Goal: Task Accomplishment & Management: Manage account settings

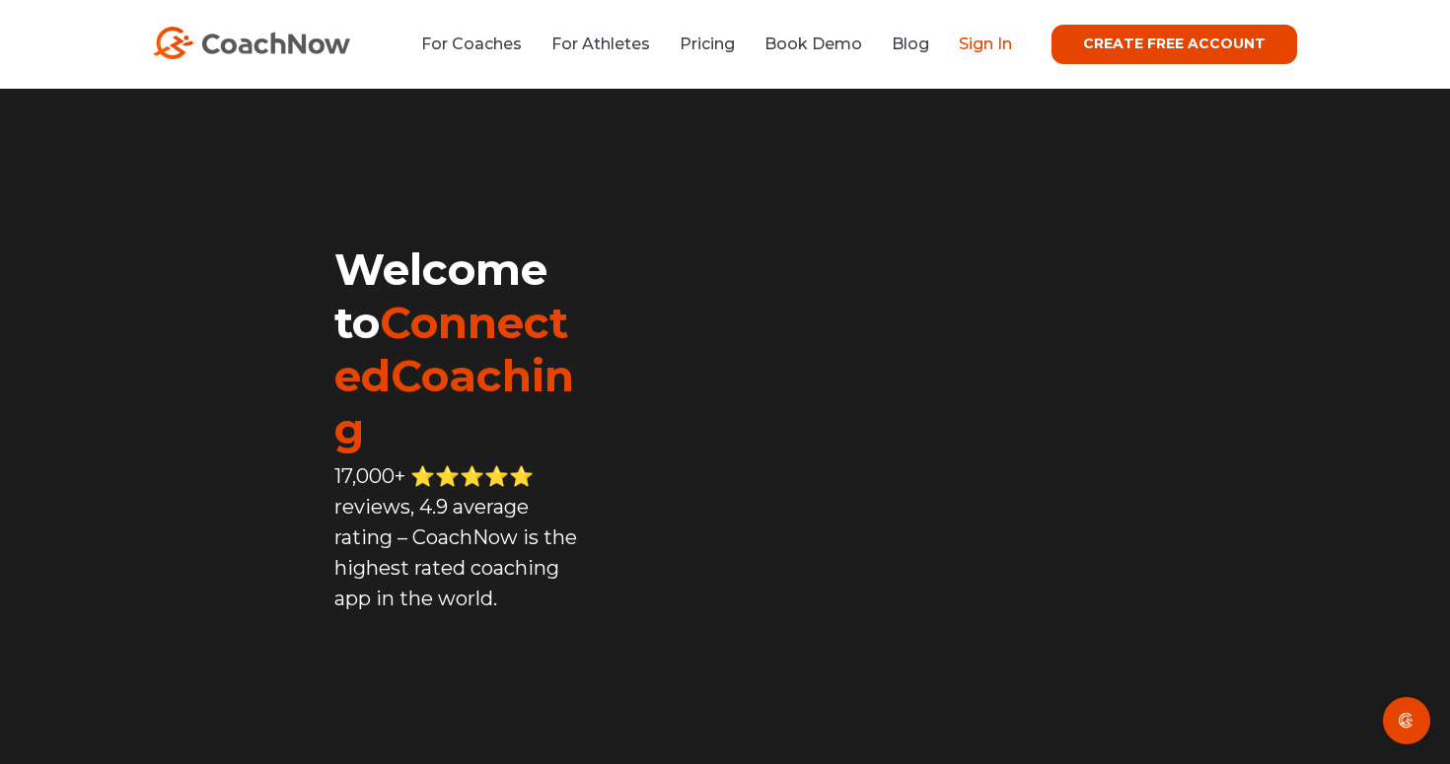
click at [997, 42] on link "Sign In" at bounding box center [985, 44] width 53 height 19
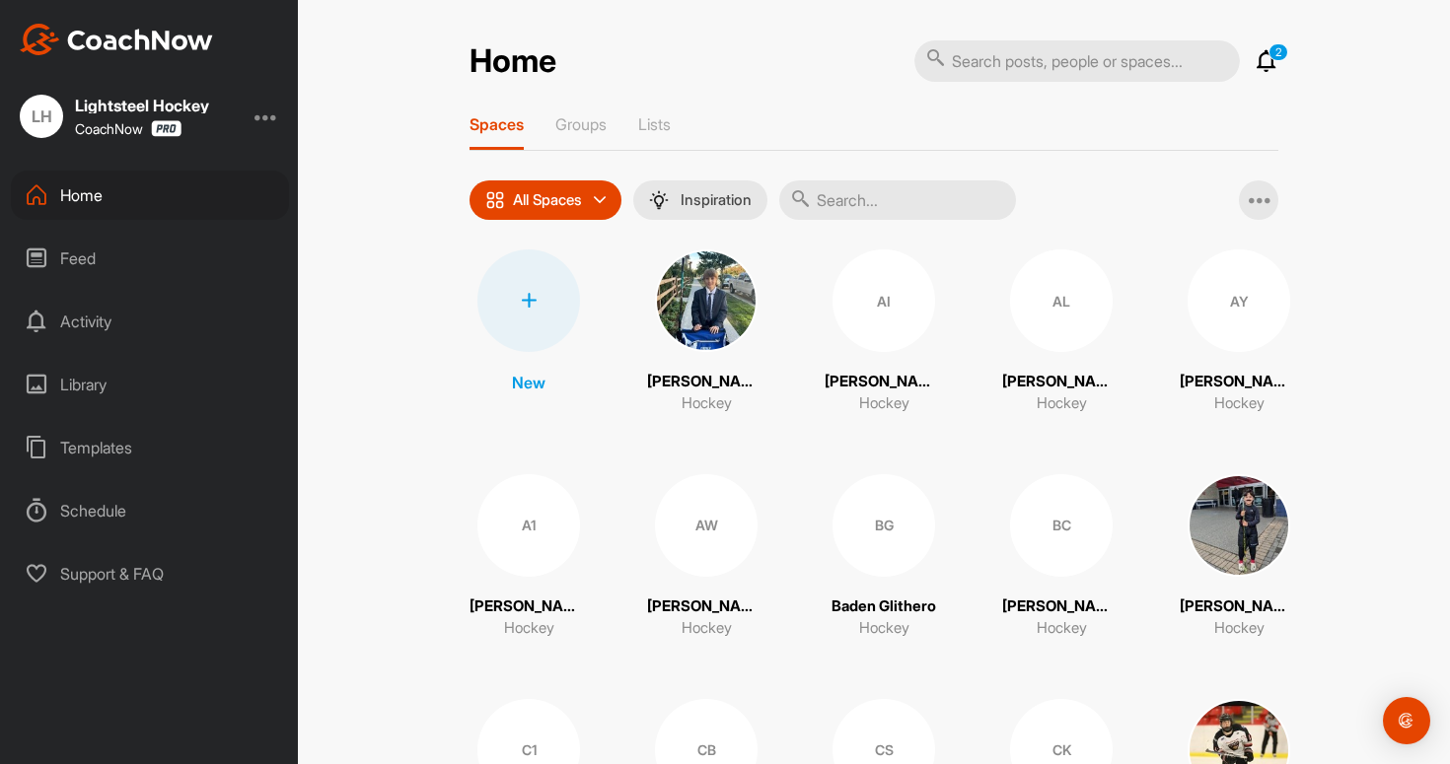
click at [91, 441] on div "Templates" at bounding box center [150, 447] width 278 height 49
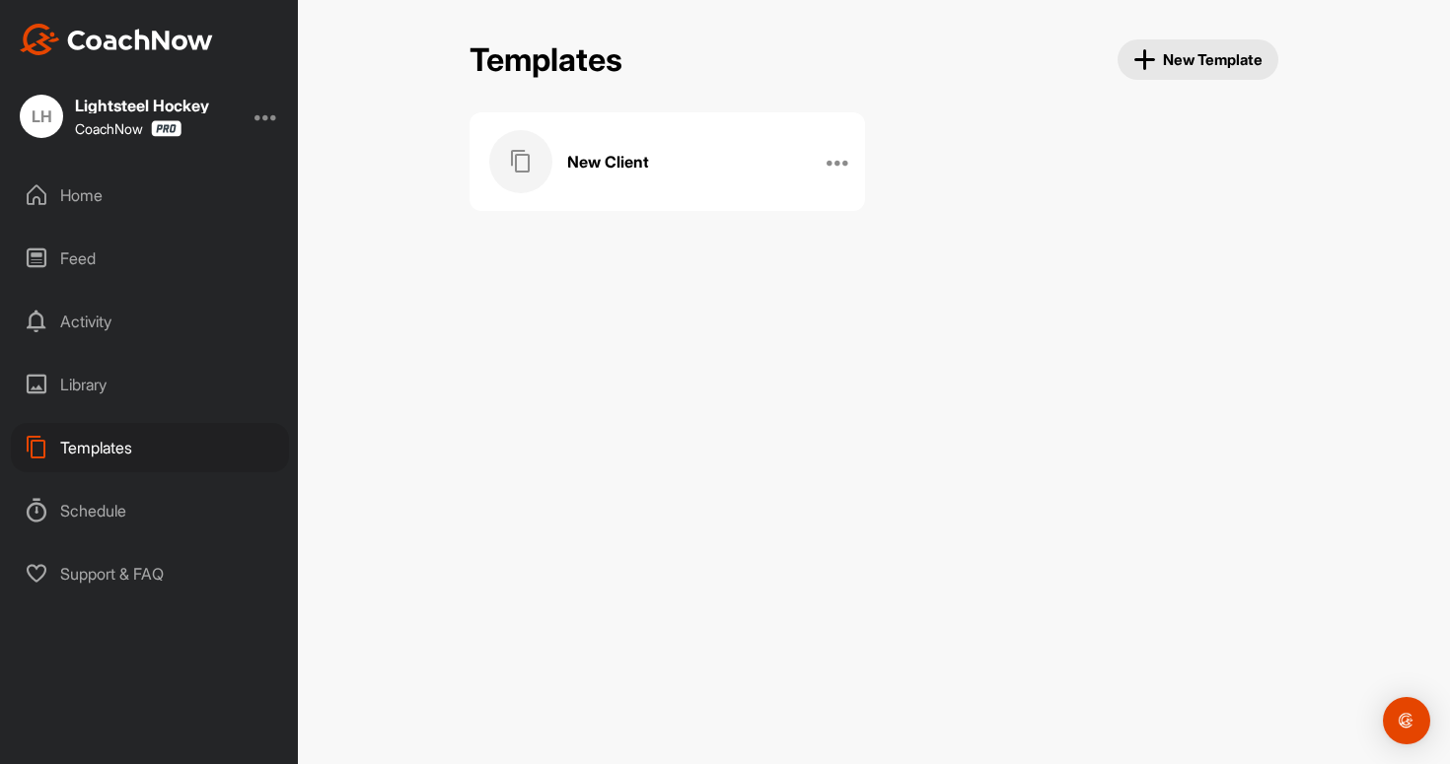
click at [650, 181] on div "New Client" at bounding box center [646, 161] width 315 height 63
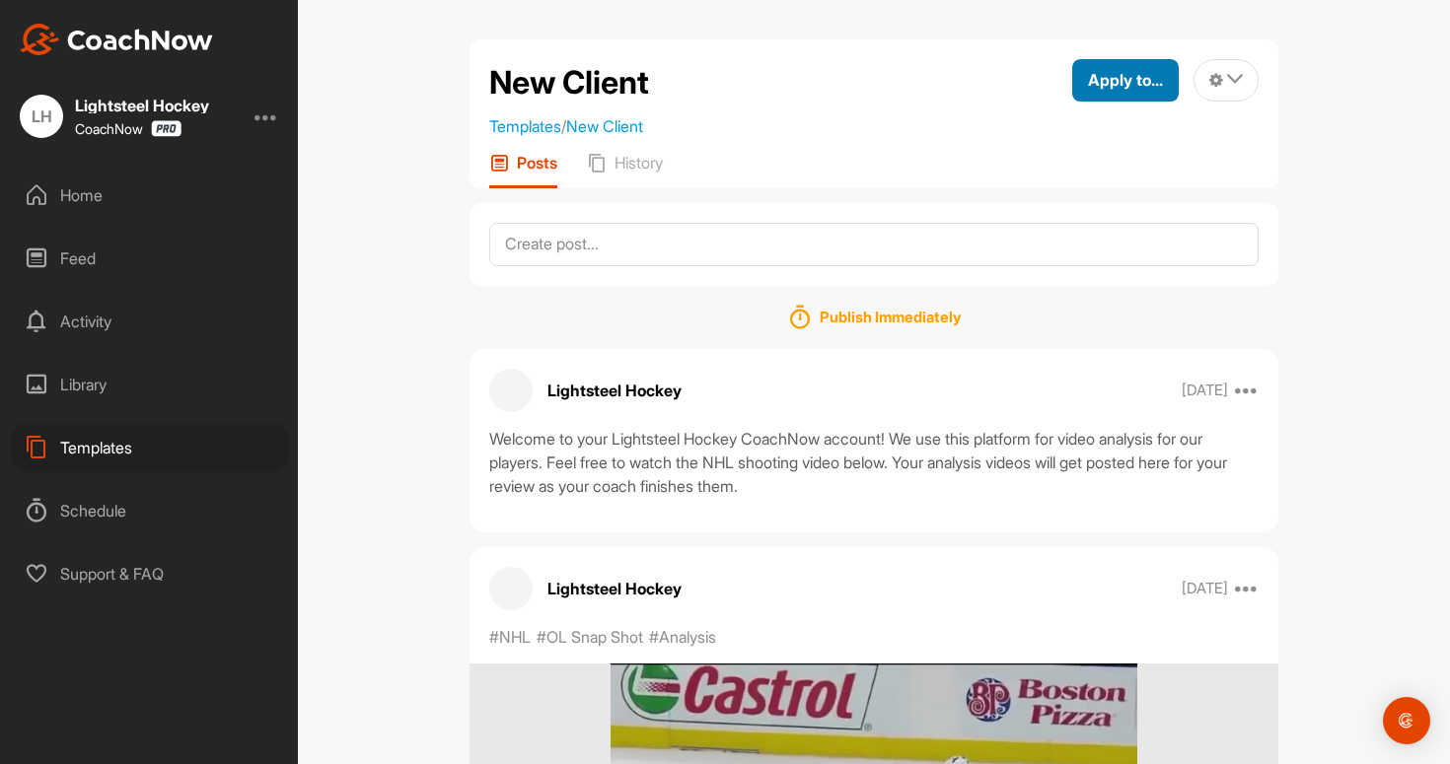
click at [1155, 77] on span "Apply to..." at bounding box center [1125, 80] width 75 height 20
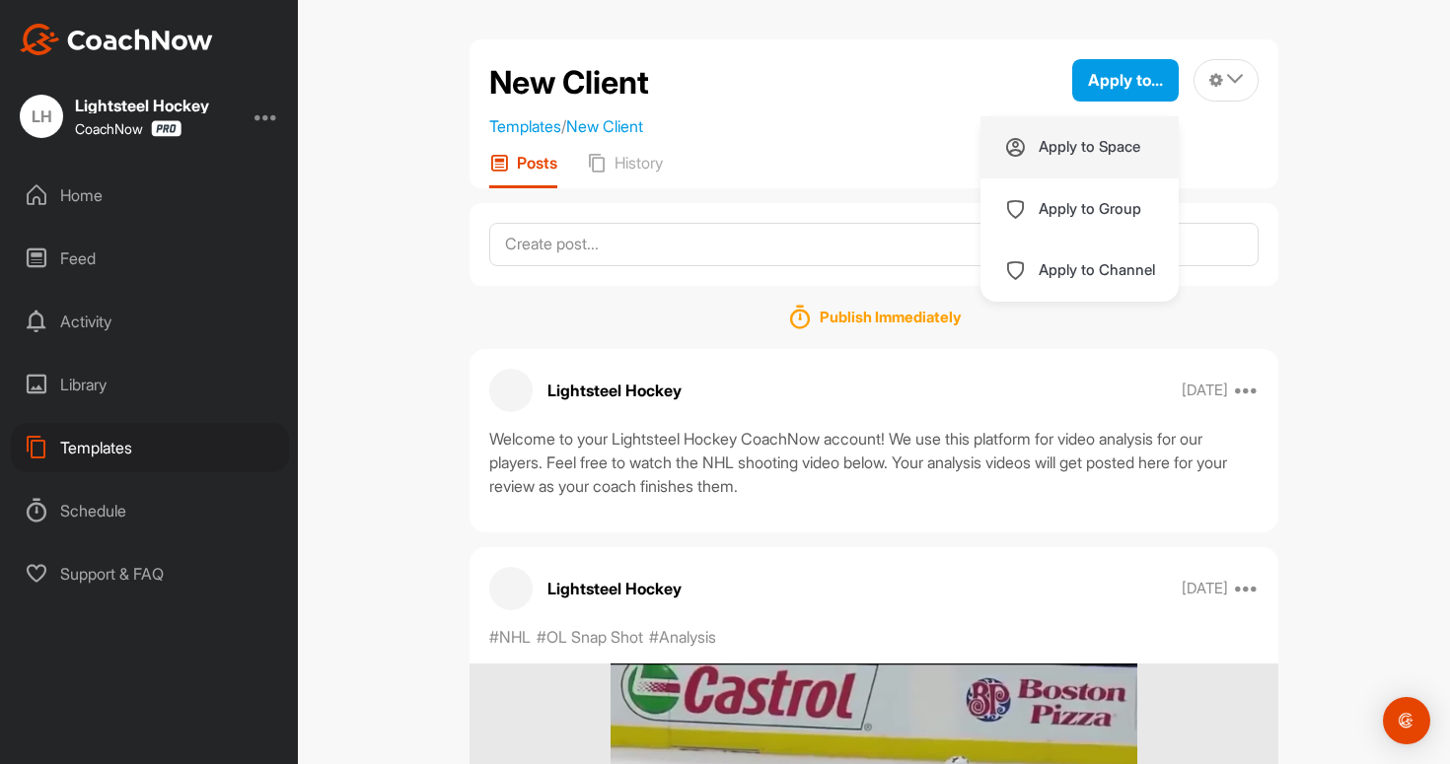
click at [1125, 150] on p "Apply to Space" at bounding box center [1090, 147] width 102 height 16
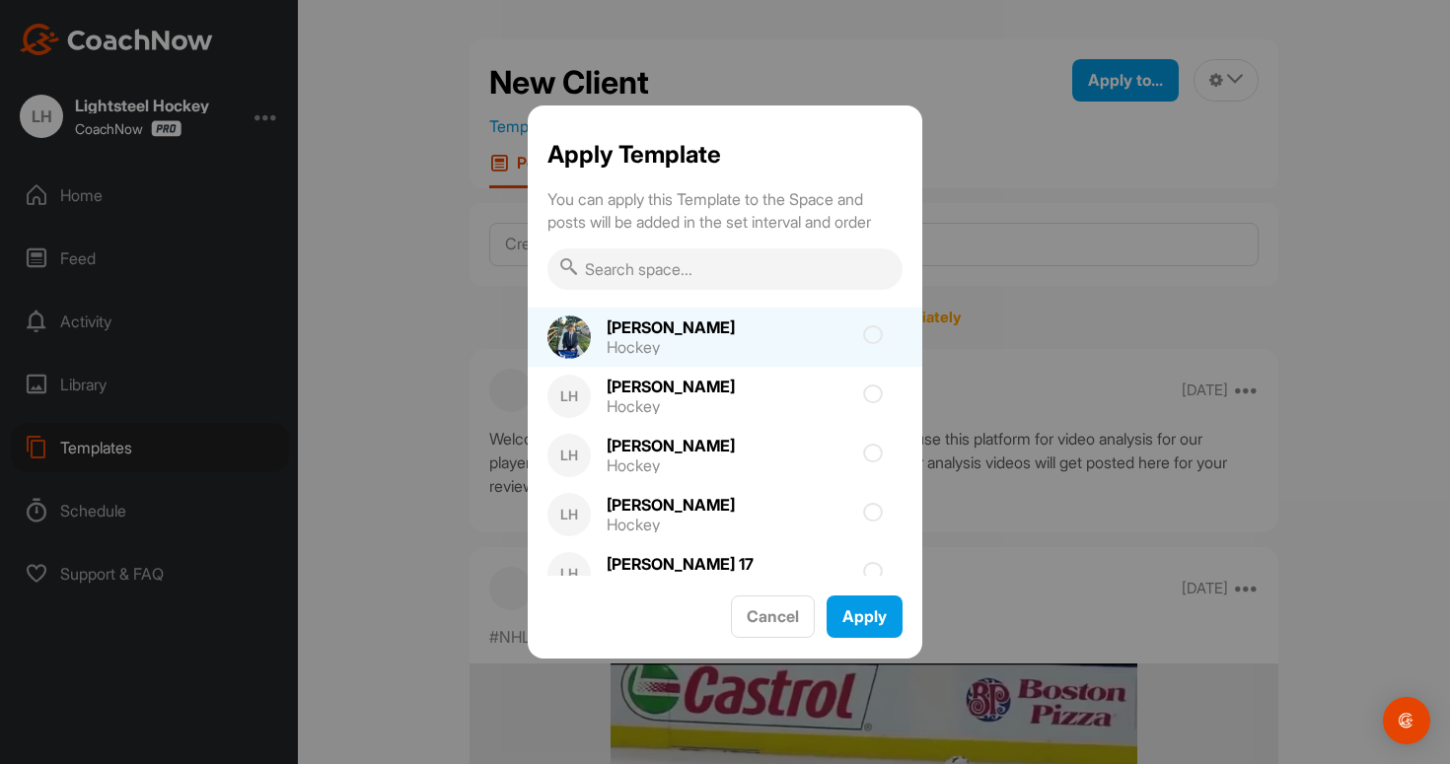
click at [877, 336] on icon at bounding box center [873, 335] width 20 height 20
click at [767, 336] on input "checkbox" at bounding box center [761, 341] width 13 height 13
click at [877, 334] on icon at bounding box center [873, 335] width 20 height 20
click at [767, 335] on input "checkbox" at bounding box center [761, 341] width 13 height 13
click at [834, 335] on div at bounding box center [829, 337] width 148 height 4
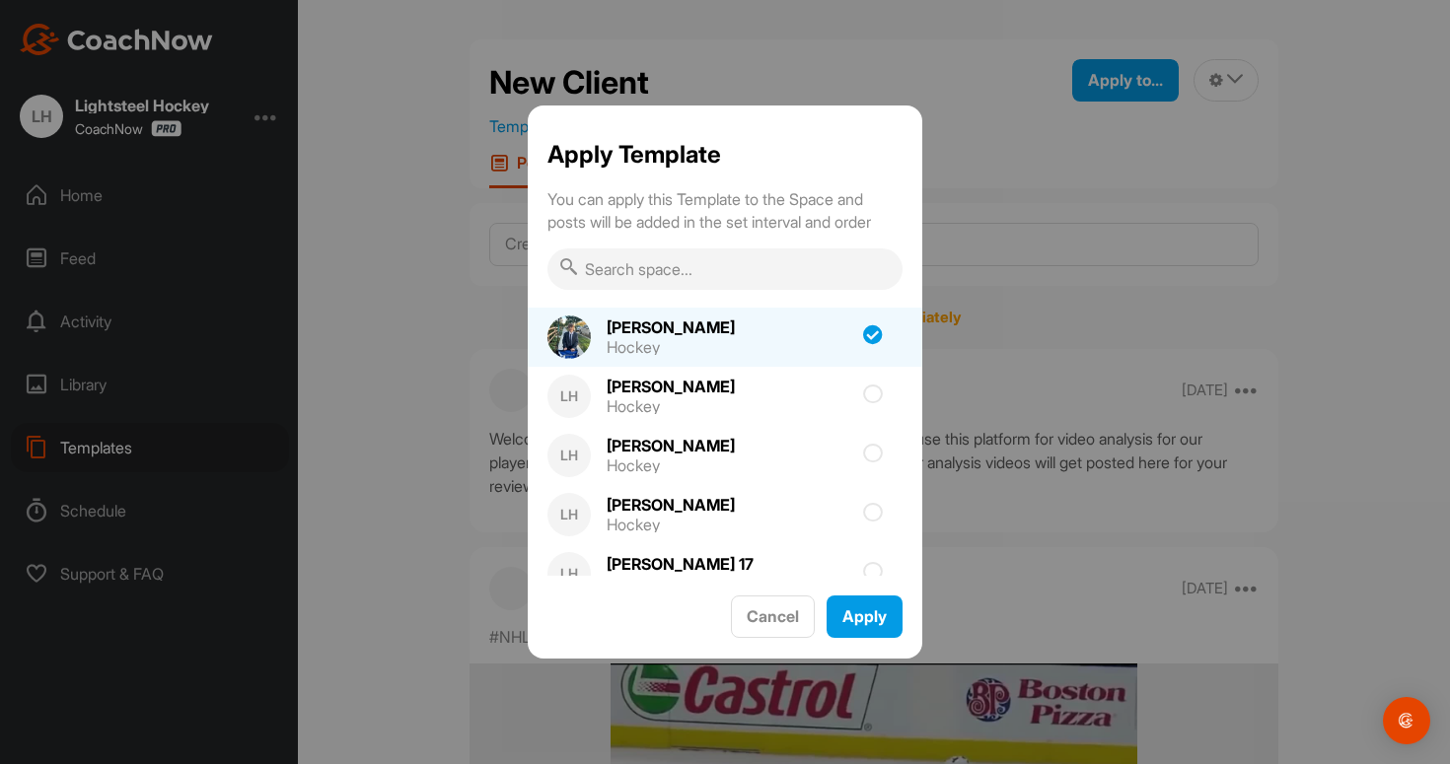
checkbox input "true"
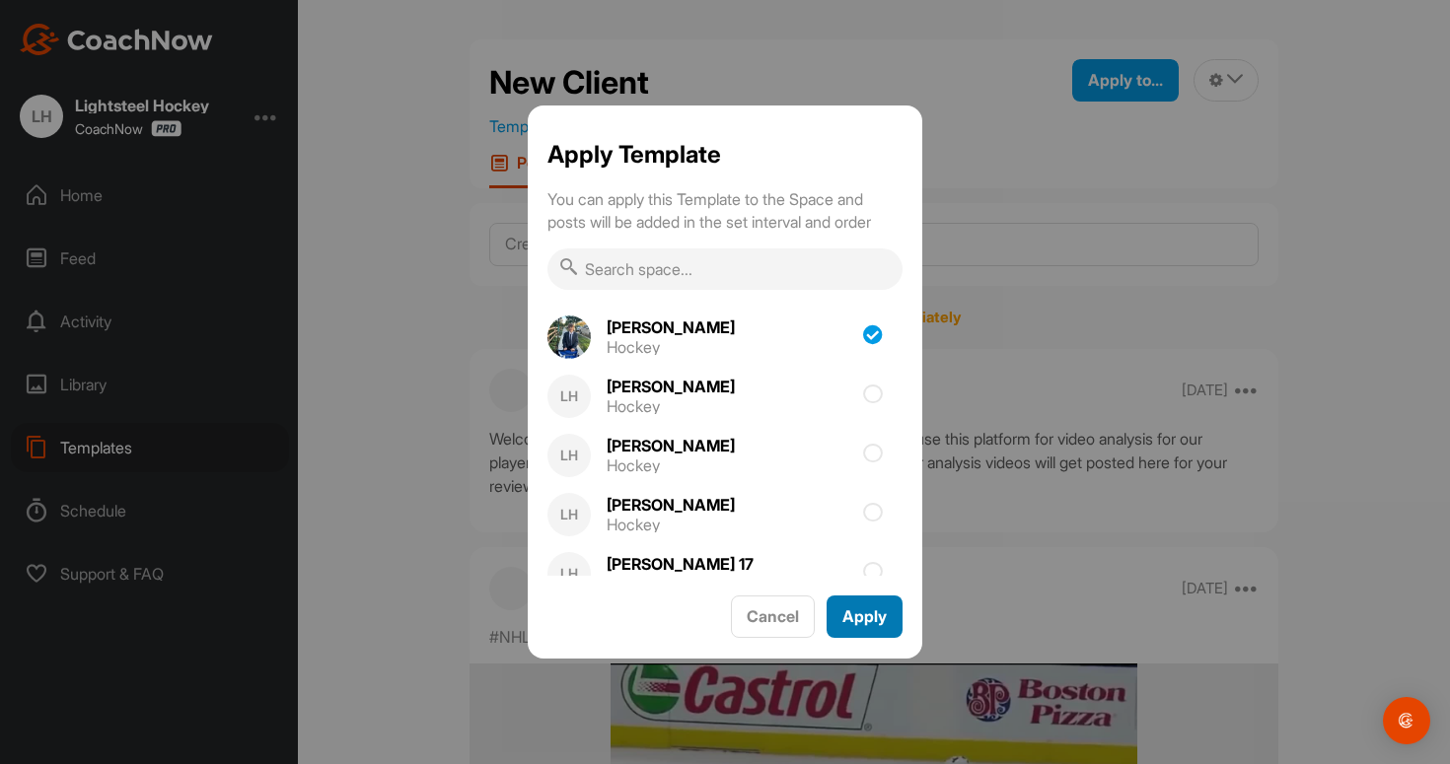
click at [867, 607] on span "Apply" at bounding box center [864, 617] width 44 height 20
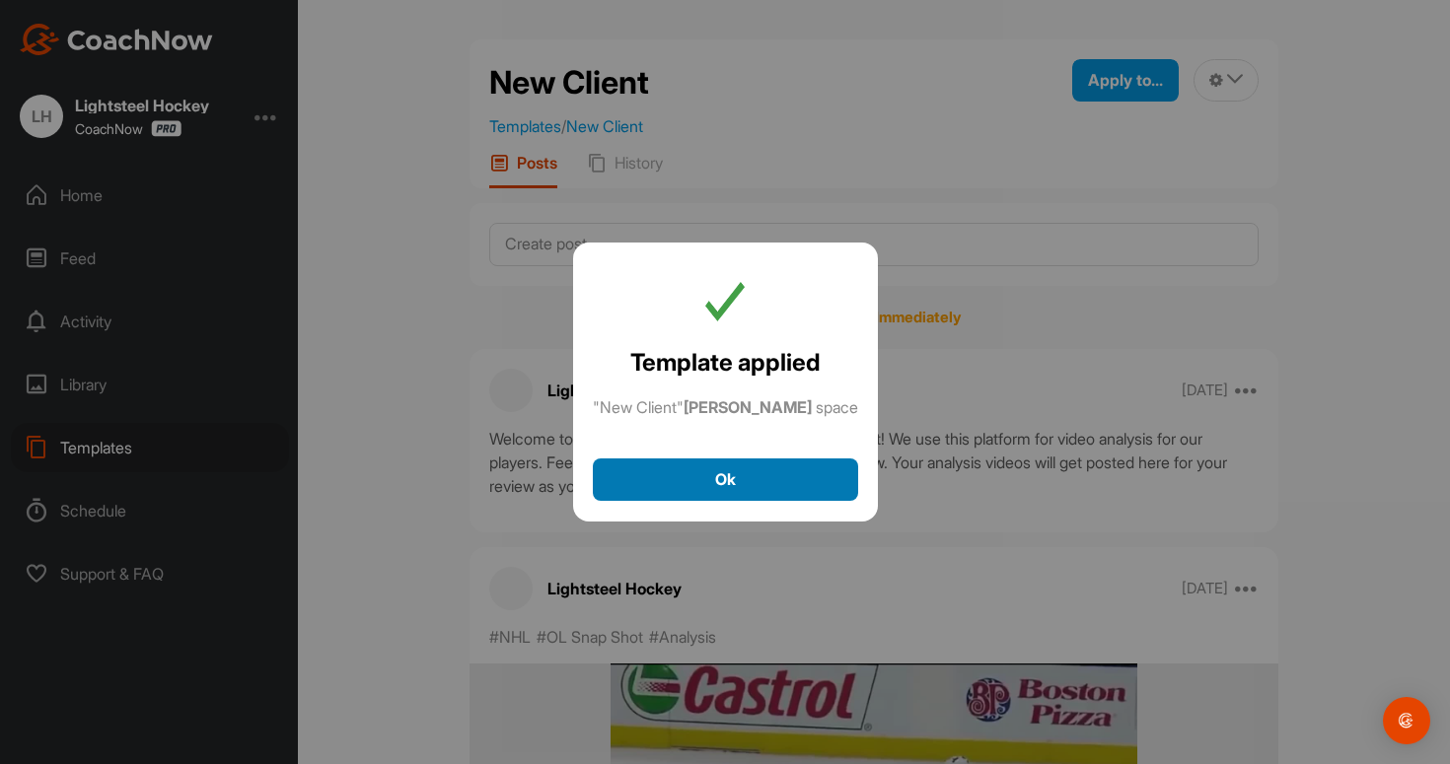
click at [826, 475] on div "Ok" at bounding box center [726, 480] width 234 height 24
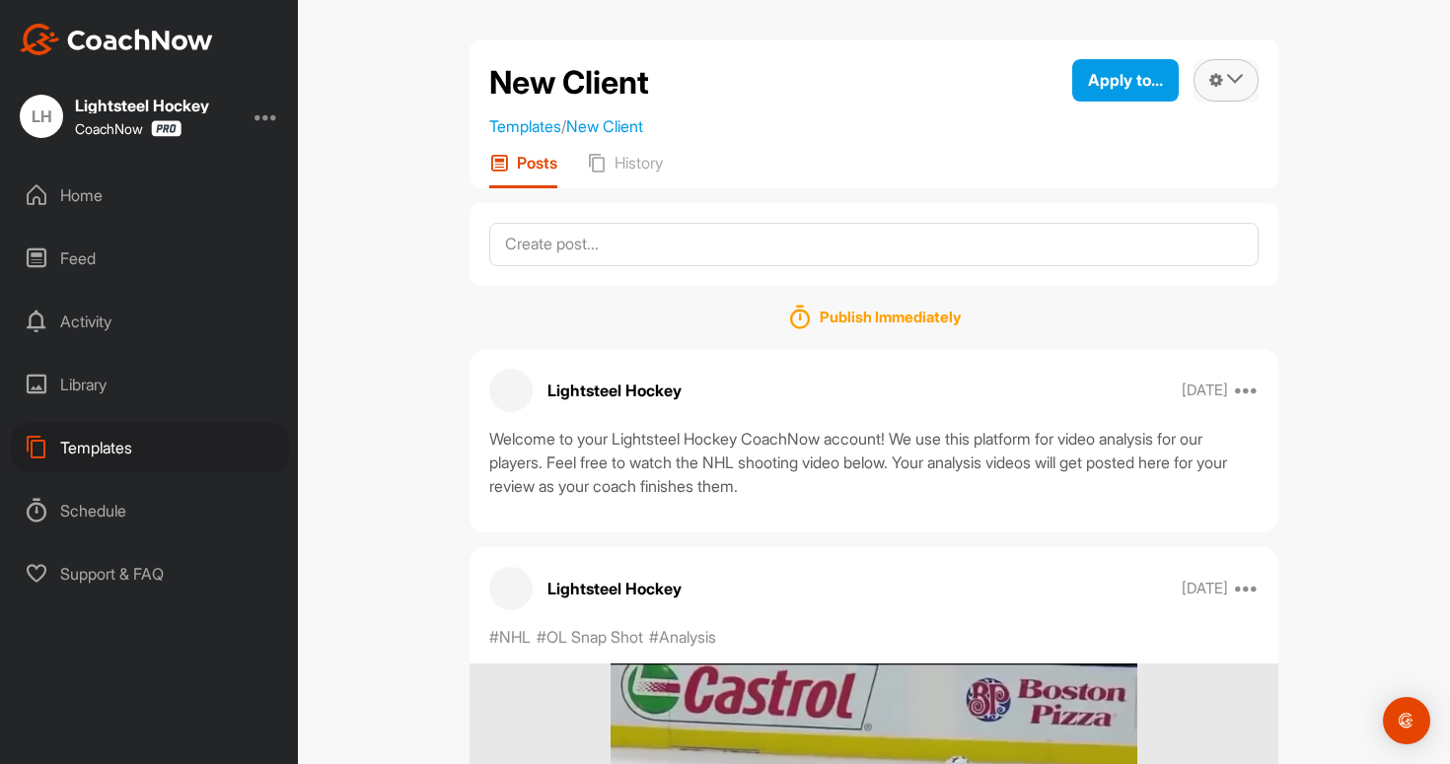
click at [1232, 82] on icon at bounding box center [1235, 79] width 16 height 16
click at [1108, 190] on div "New Client Templates / New Client Apply to... Apply to Space Apply to Group App…" at bounding box center [873, 565] width 809 height 1053
click at [1141, 79] on span "Apply to..." at bounding box center [1125, 80] width 75 height 20
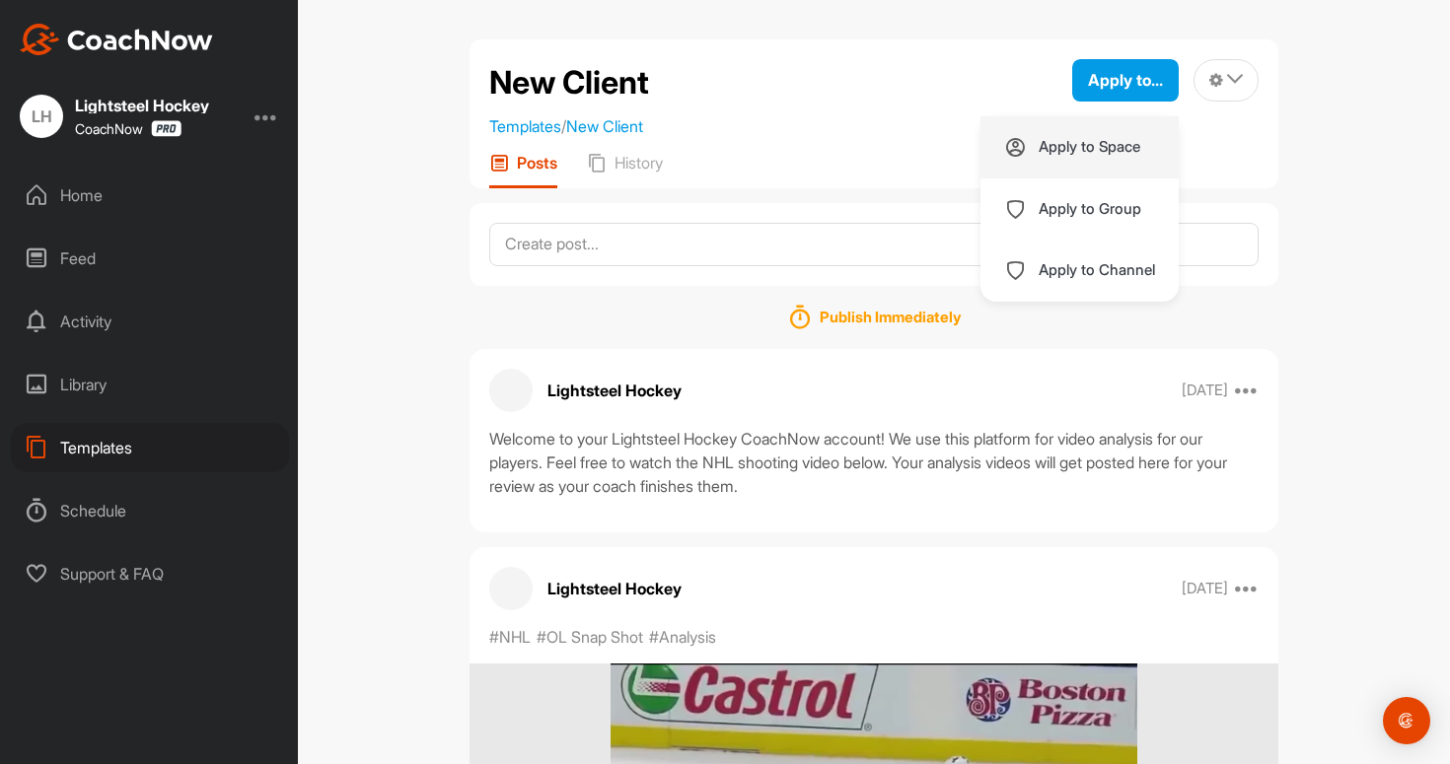
click at [1124, 145] on p "Apply to Space" at bounding box center [1090, 147] width 102 height 16
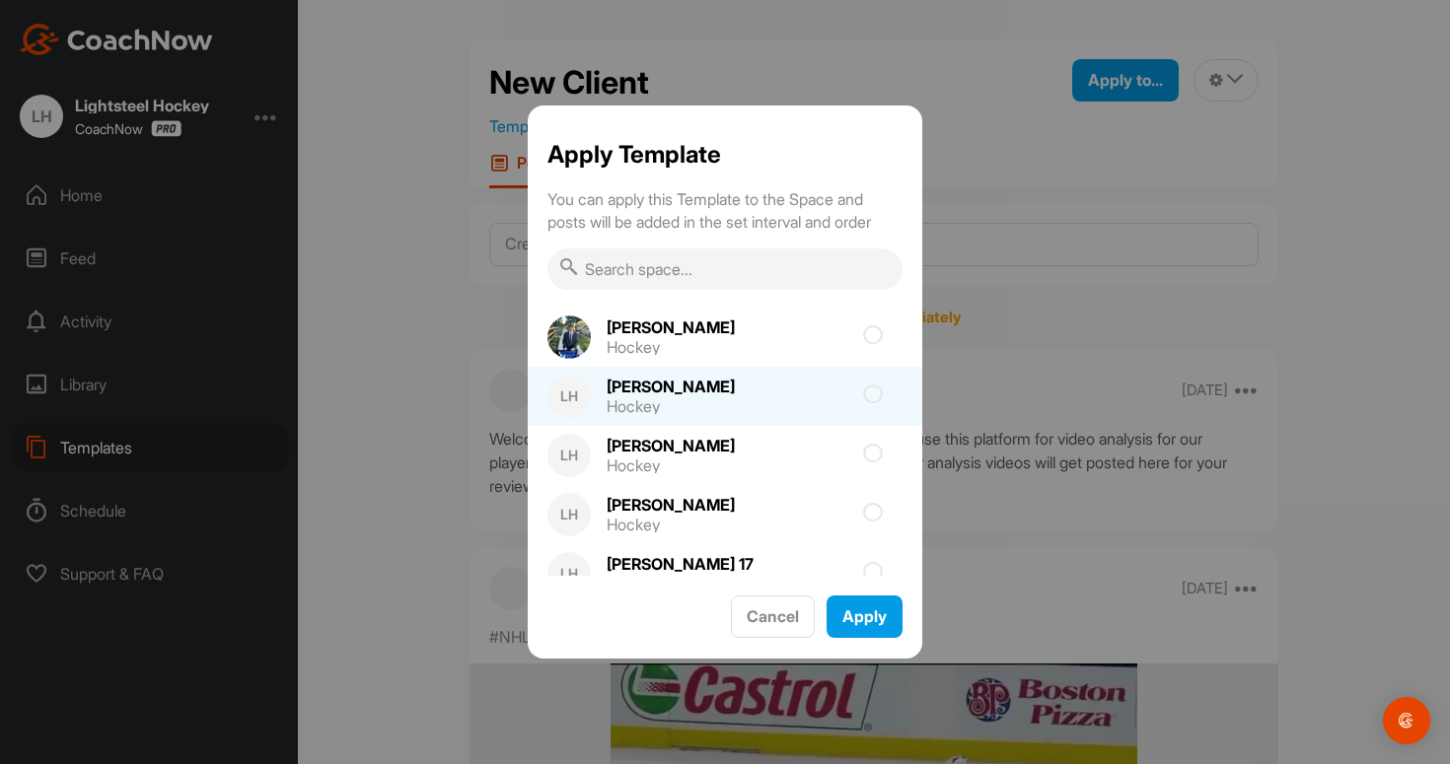
click at [873, 394] on icon at bounding box center [873, 395] width 20 height 20
click at [767, 395] on input "checkbox" at bounding box center [761, 401] width 13 height 13
click at [872, 397] on icon at bounding box center [873, 395] width 20 height 20
click at [767, 397] on input "checkbox" at bounding box center [761, 401] width 13 height 13
click at [805, 397] on div at bounding box center [829, 397] width 148 height 4
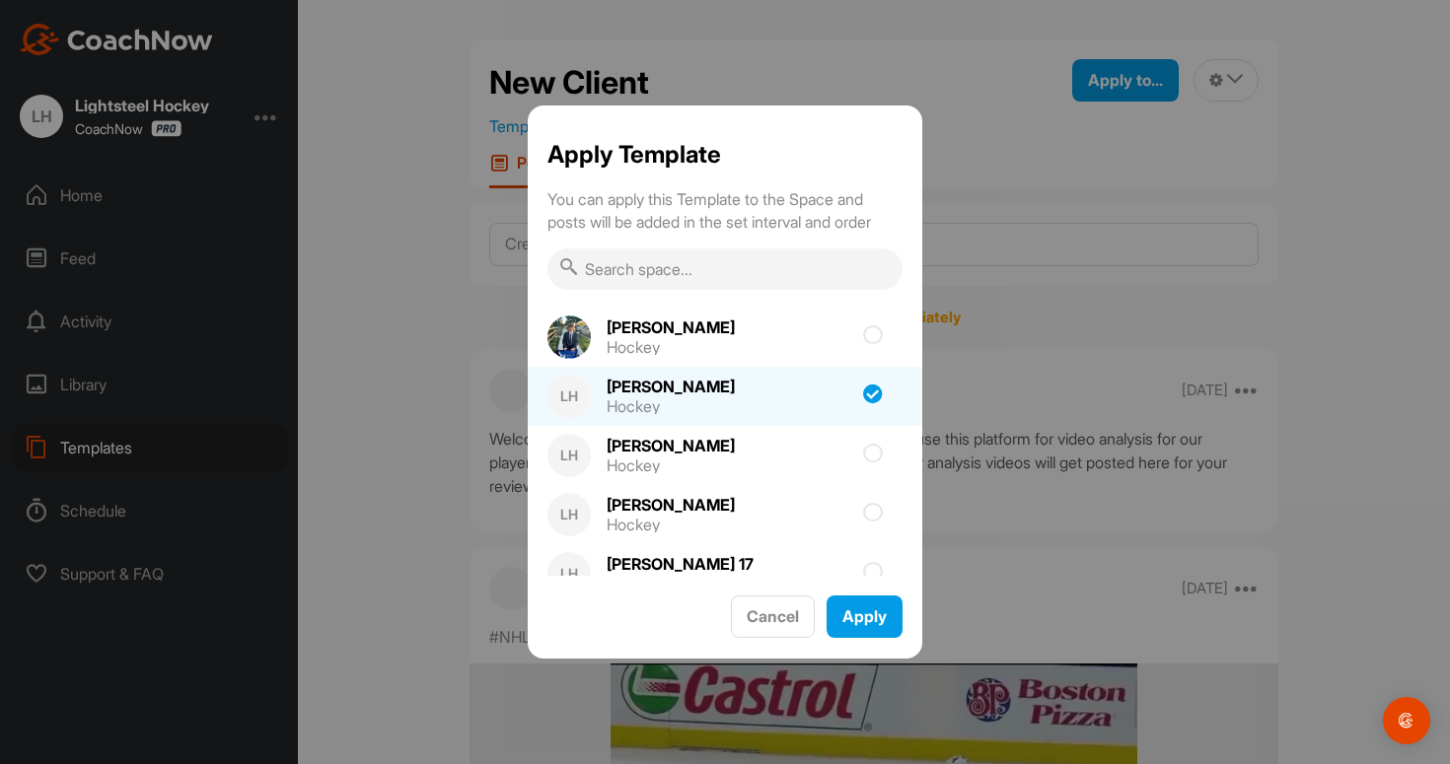
checkbox input "true"
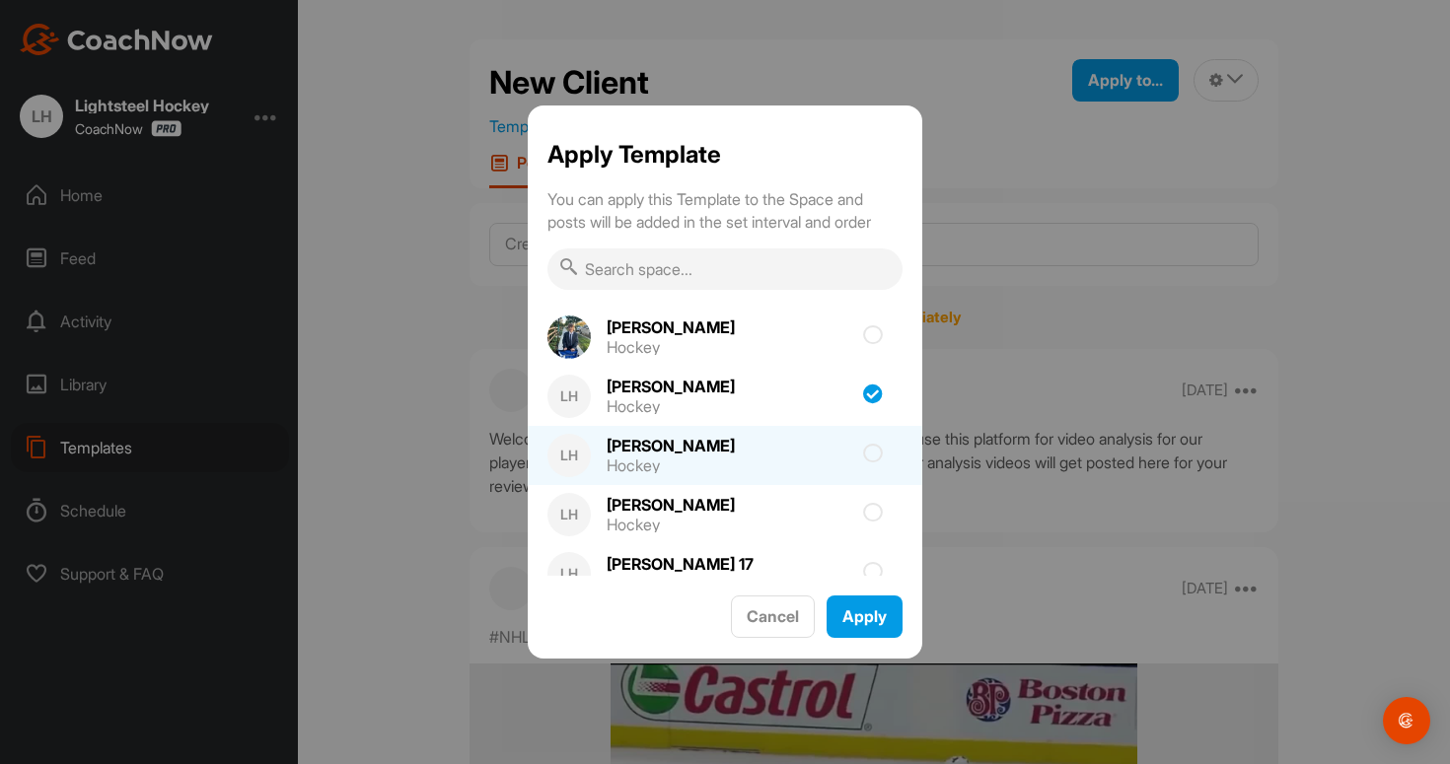
click at [775, 460] on div "LH [PERSON_NAME] Hockey" at bounding box center [725, 455] width 395 height 59
checkbox input "true"
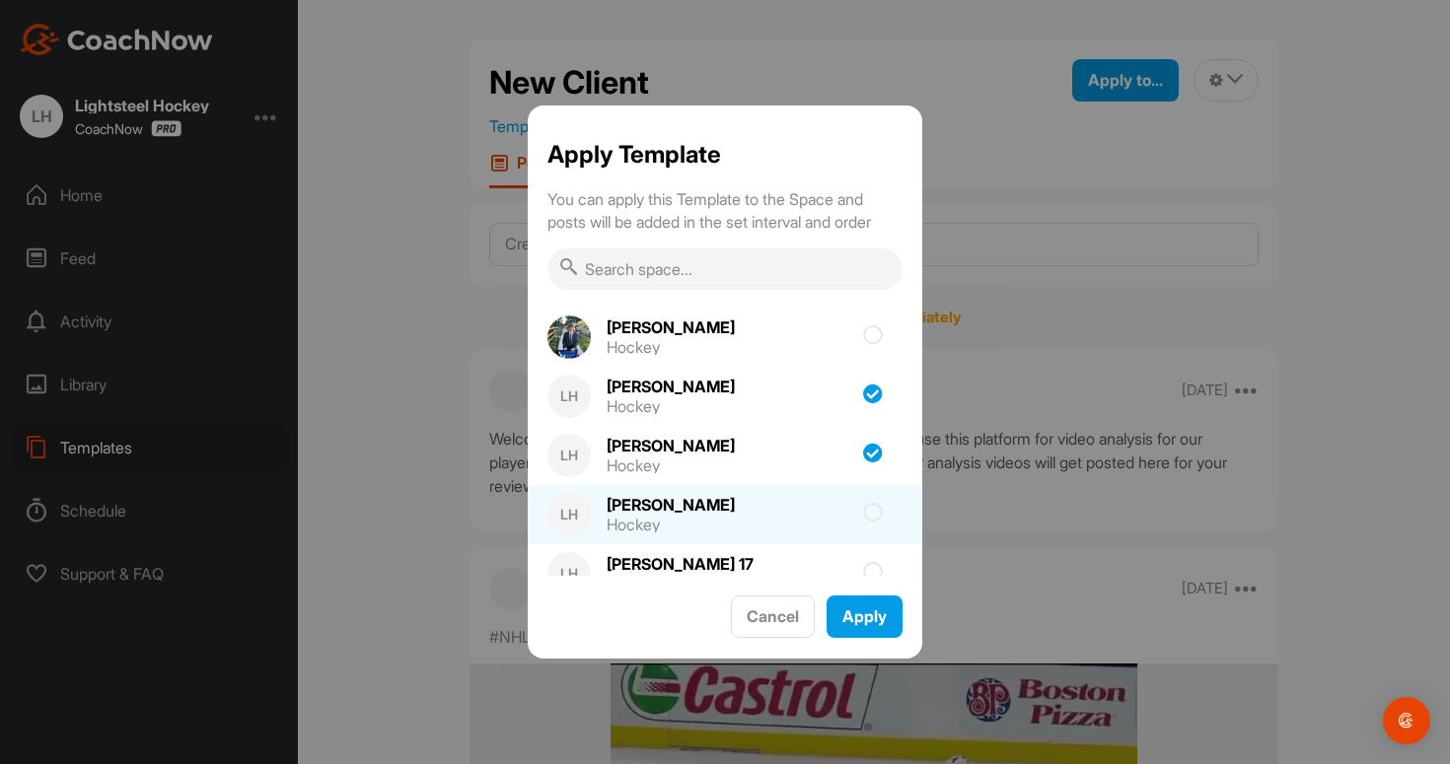
click at [755, 513] on div at bounding box center [829, 515] width 148 height 4
checkbox input "true"
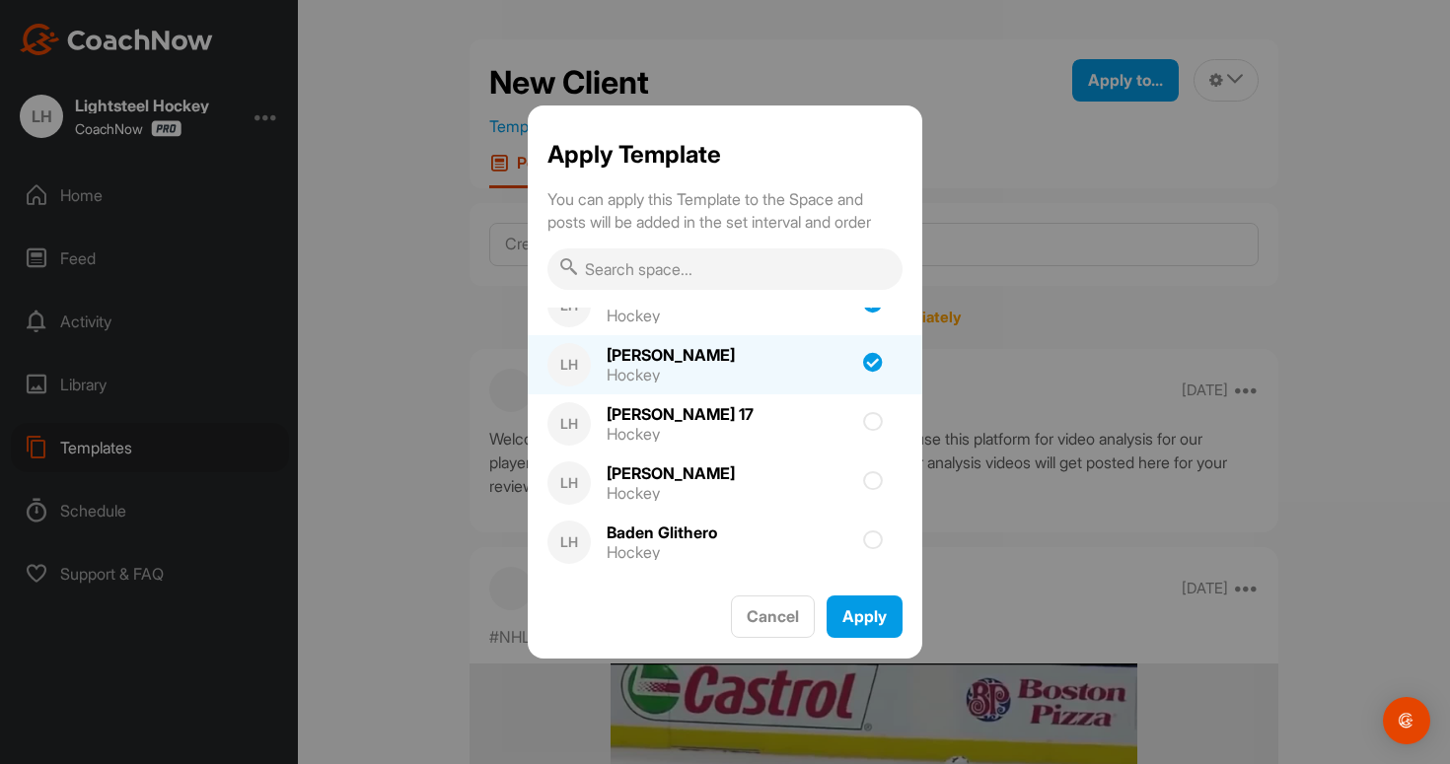
scroll to position [179, 0]
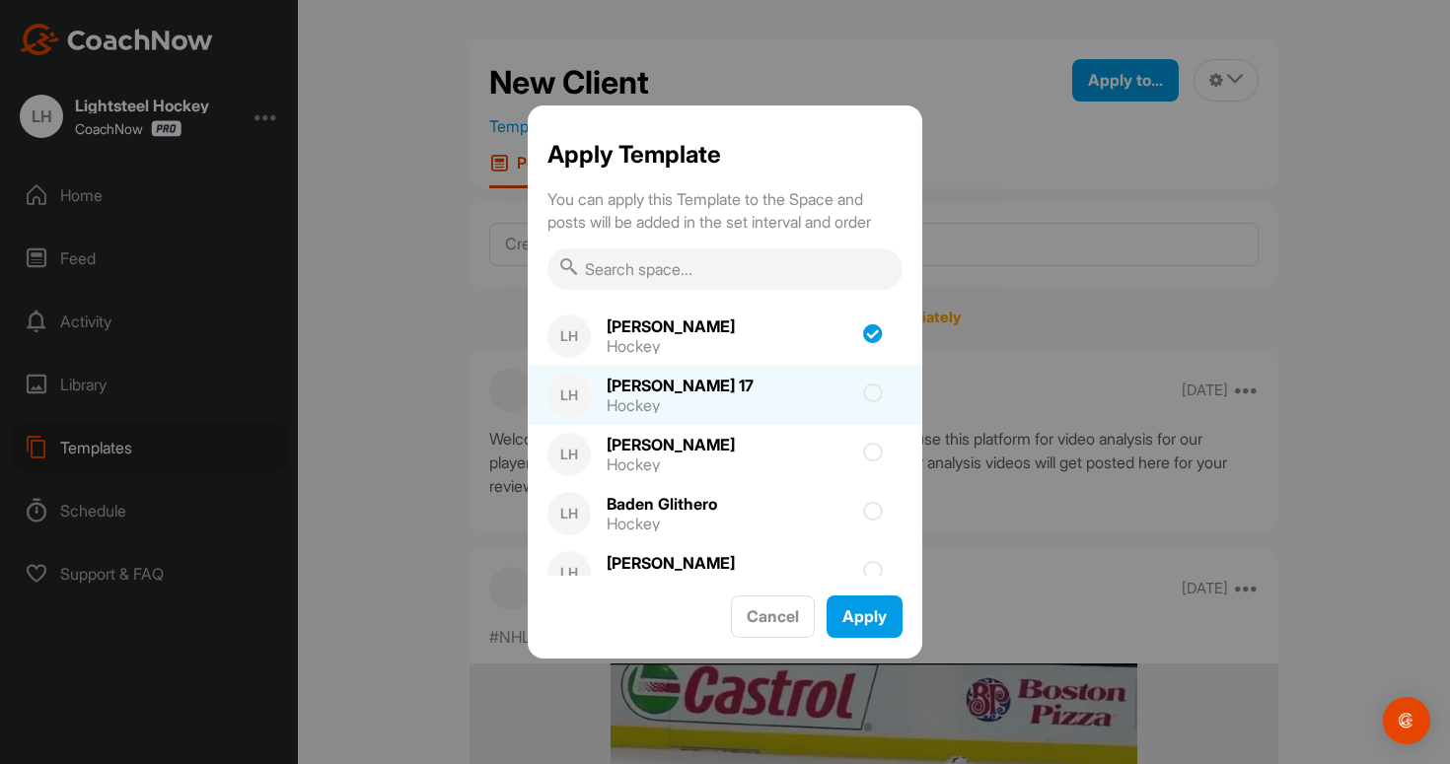
click at [751, 406] on div "LH [PERSON_NAME] 17 Hockey" at bounding box center [725, 395] width 395 height 59
click at [757, 406] on div "LH [PERSON_NAME] 17 Hockey" at bounding box center [725, 395] width 395 height 59
checkbox input "false"
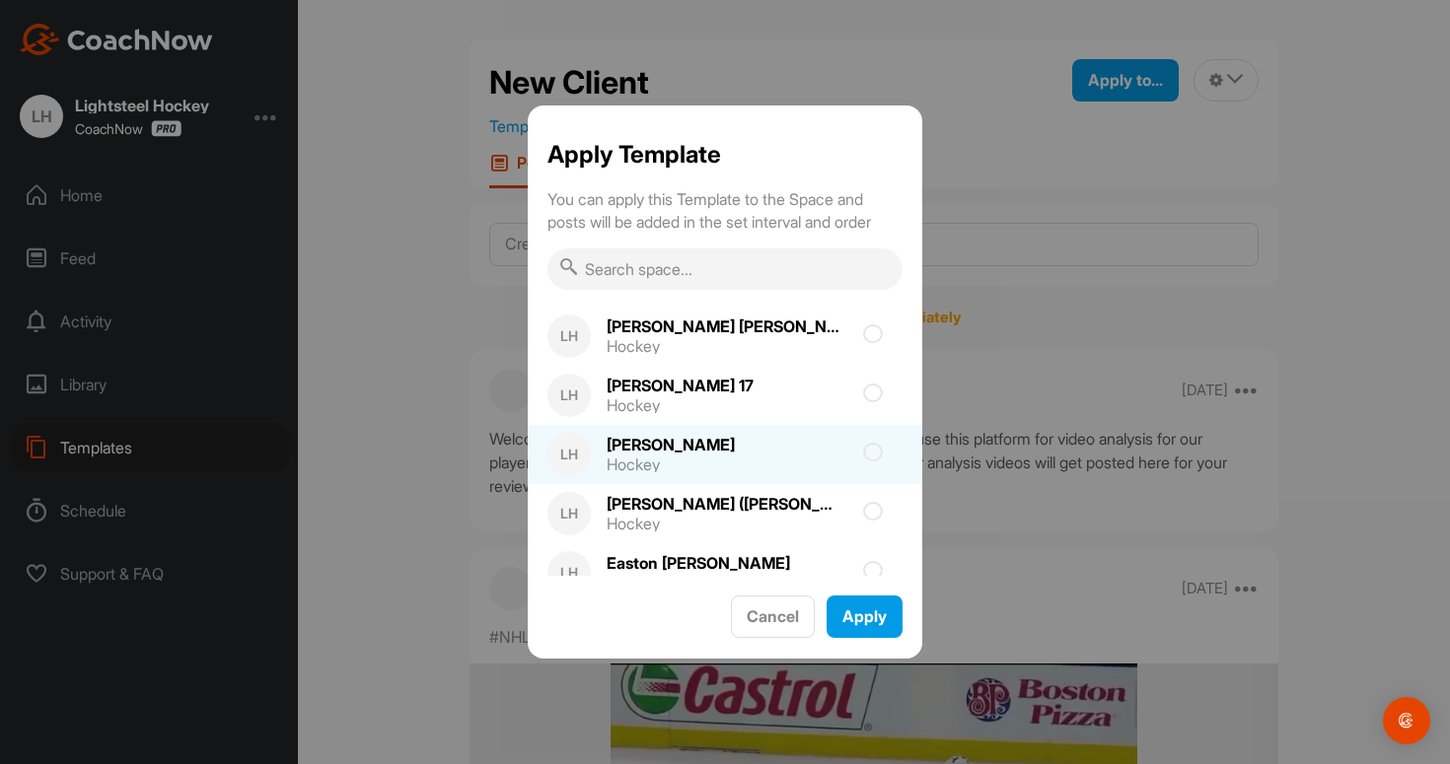
click at [781, 460] on div "LH [PERSON_NAME] Hockey" at bounding box center [725, 454] width 395 height 59
checkbox input "true"
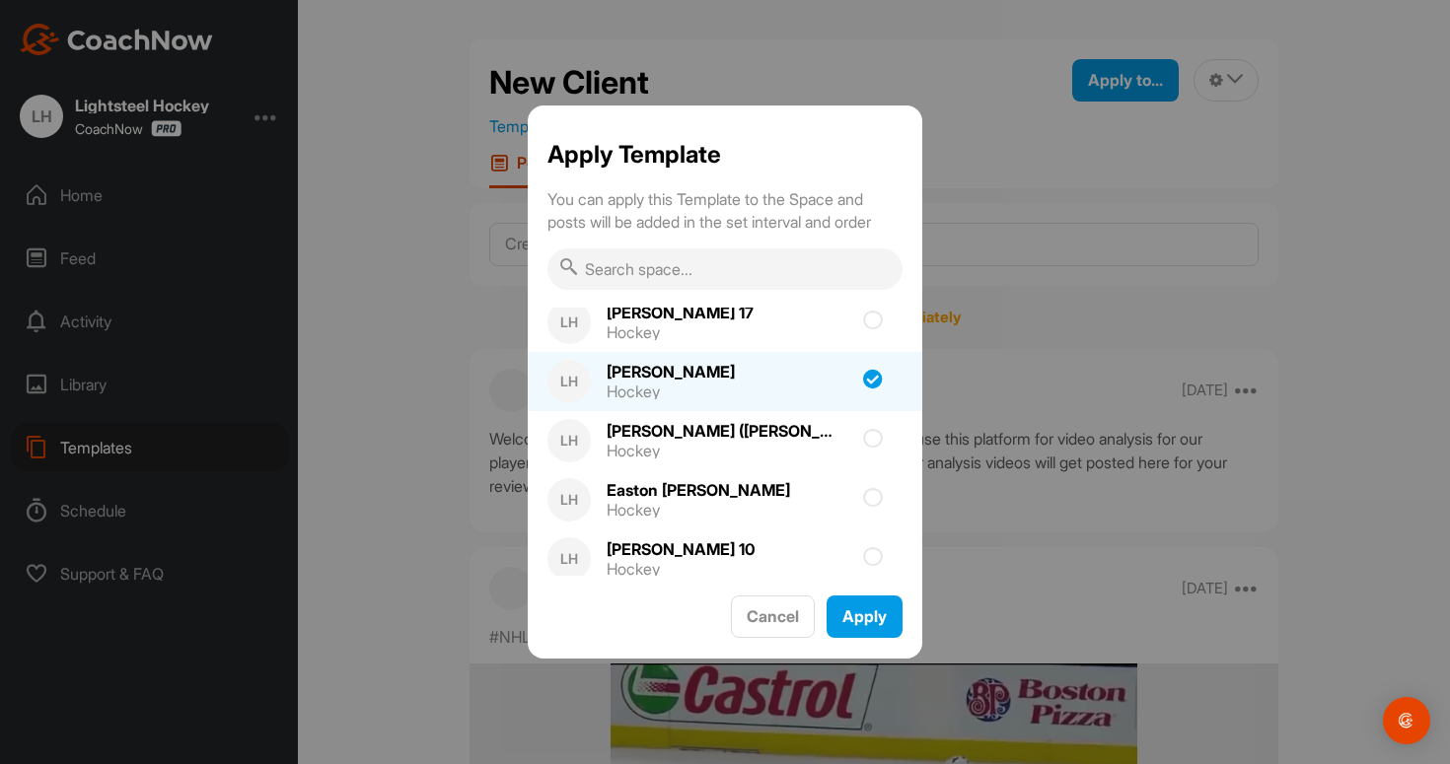
scroll to position [902, 0]
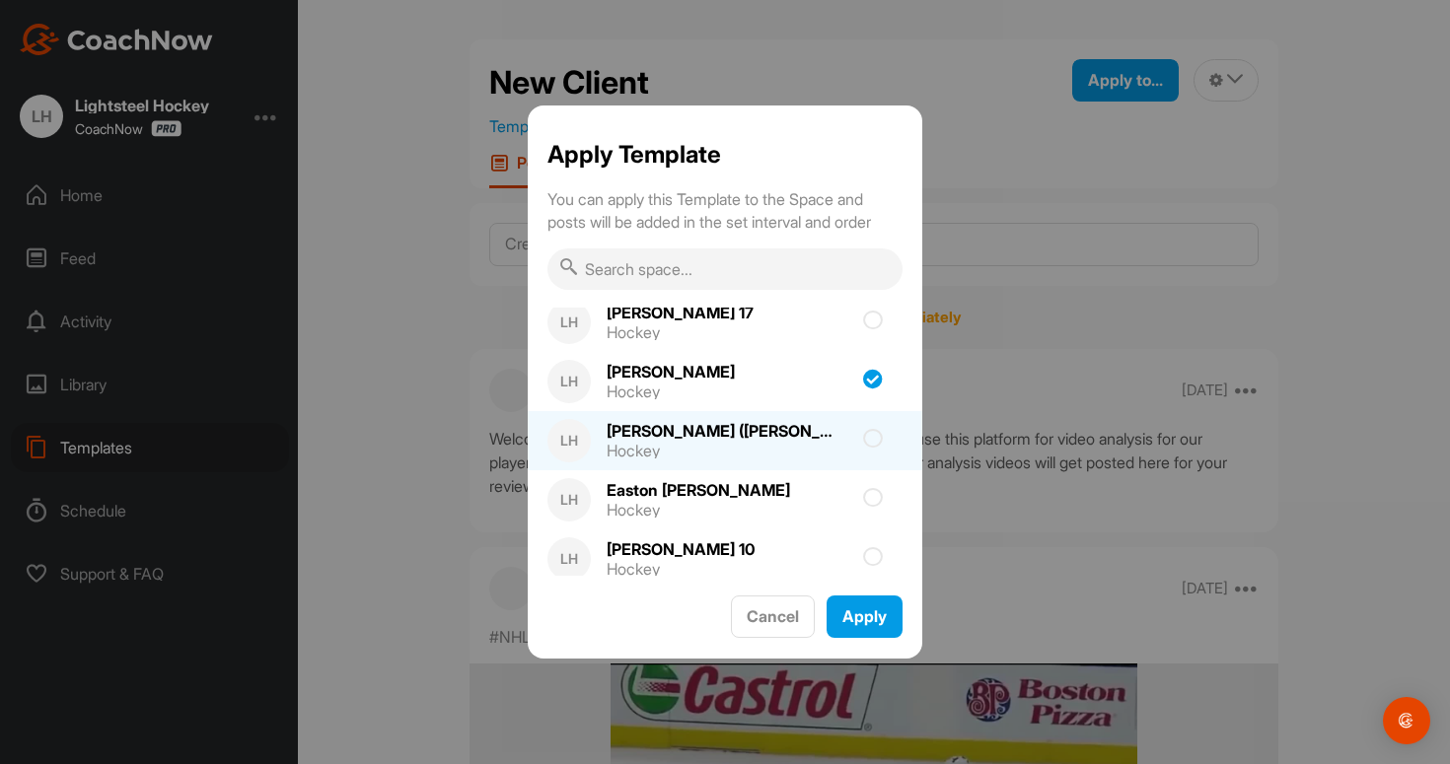
click at [781, 438] on div "[PERSON_NAME] ([PERSON_NAME] 14, [PERSON_NAME] 16) [PERSON_NAME]" at bounding box center [725, 431] width 237 height 16
checkbox input "true"
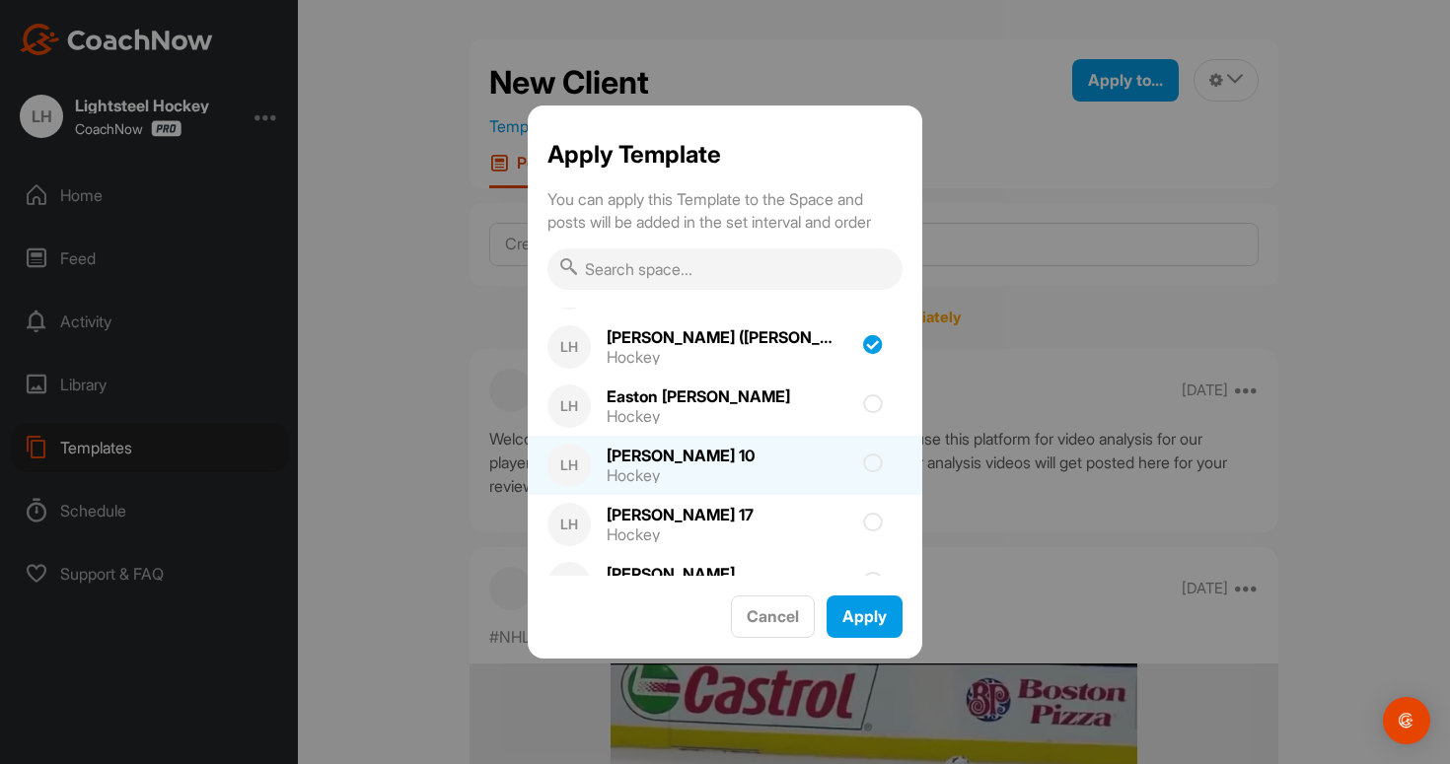
scroll to position [1025, 0]
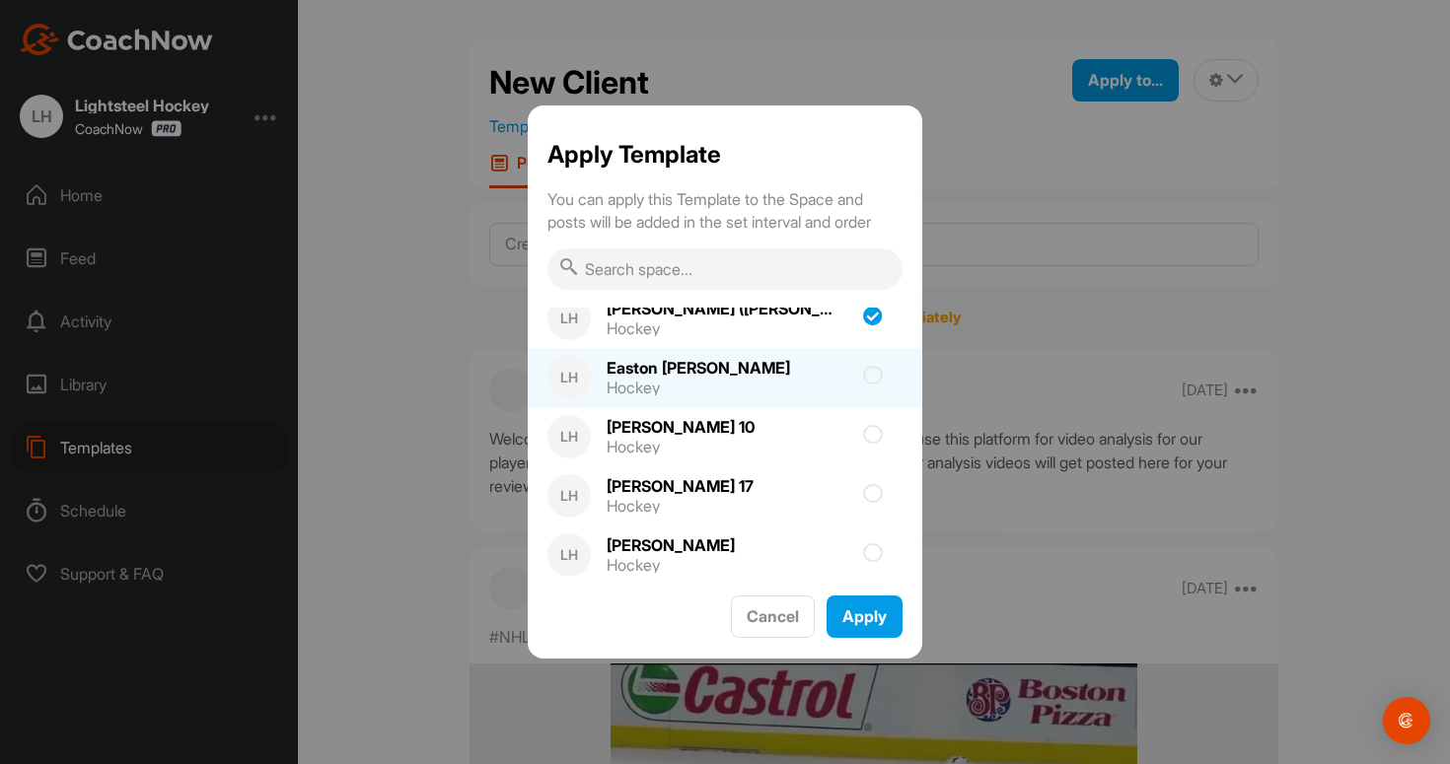
click at [779, 372] on div "[PERSON_NAME] [PERSON_NAME] Hockey" at bounding box center [725, 377] width 395 height 59
checkbox input "true"
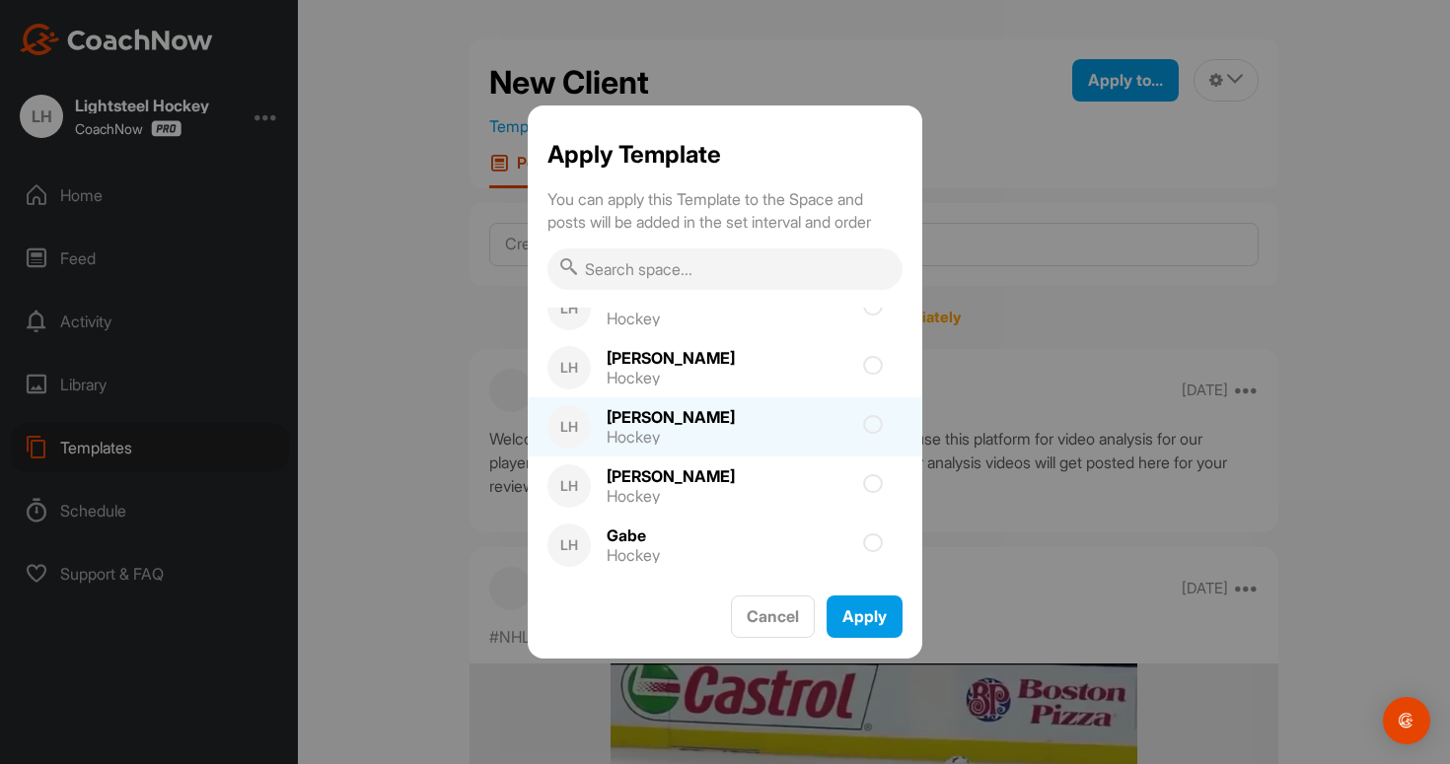
click at [765, 427] on div at bounding box center [829, 427] width 148 height 4
checkbox input "true"
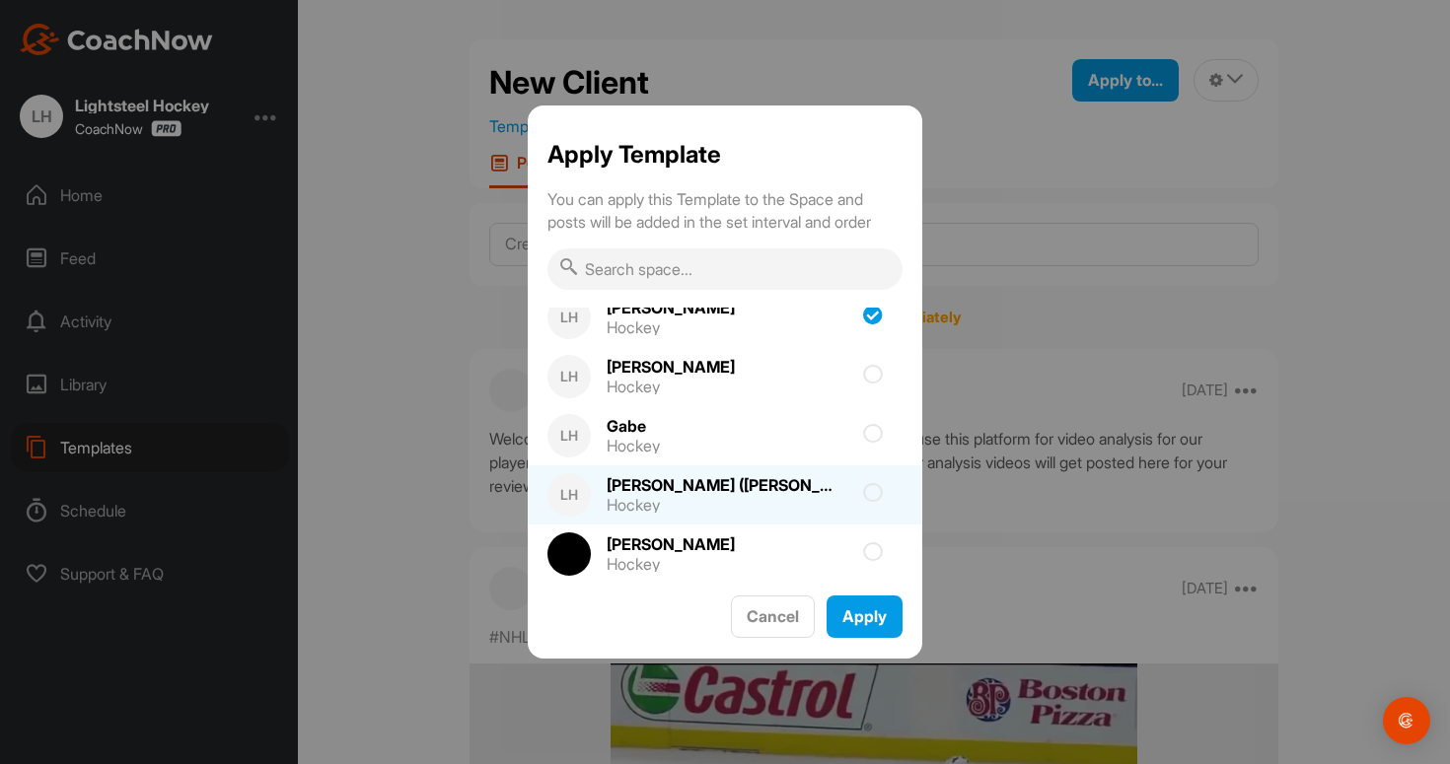
scroll to position [1317, 0]
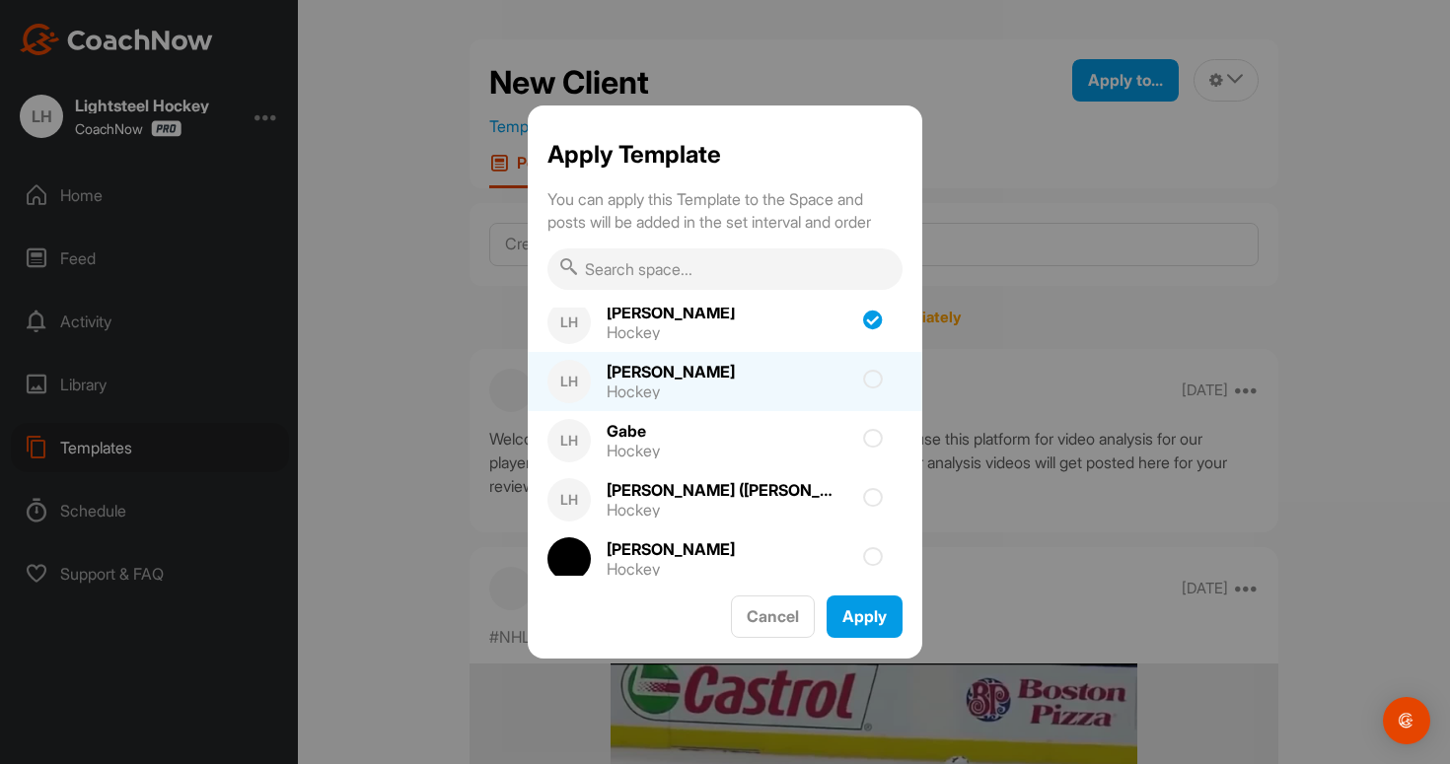
click at [772, 389] on div "LH [PERSON_NAME] Hockey" at bounding box center [725, 381] width 395 height 59
checkbox input "true"
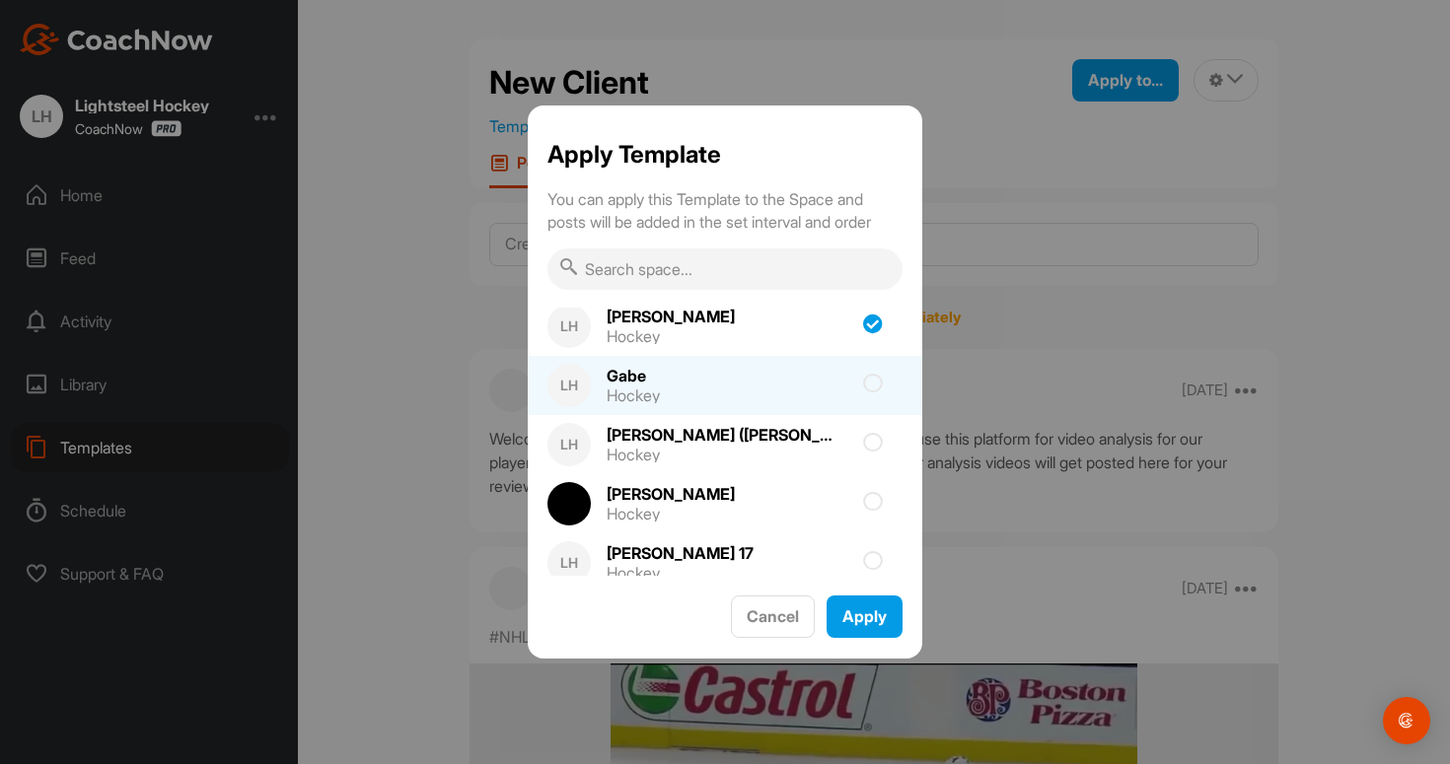
scroll to position [1395, 0]
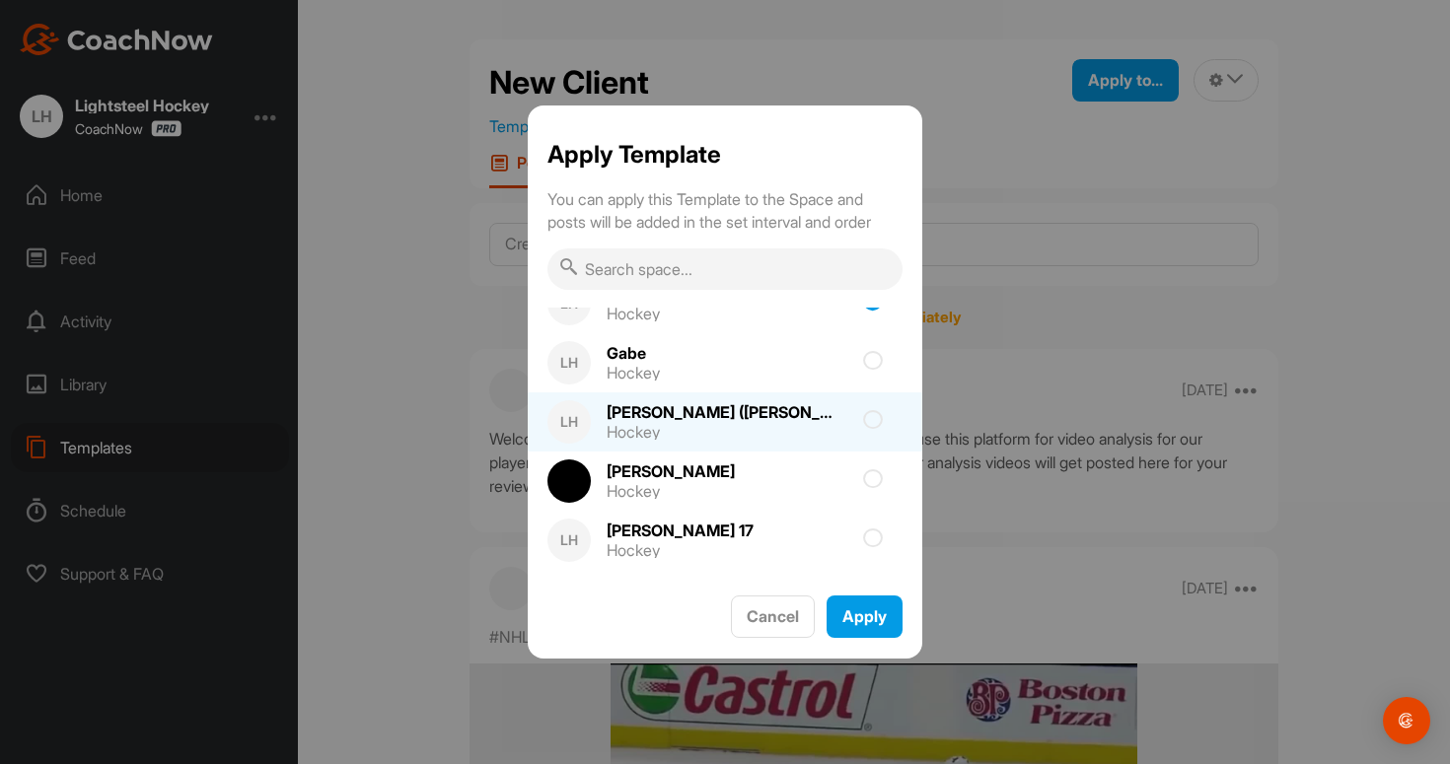
click at [779, 428] on div "[PERSON_NAME] ([PERSON_NAME] 14) Akali Hockey" at bounding box center [727, 422] width 272 height 59
checkbox input "true"
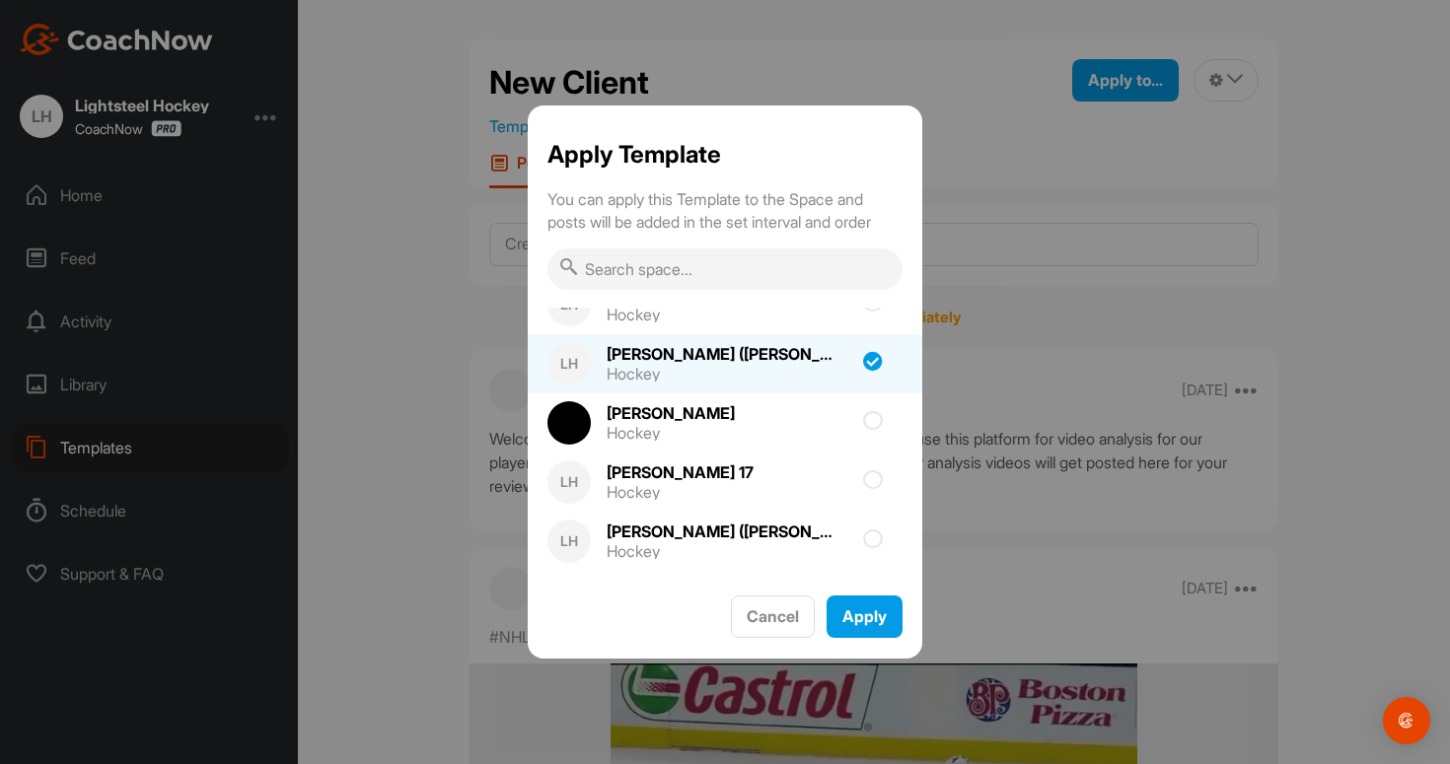
scroll to position [1495, 0]
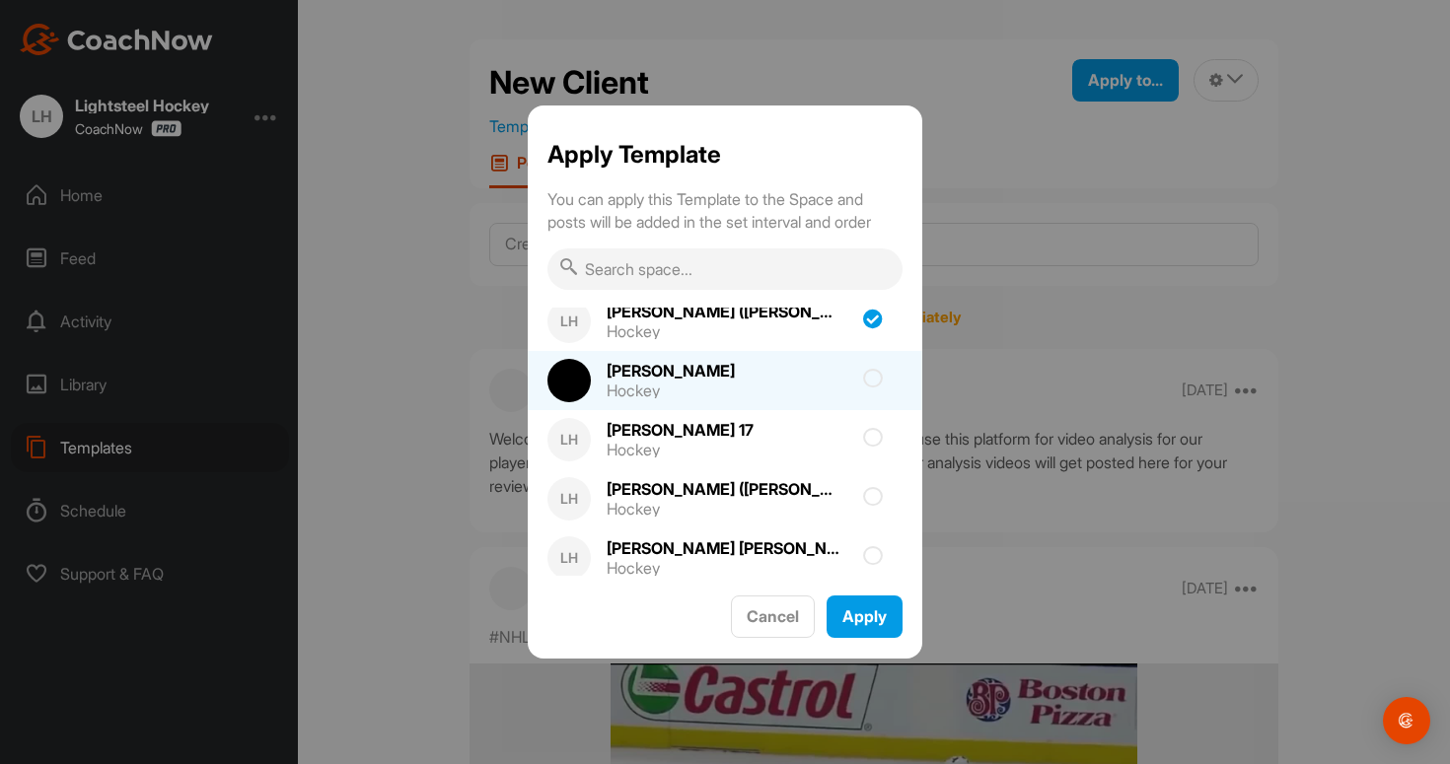
click at [788, 385] on div "[PERSON_NAME] Hockey" at bounding box center [725, 380] width 395 height 59
checkbox input "true"
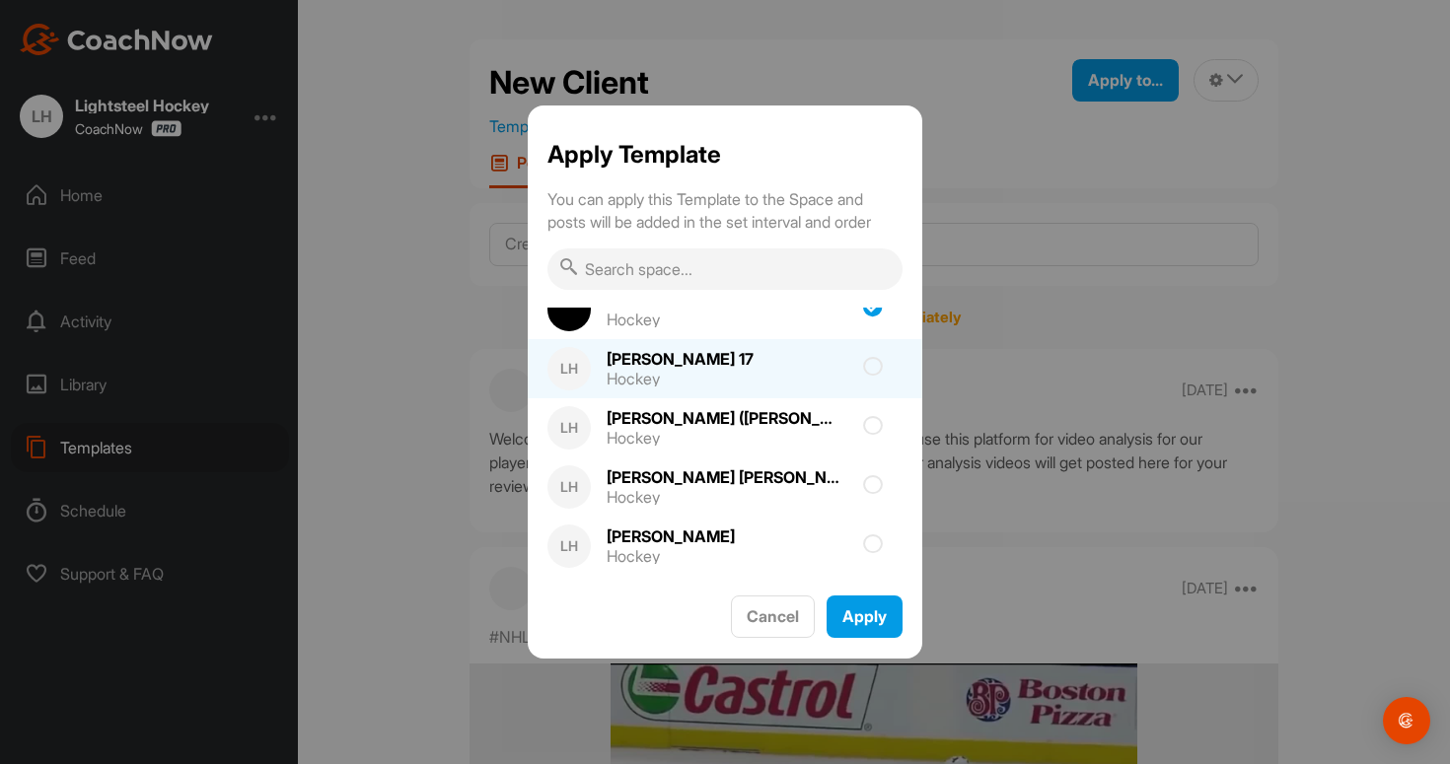
scroll to position [1581, 0]
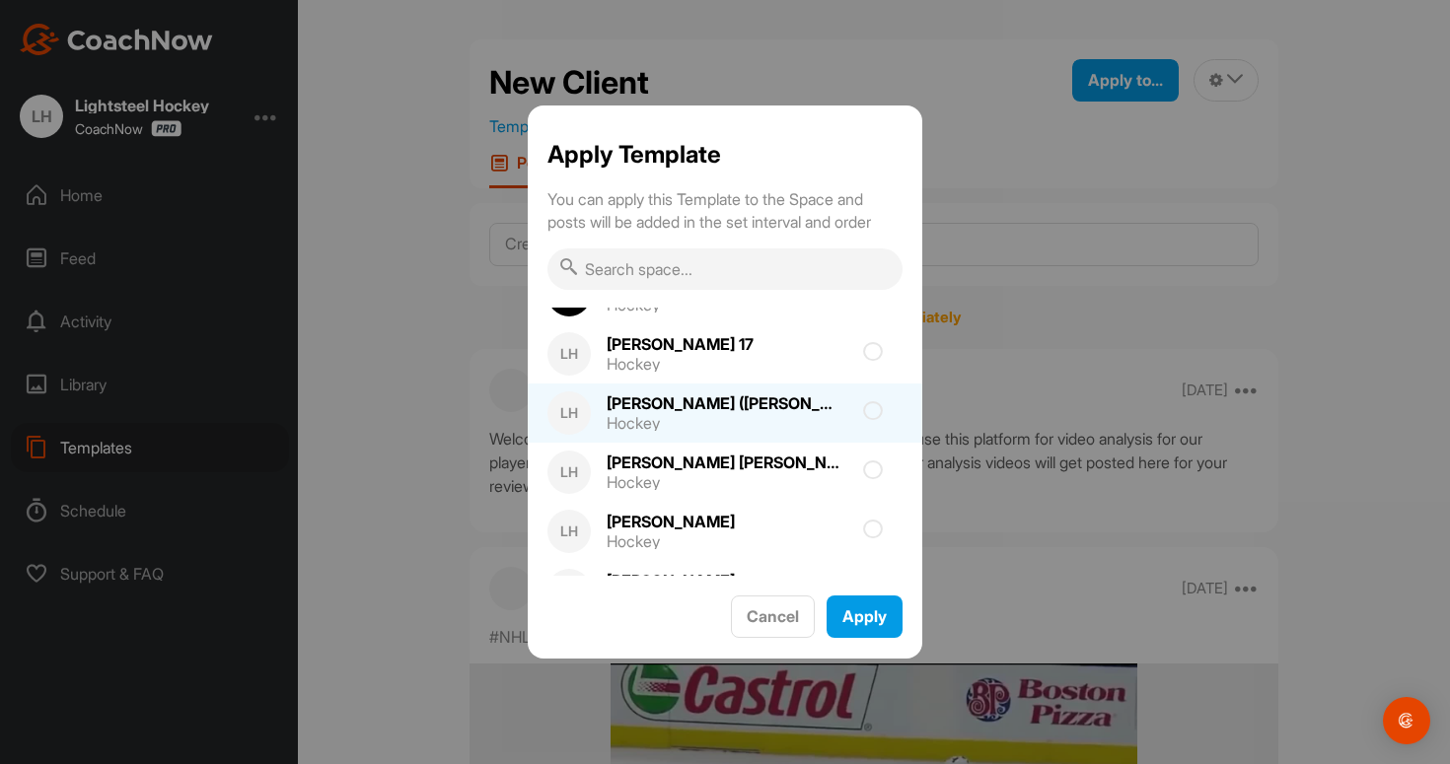
click at [783, 421] on div "Hockey" at bounding box center [725, 423] width 237 height 16
checkbox input "true"
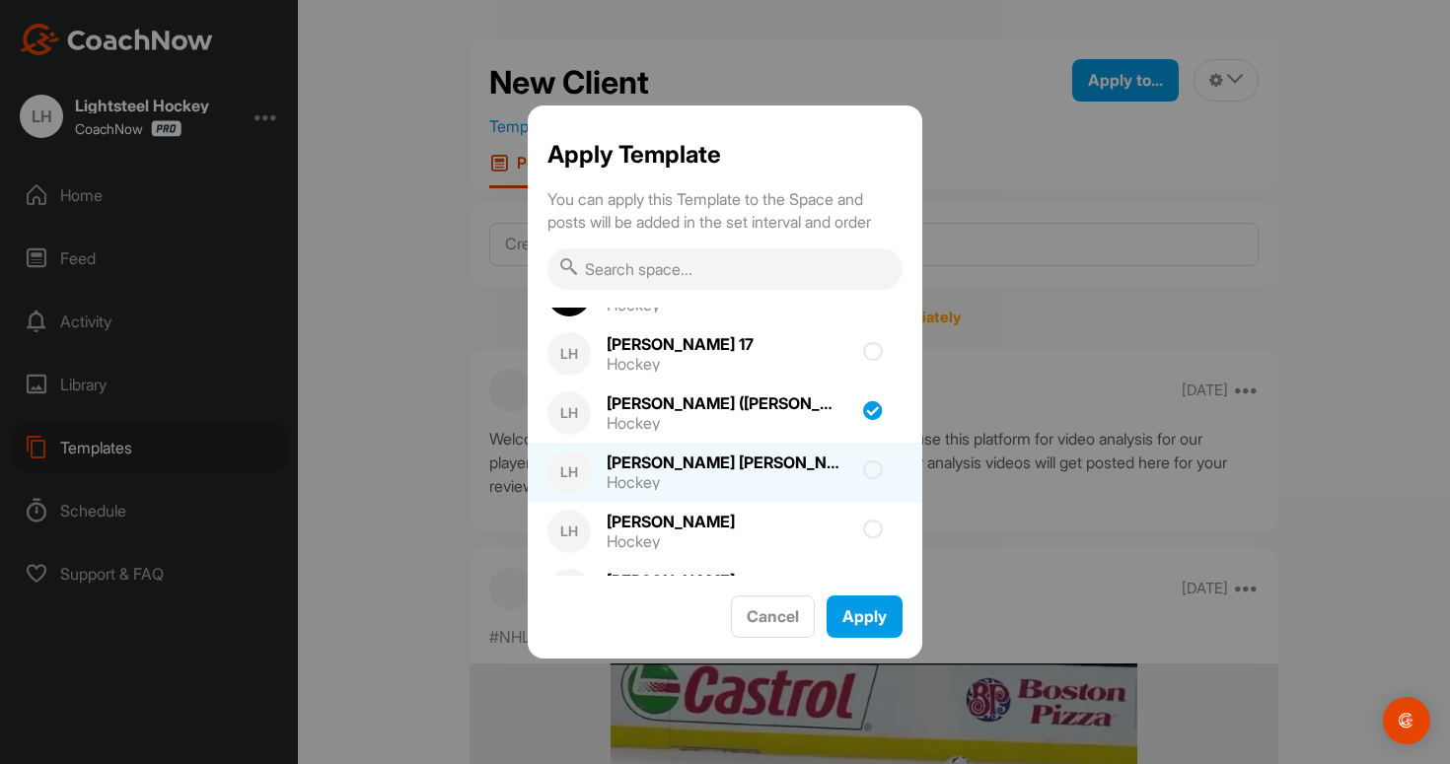
click at [778, 468] on div "[PERSON_NAME] Hockey" at bounding box center [725, 472] width 395 height 59
checkbox input "true"
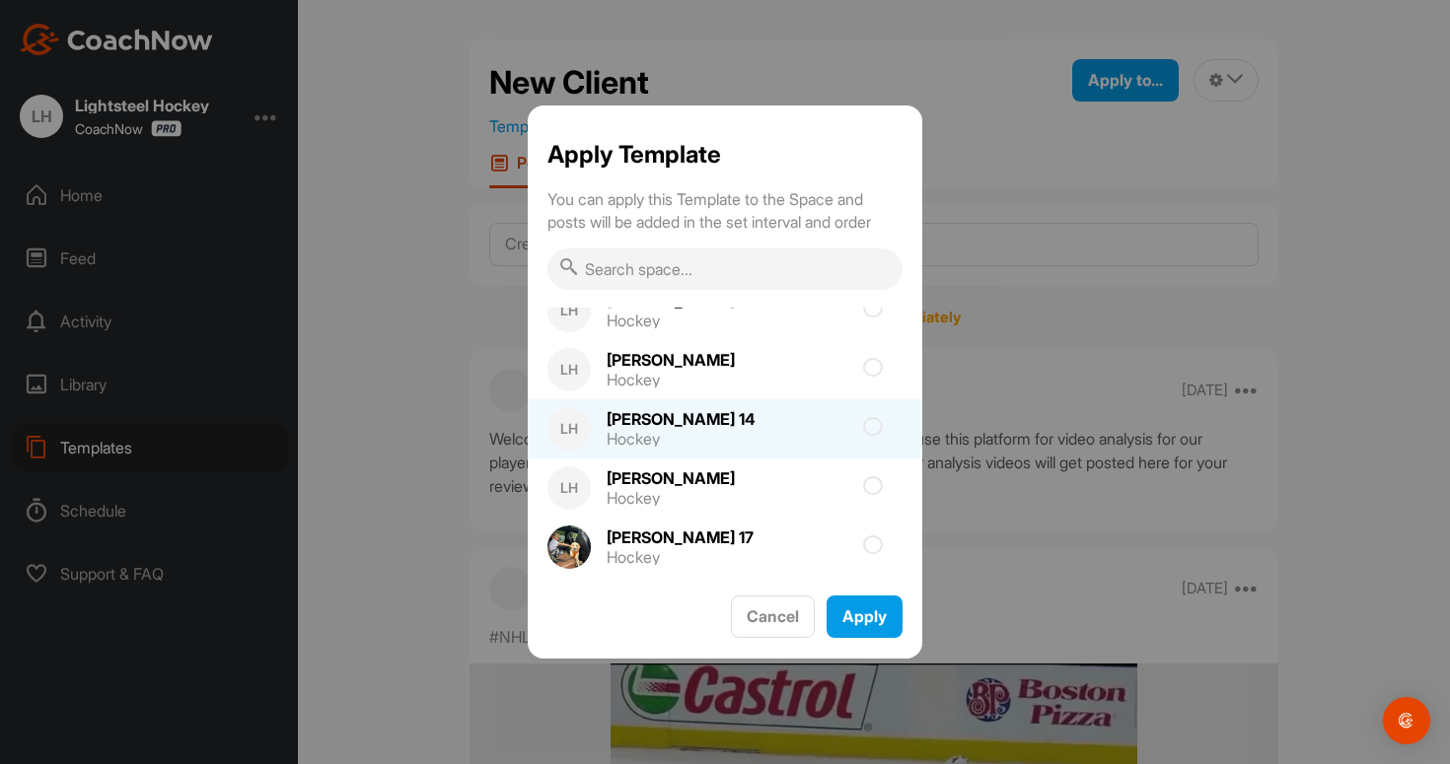
scroll to position [1813, 0]
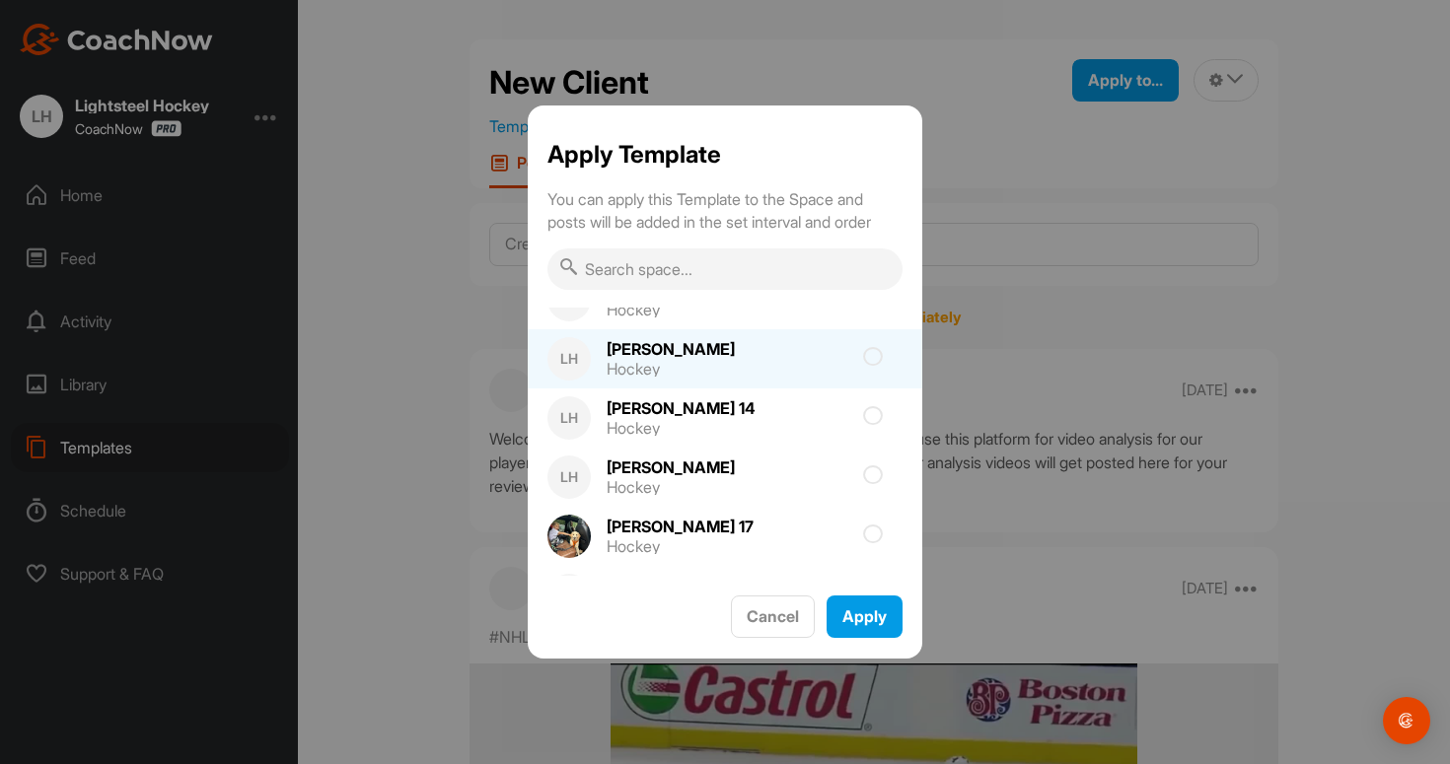
click at [784, 361] on div "[PERSON_NAME] Hockey" at bounding box center [725, 358] width 395 height 59
checkbox input "true"
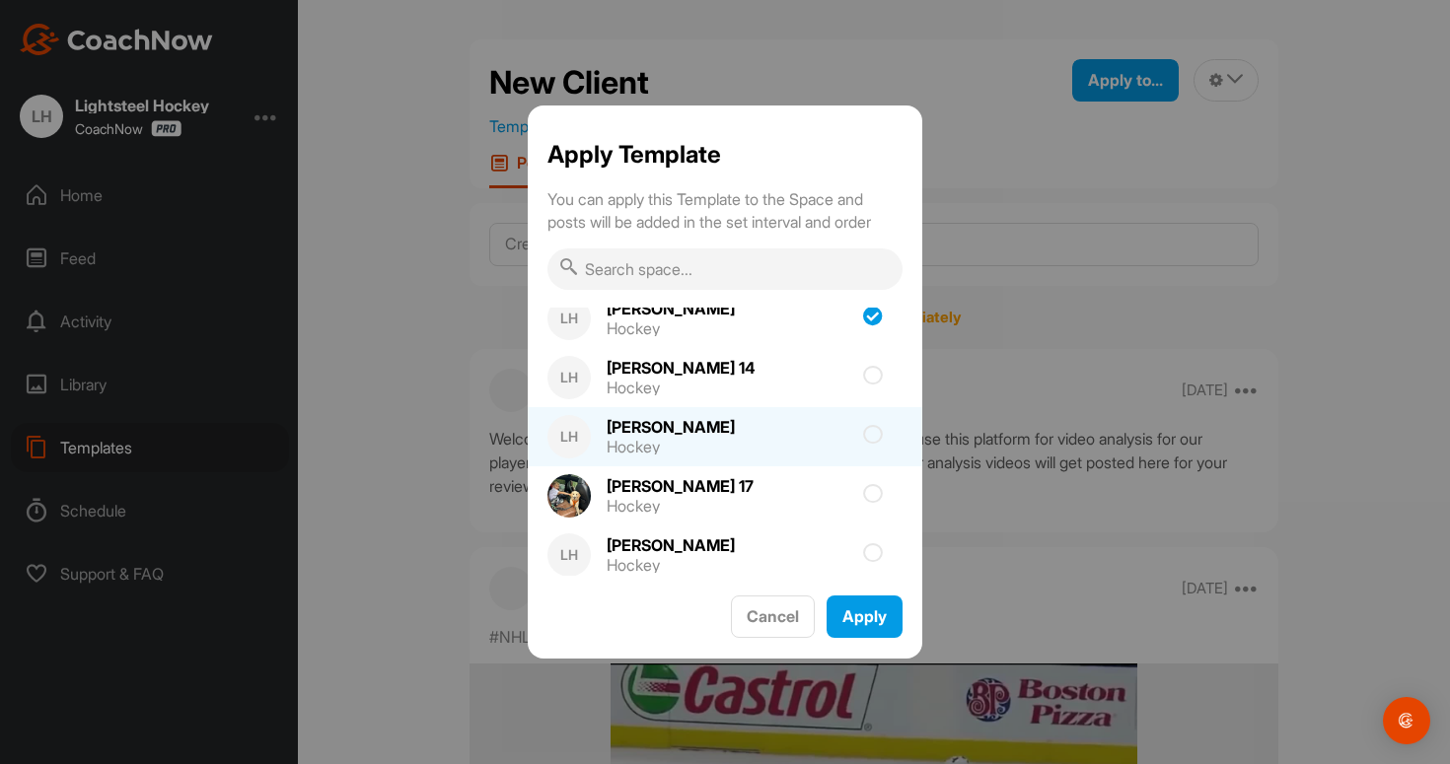
scroll to position [1854, 0]
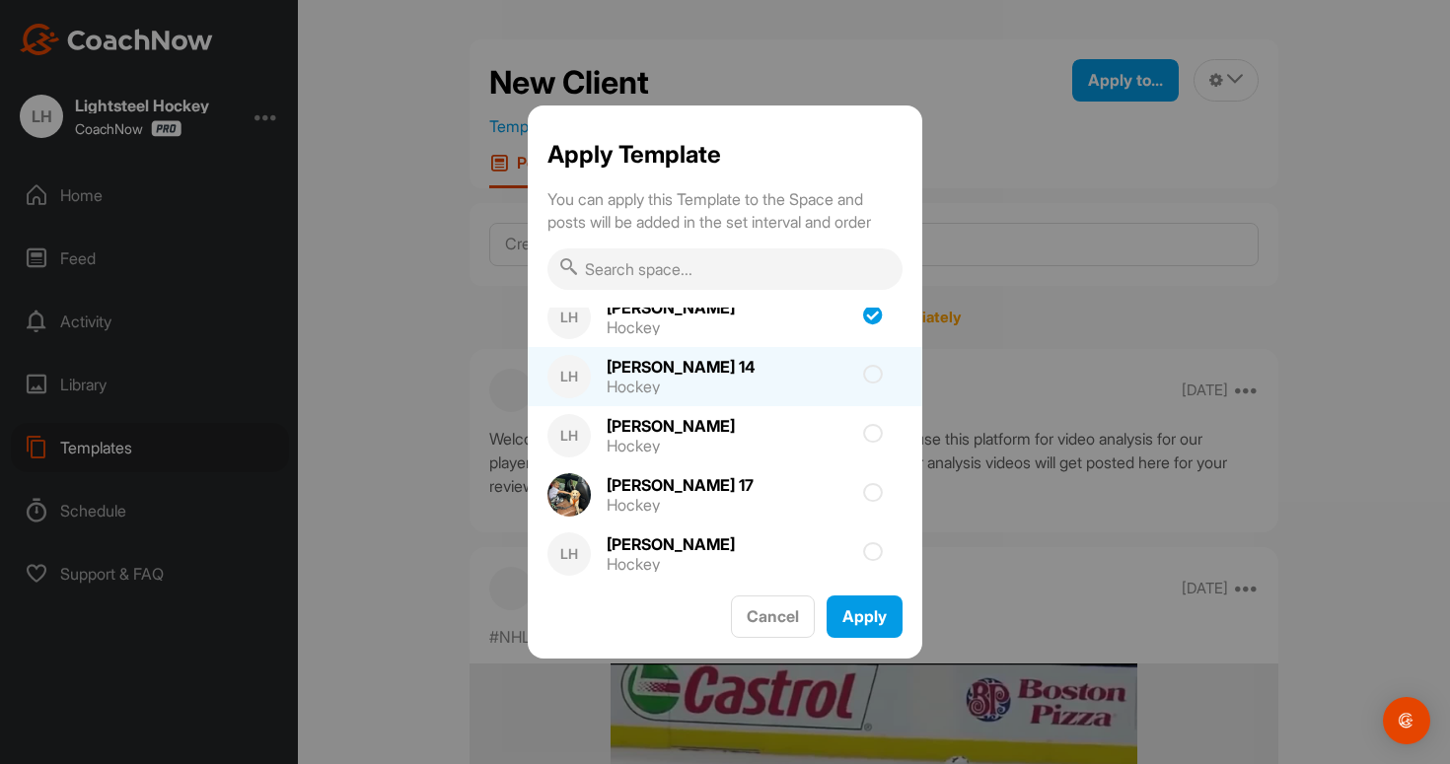
click at [799, 386] on div "LH [PERSON_NAME] 14 Hockey" at bounding box center [725, 376] width 395 height 59
checkbox input "true"
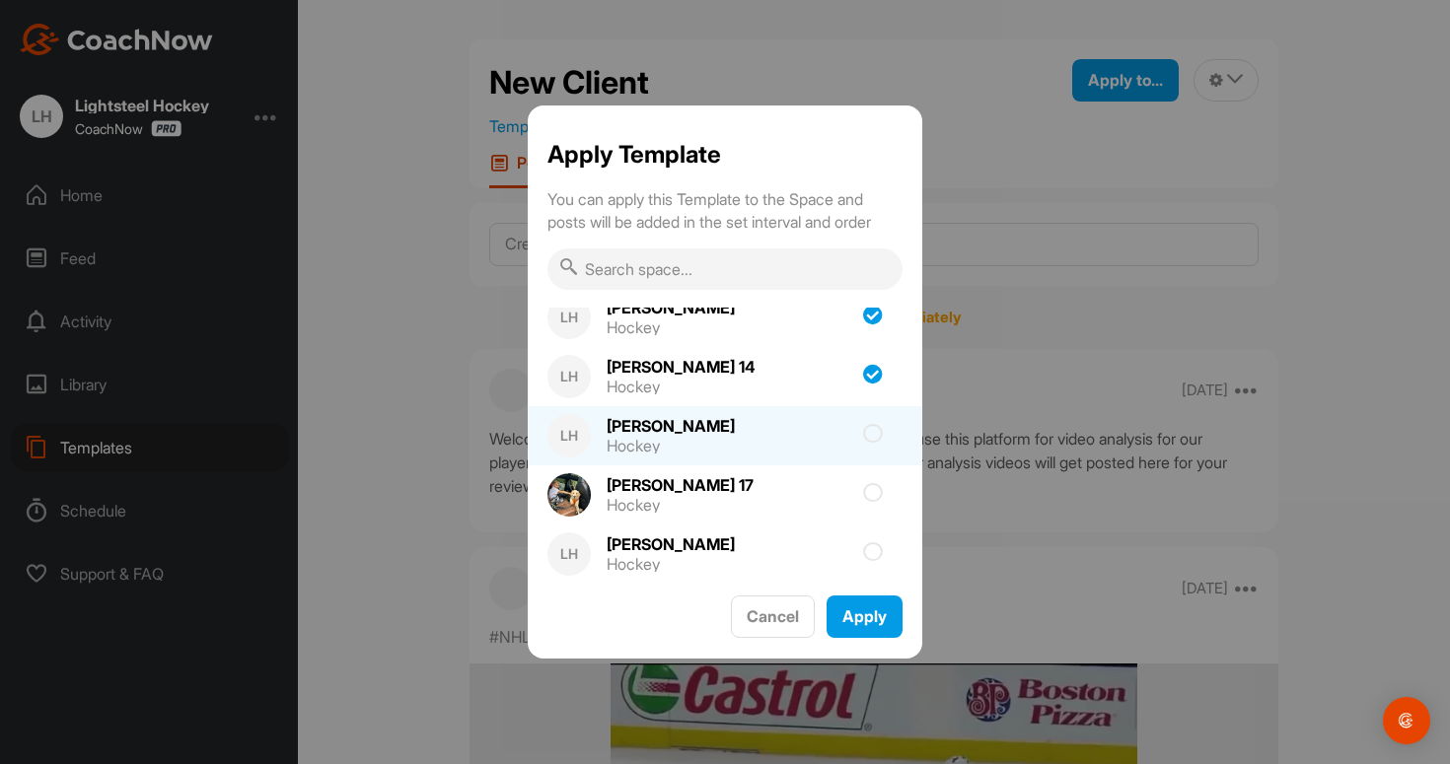
click at [790, 446] on div "[PERSON_NAME] Hockey" at bounding box center [725, 435] width 395 height 59
checkbox input "true"
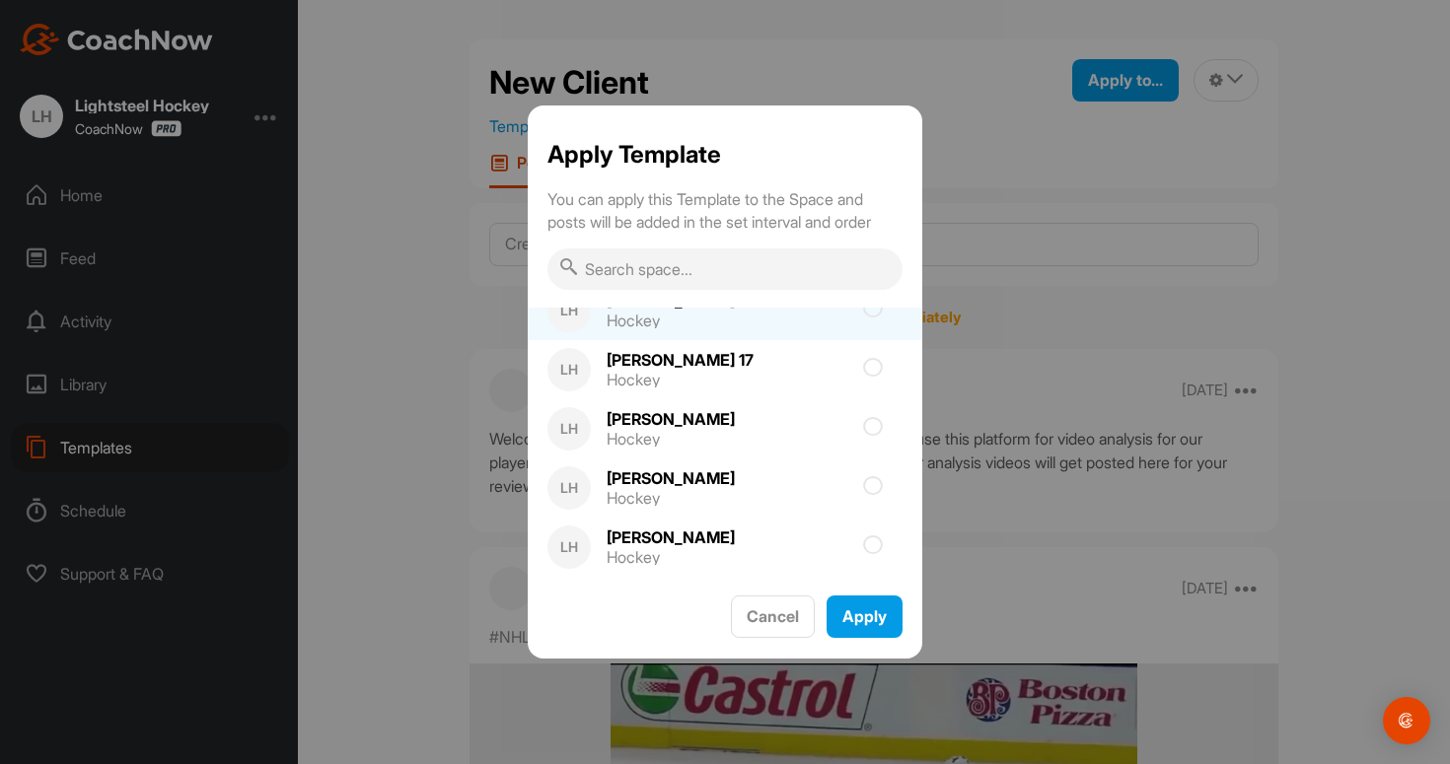
scroll to position [2111, 0]
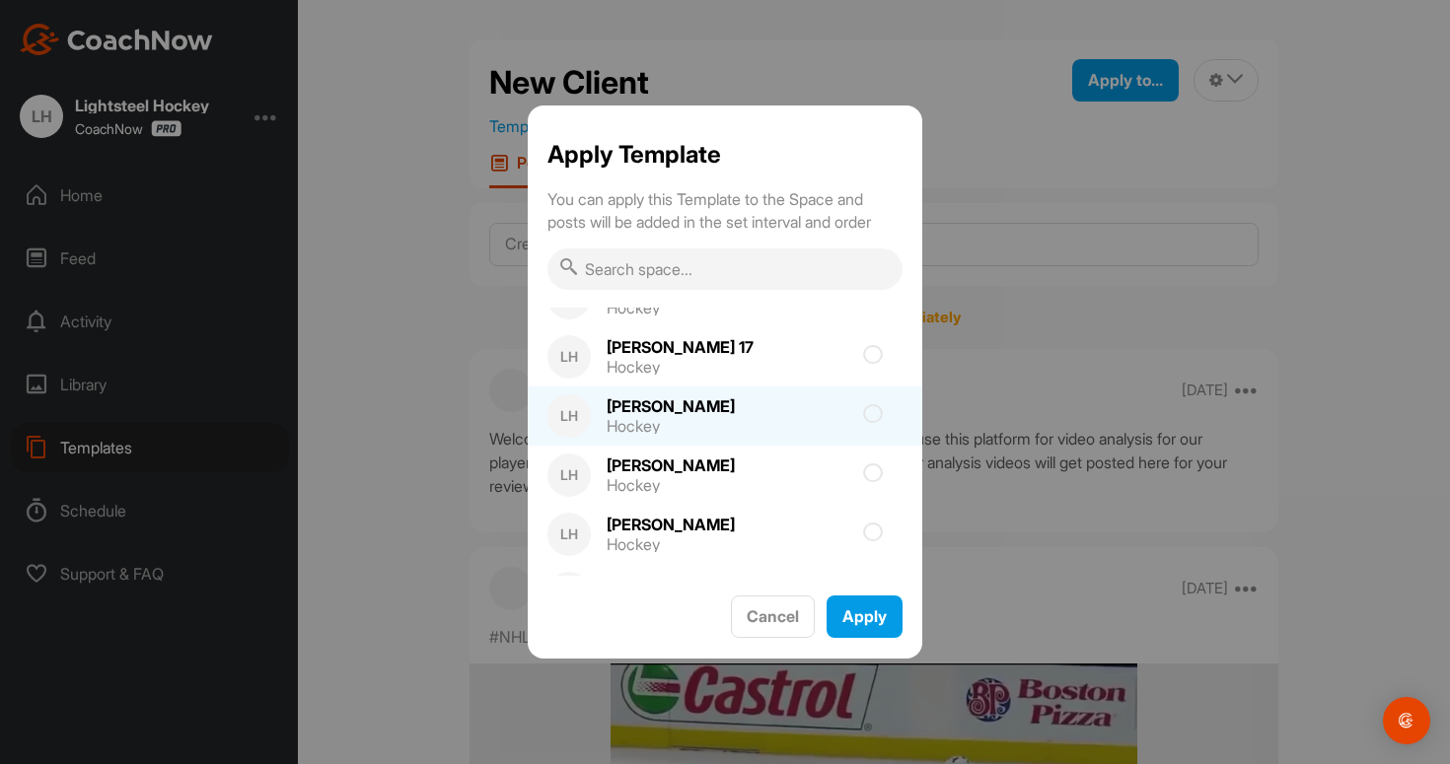
click at [789, 422] on div "[PERSON_NAME] [PERSON_NAME] Hockey" at bounding box center [725, 416] width 395 height 59
checkbox input "true"
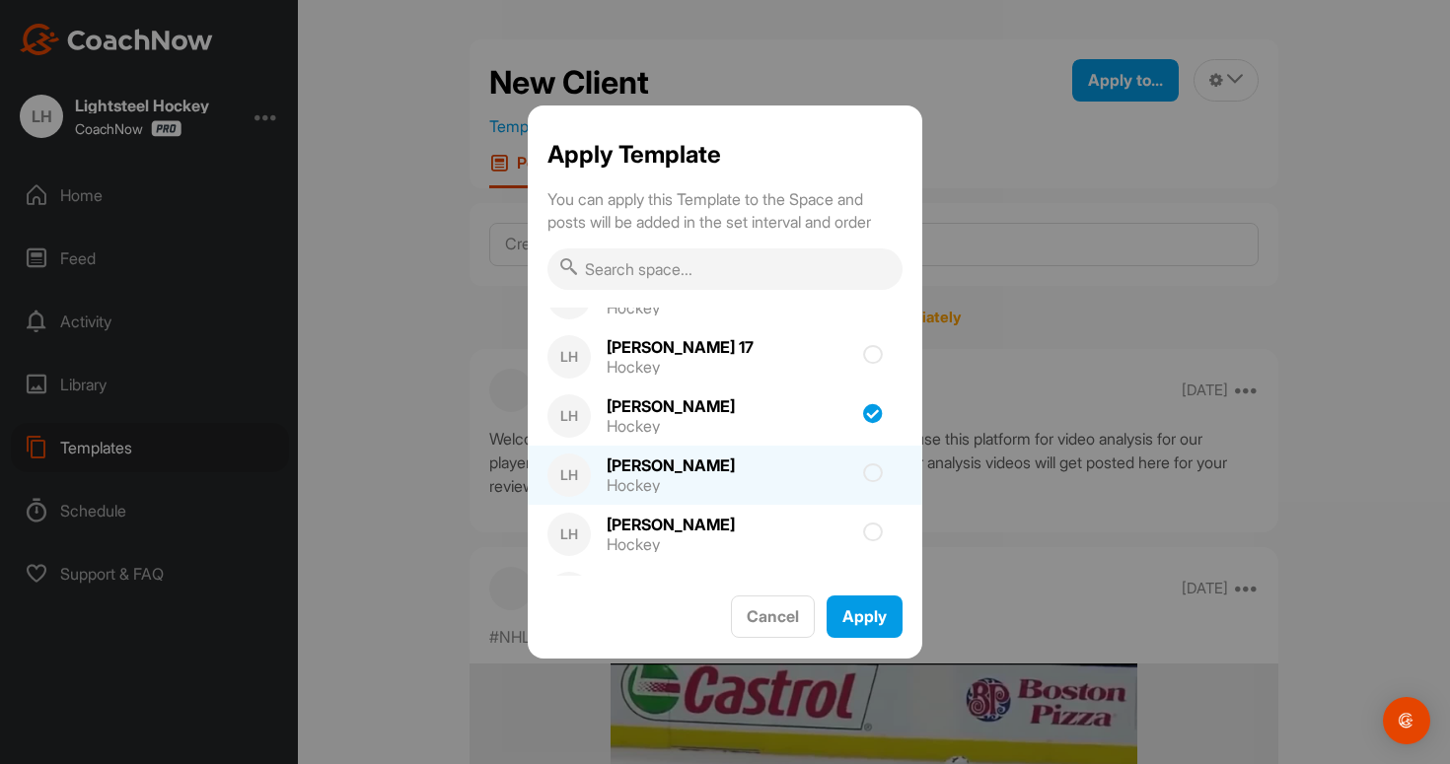
scroll to position [2177, 0]
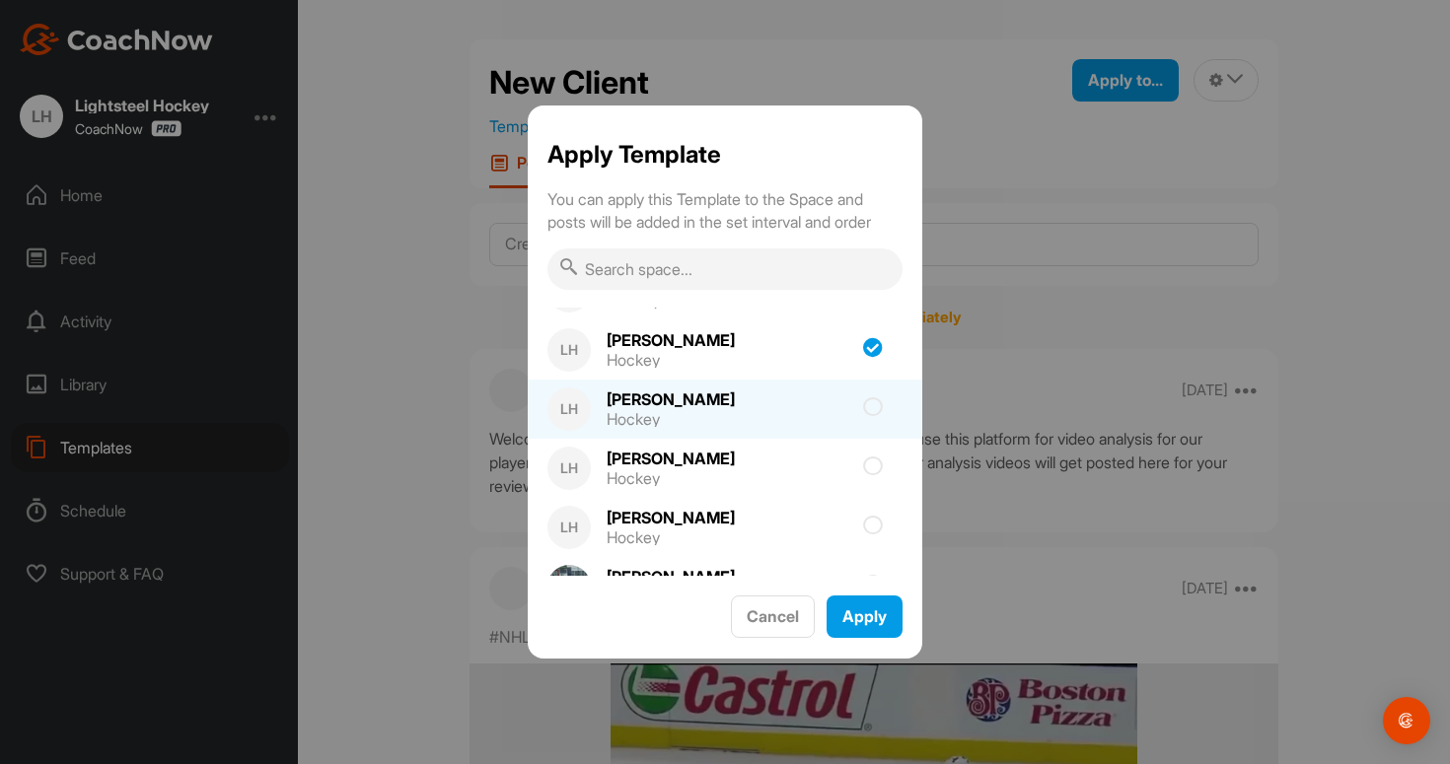
click at [798, 415] on div "[PERSON_NAME] [PERSON_NAME] Hockey" at bounding box center [725, 409] width 395 height 59
checkbox input "true"
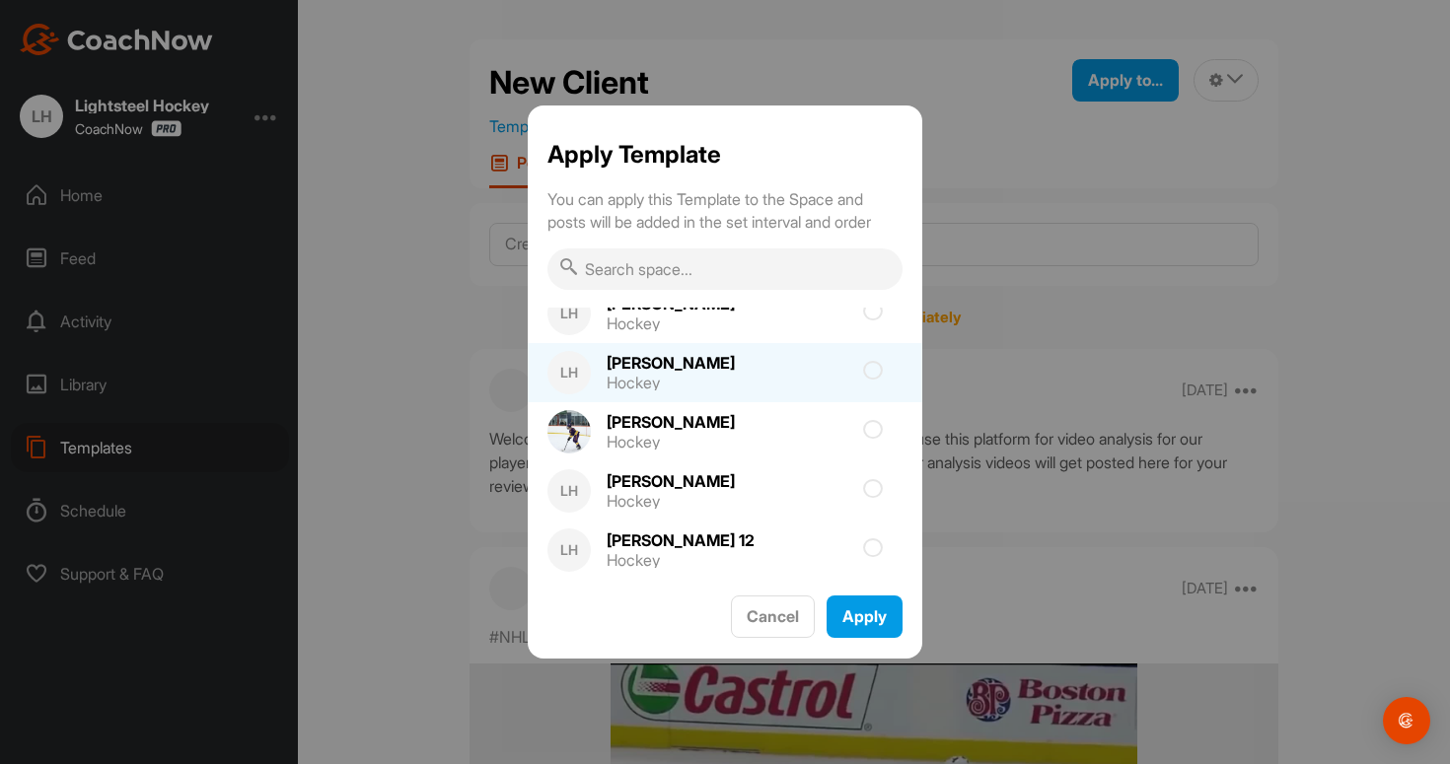
scroll to position [2339, 0]
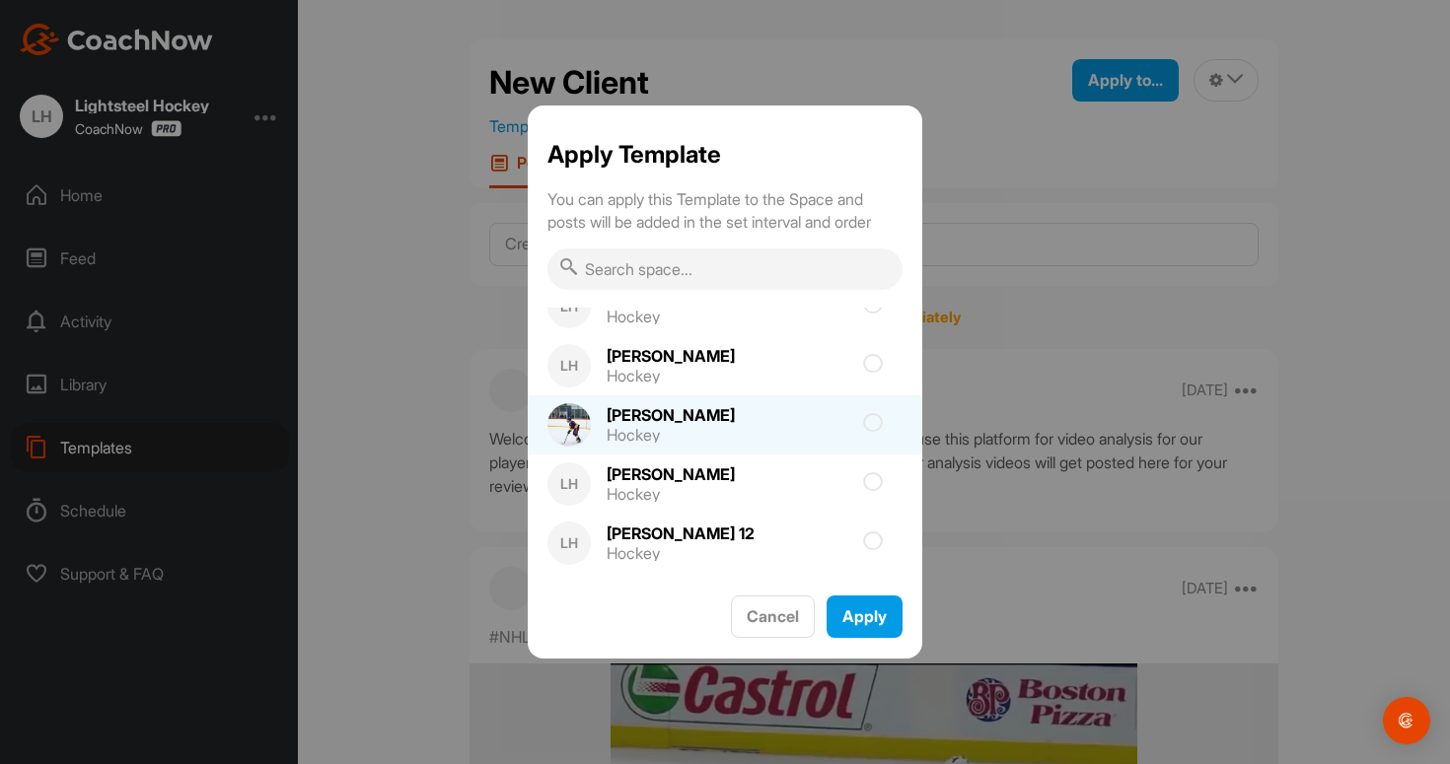
click at [790, 429] on div "[PERSON_NAME] Hockey" at bounding box center [725, 425] width 395 height 59
checkbox input "true"
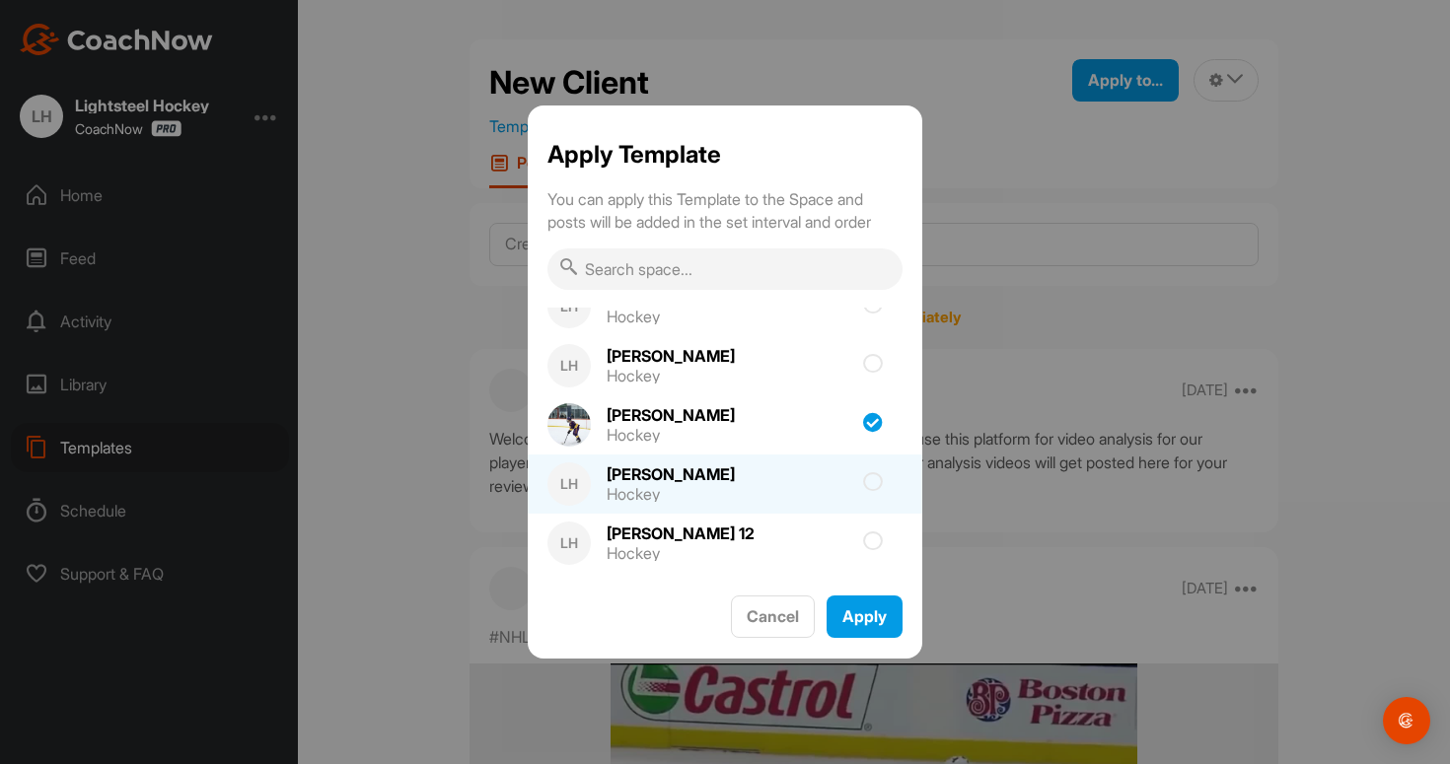
click at [778, 492] on div "LH [PERSON_NAME] Hockey" at bounding box center [725, 484] width 395 height 59
checkbox input "true"
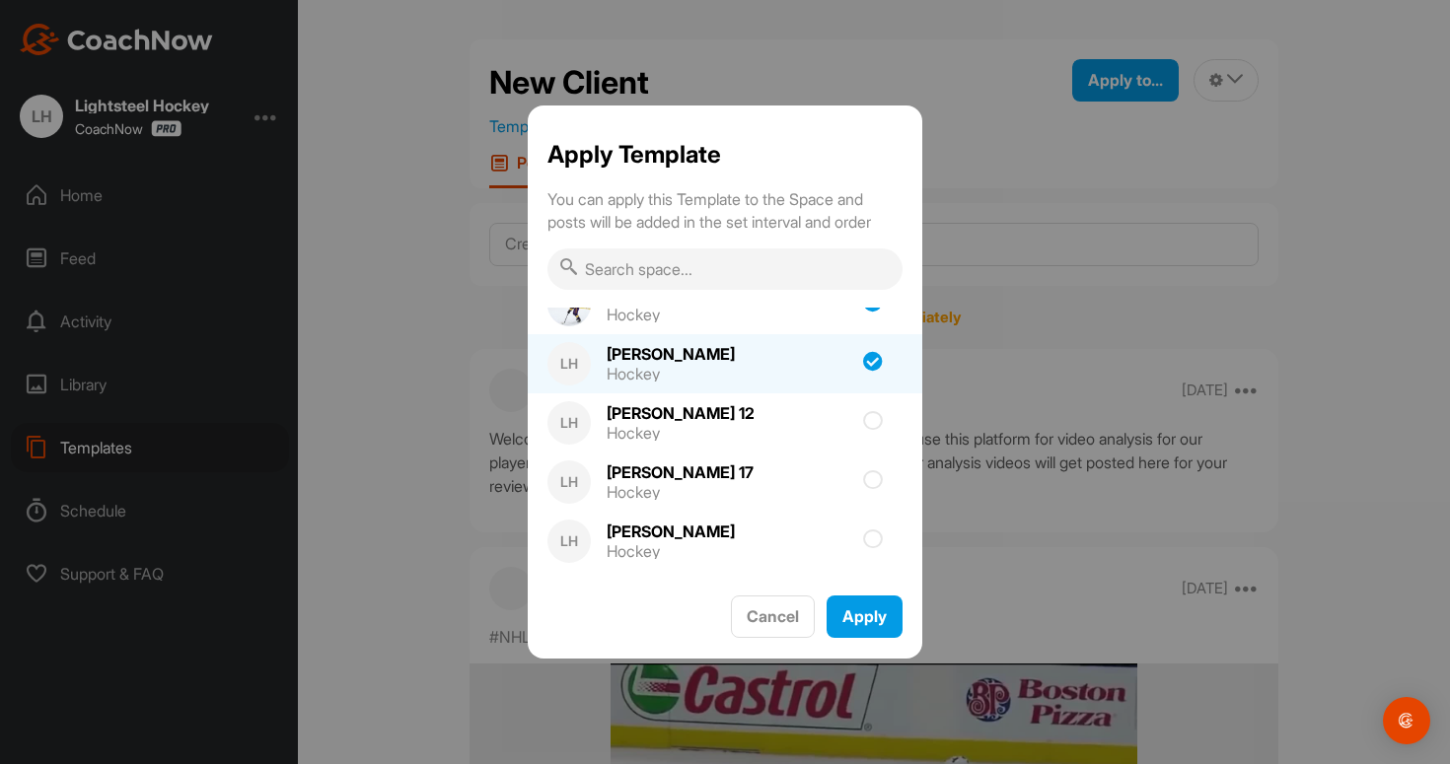
scroll to position [2490, 0]
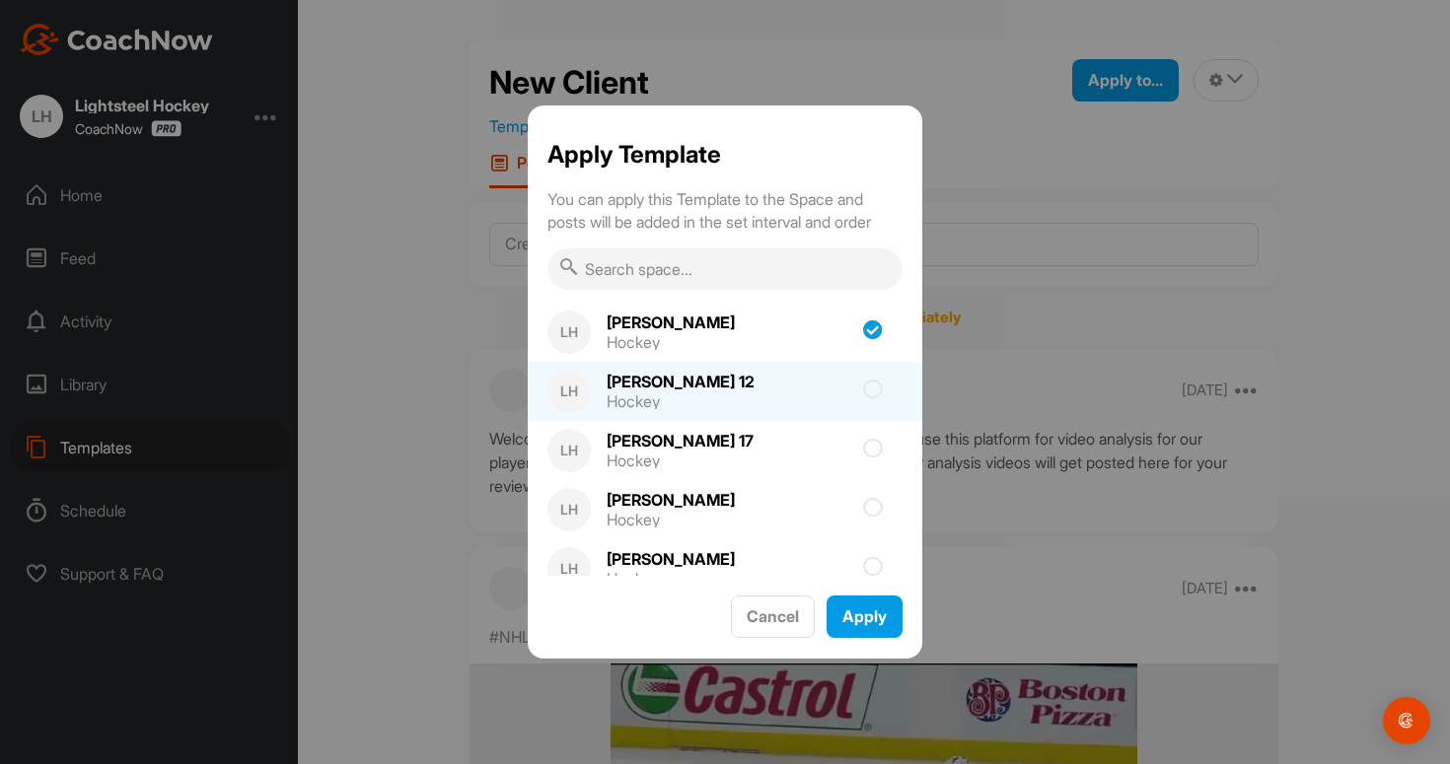
click at [785, 396] on div "LH [PERSON_NAME] 12 Hockey" at bounding box center [725, 391] width 395 height 59
checkbox input "true"
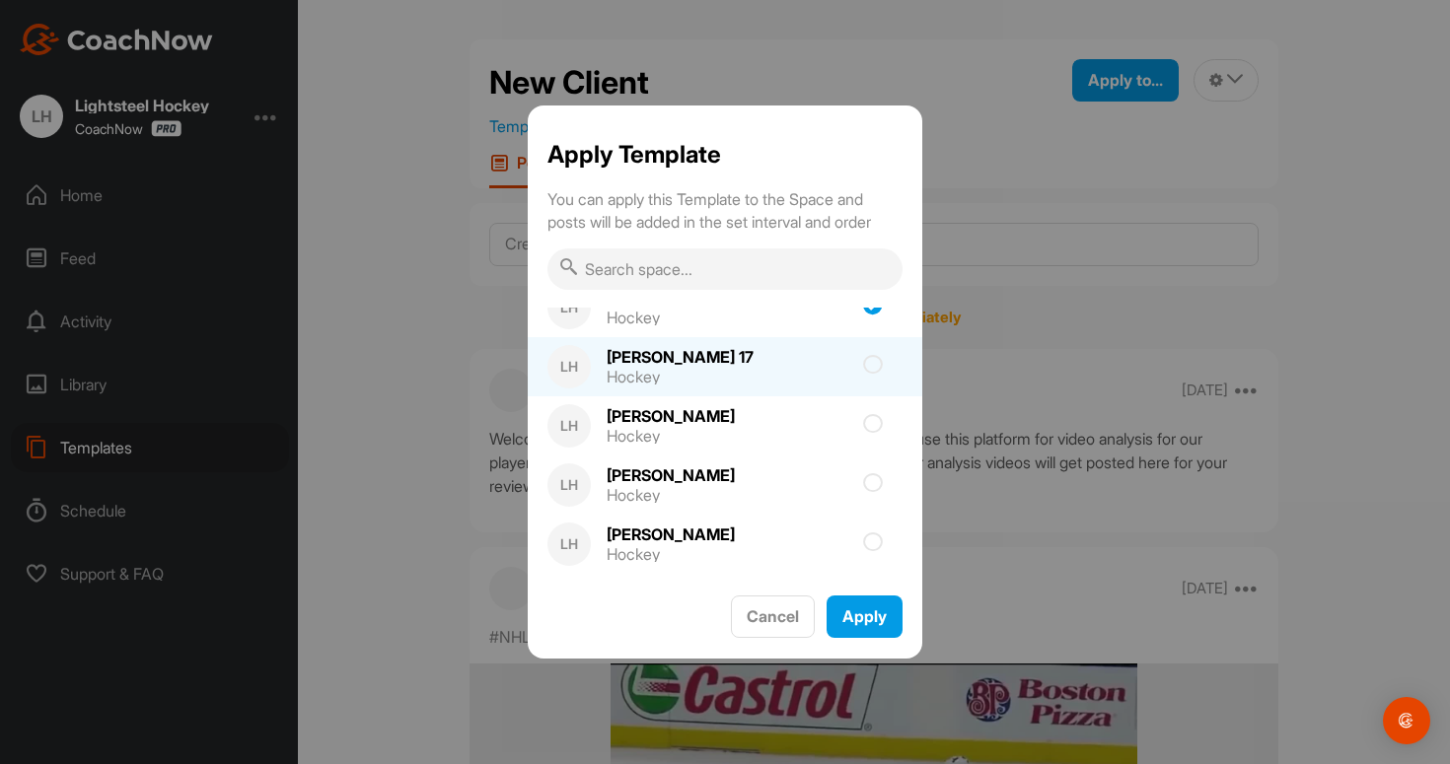
scroll to position [2577, 0]
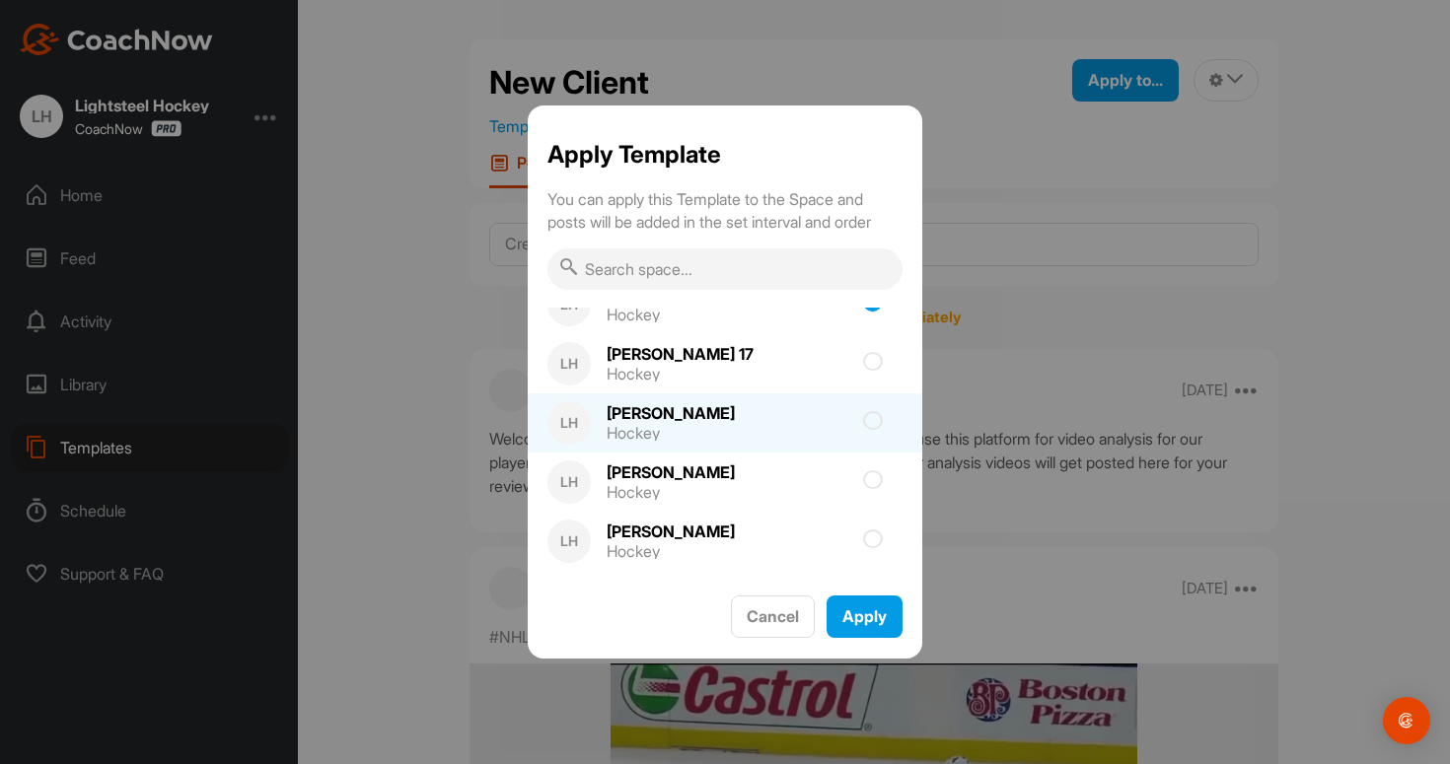
click at [782, 432] on div "[PERSON_NAME] Hockey" at bounding box center [725, 423] width 395 height 59
checkbox input "true"
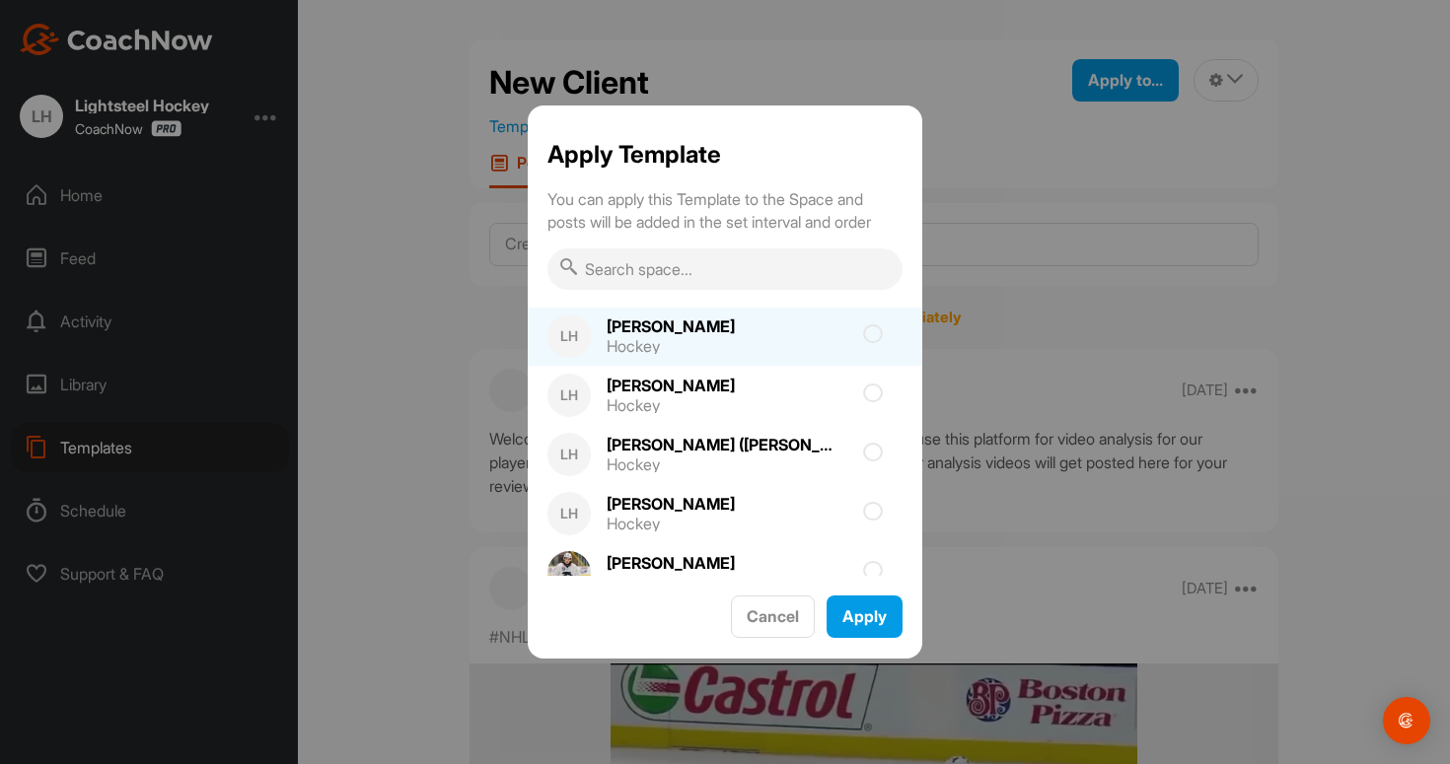
scroll to position [2797, 0]
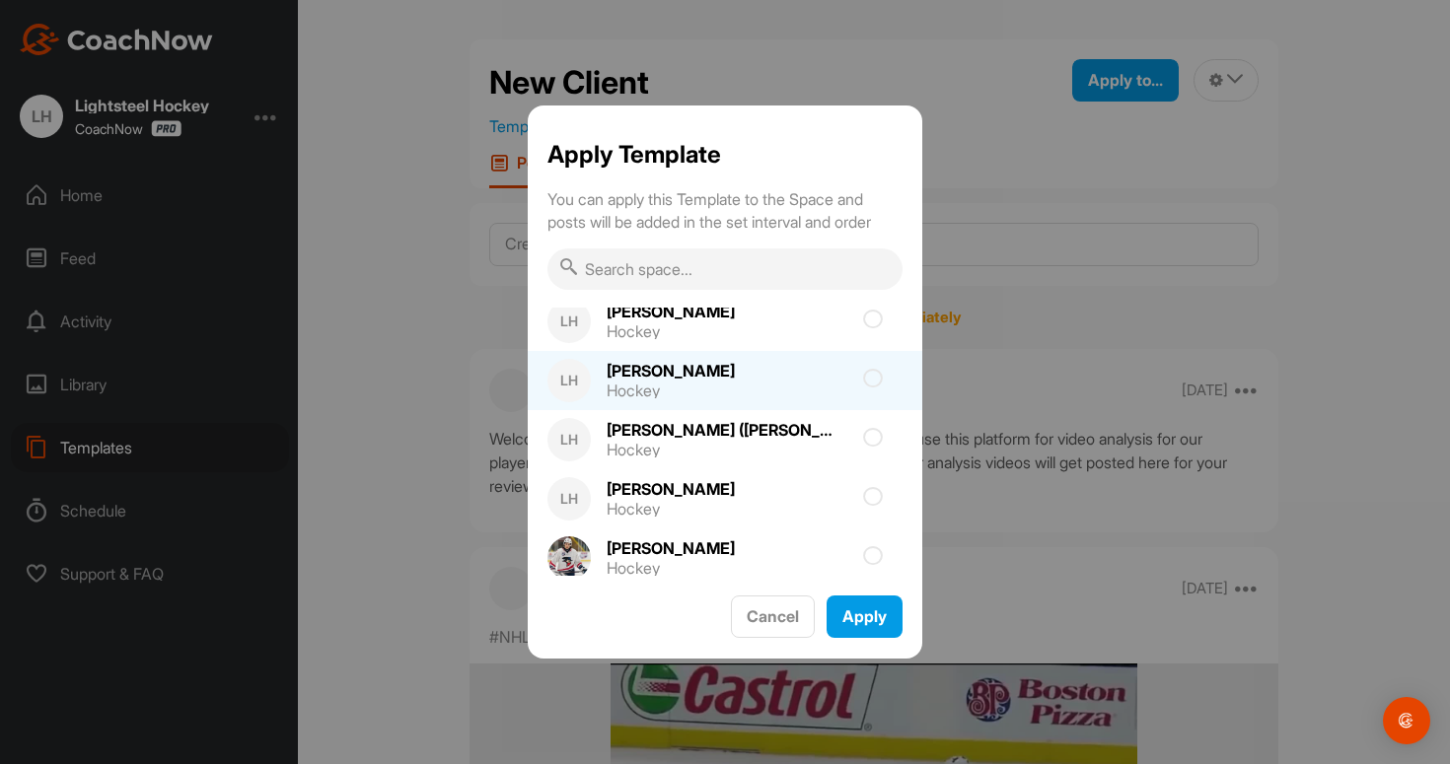
click at [785, 379] on div at bounding box center [829, 381] width 148 height 4
checkbox input "true"
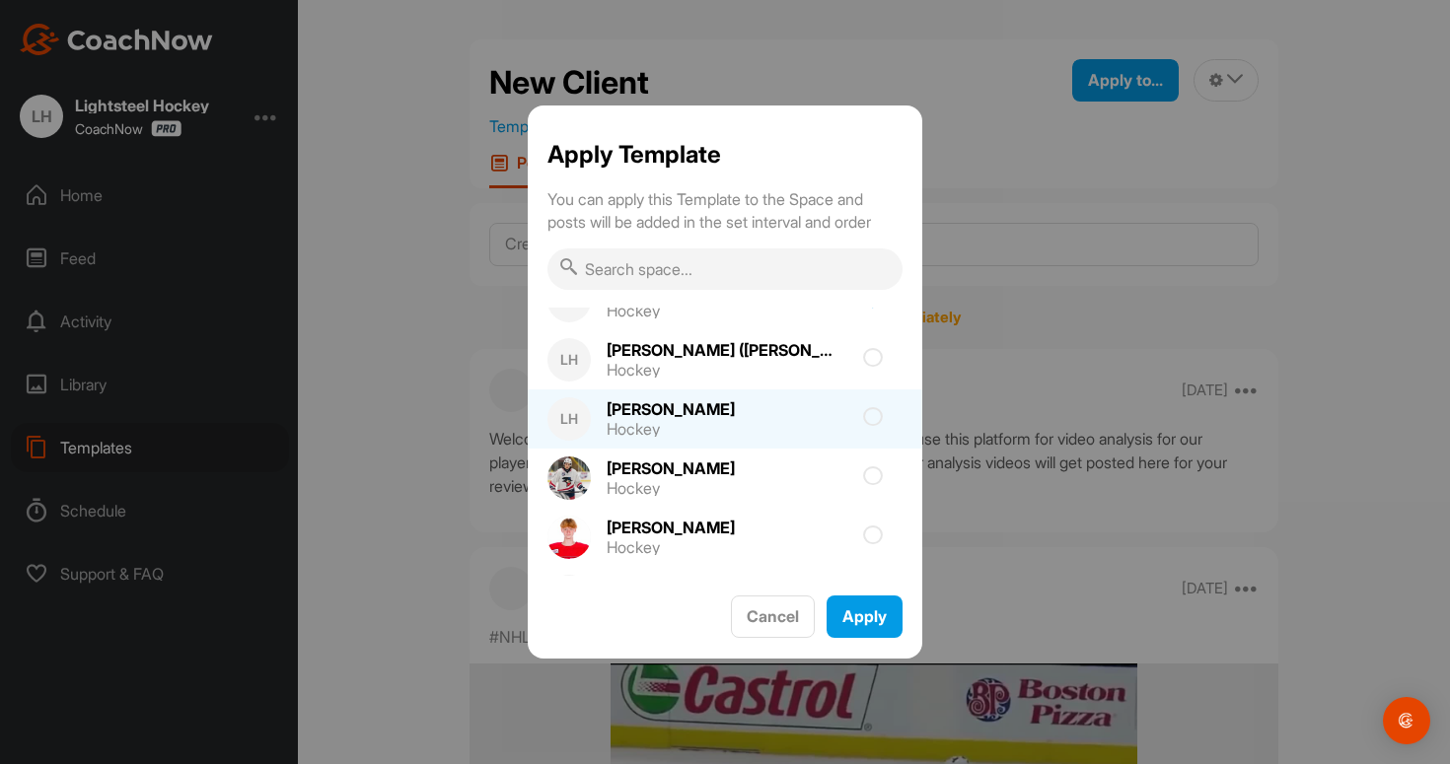
scroll to position [2877, 0]
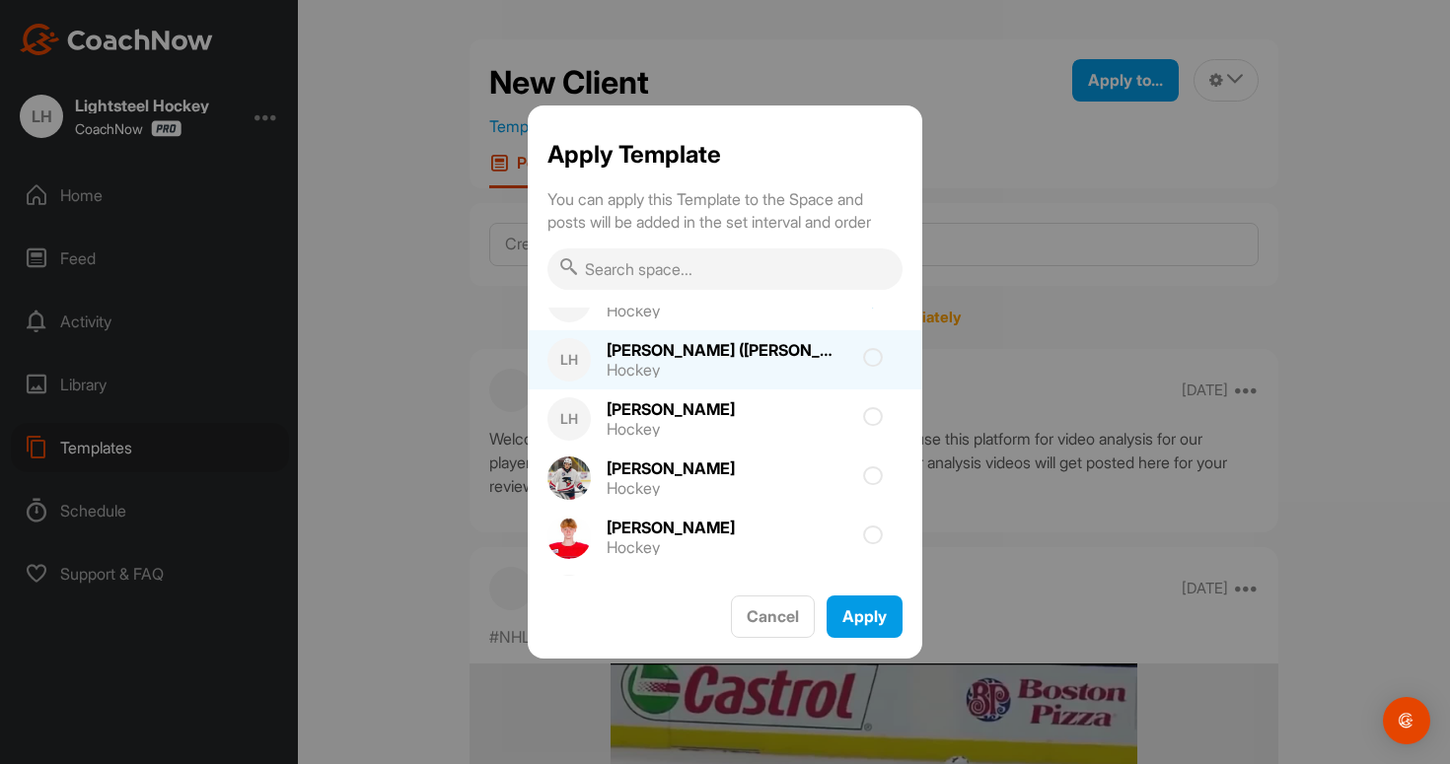
click at [806, 367] on div "[PERSON_NAME] ([PERSON_NAME] 10) [PERSON_NAME] Hockey" at bounding box center [727, 359] width 272 height 59
checkbox input "true"
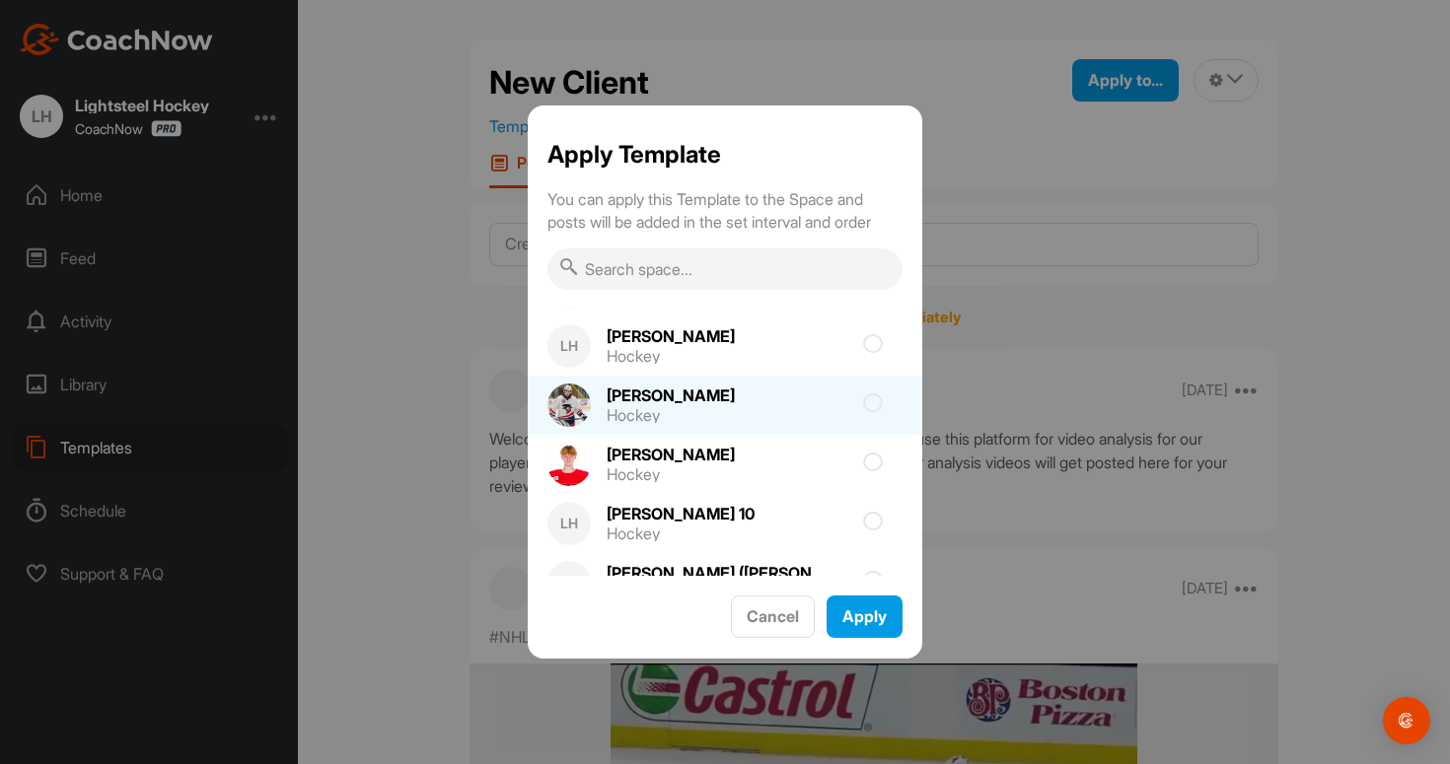
scroll to position [2946, 0]
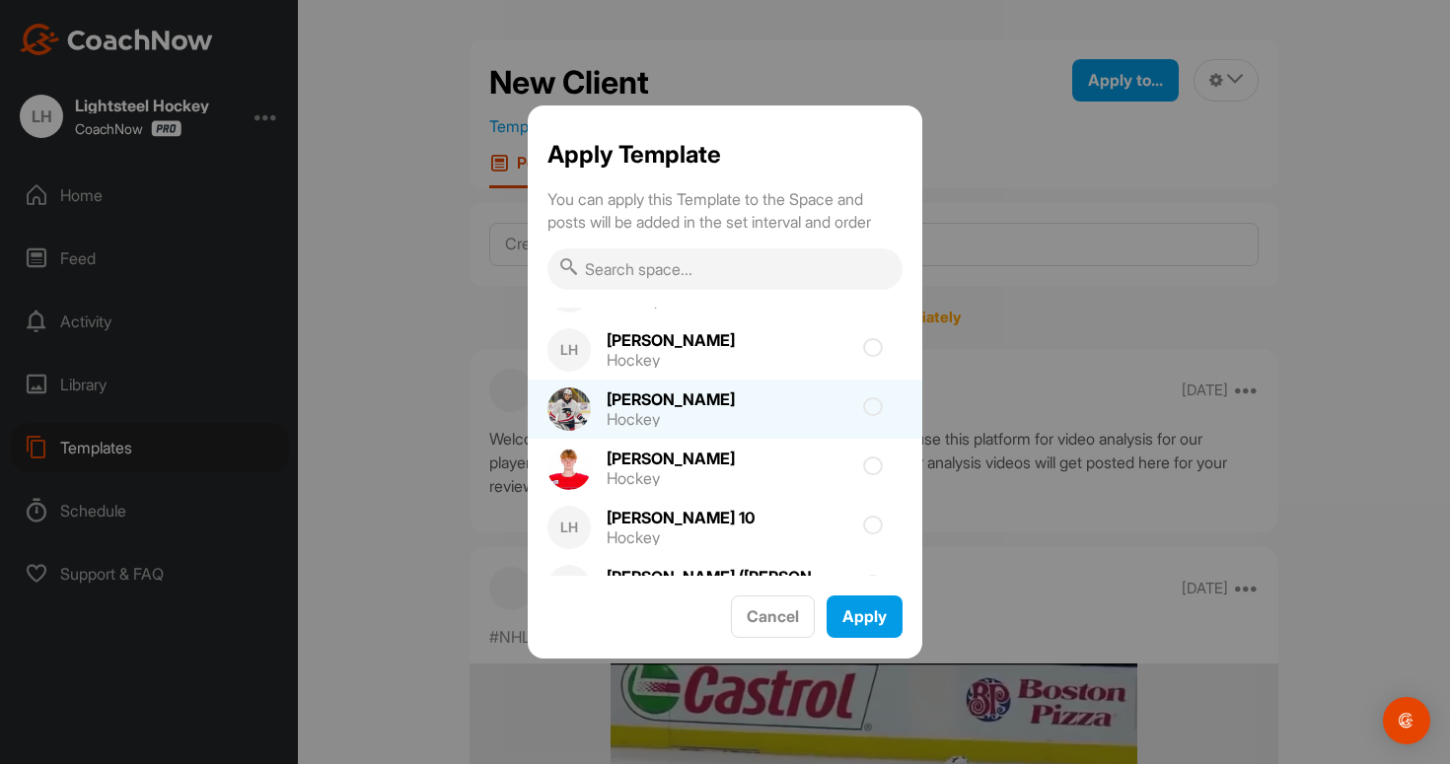
click at [789, 412] on div "[PERSON_NAME] Hockey" at bounding box center [725, 409] width 395 height 59
checkbox input "true"
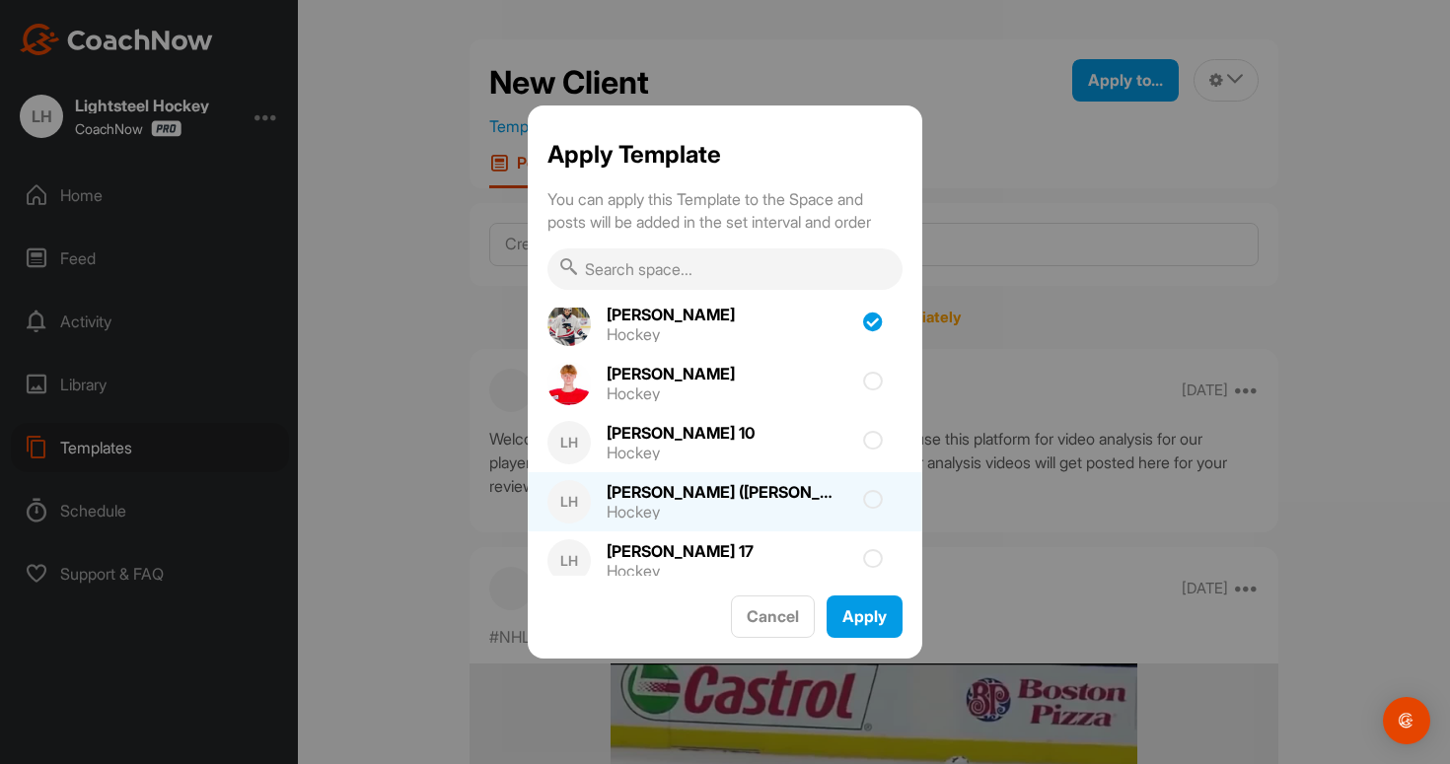
scroll to position [3055, 0]
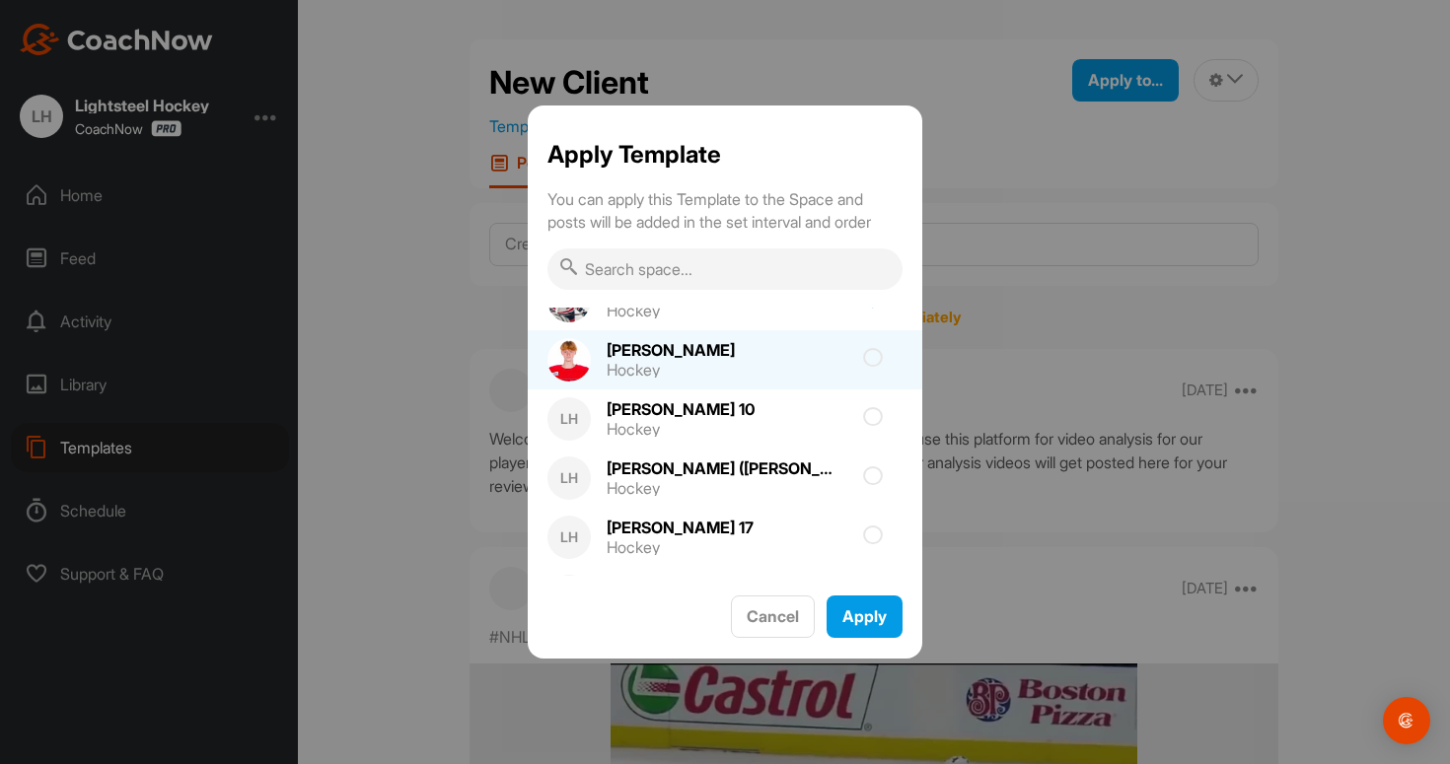
click at [807, 366] on div "[PERSON_NAME] Hockey" at bounding box center [725, 359] width 395 height 59
checkbox input "true"
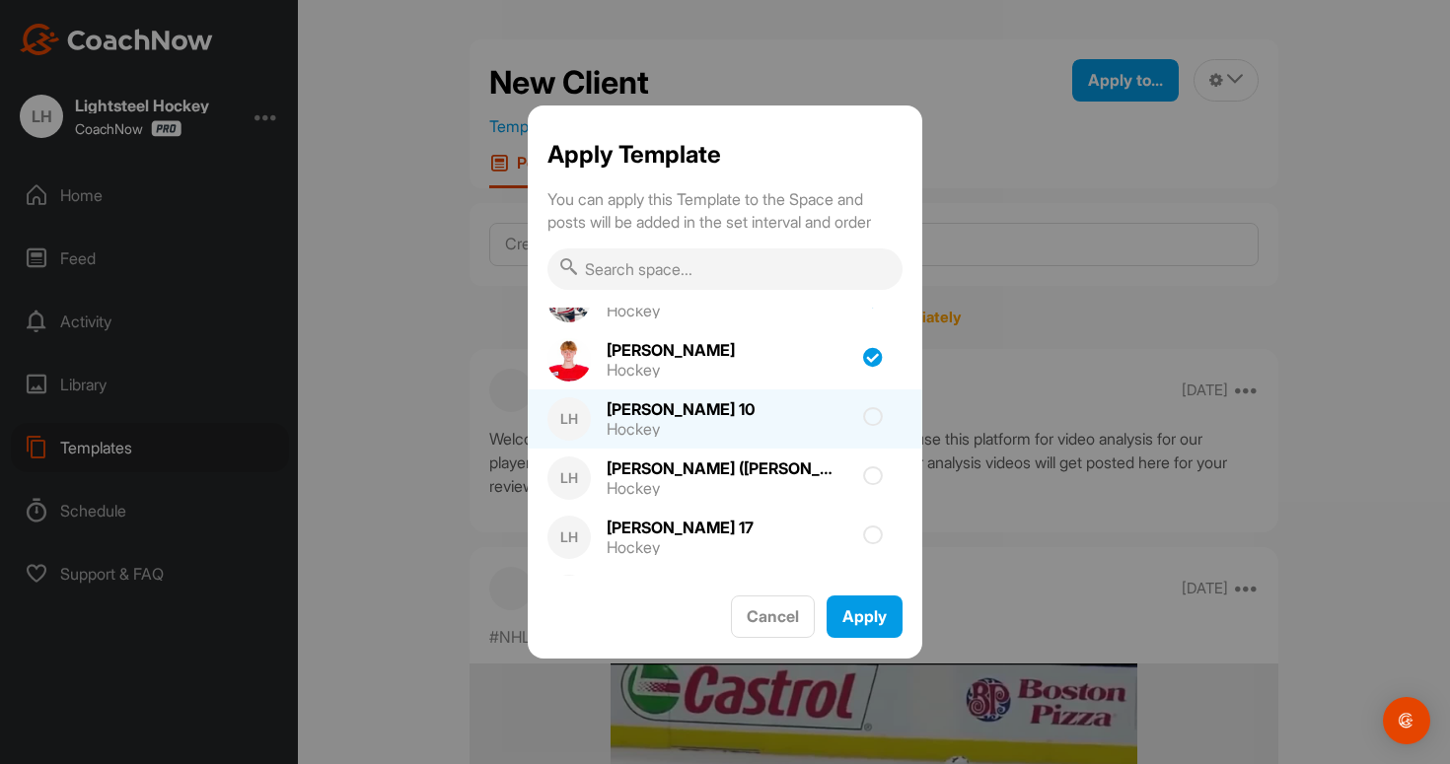
click at [804, 432] on div "LH [PERSON_NAME] 10 Hockey" at bounding box center [725, 419] width 395 height 59
checkbox input "true"
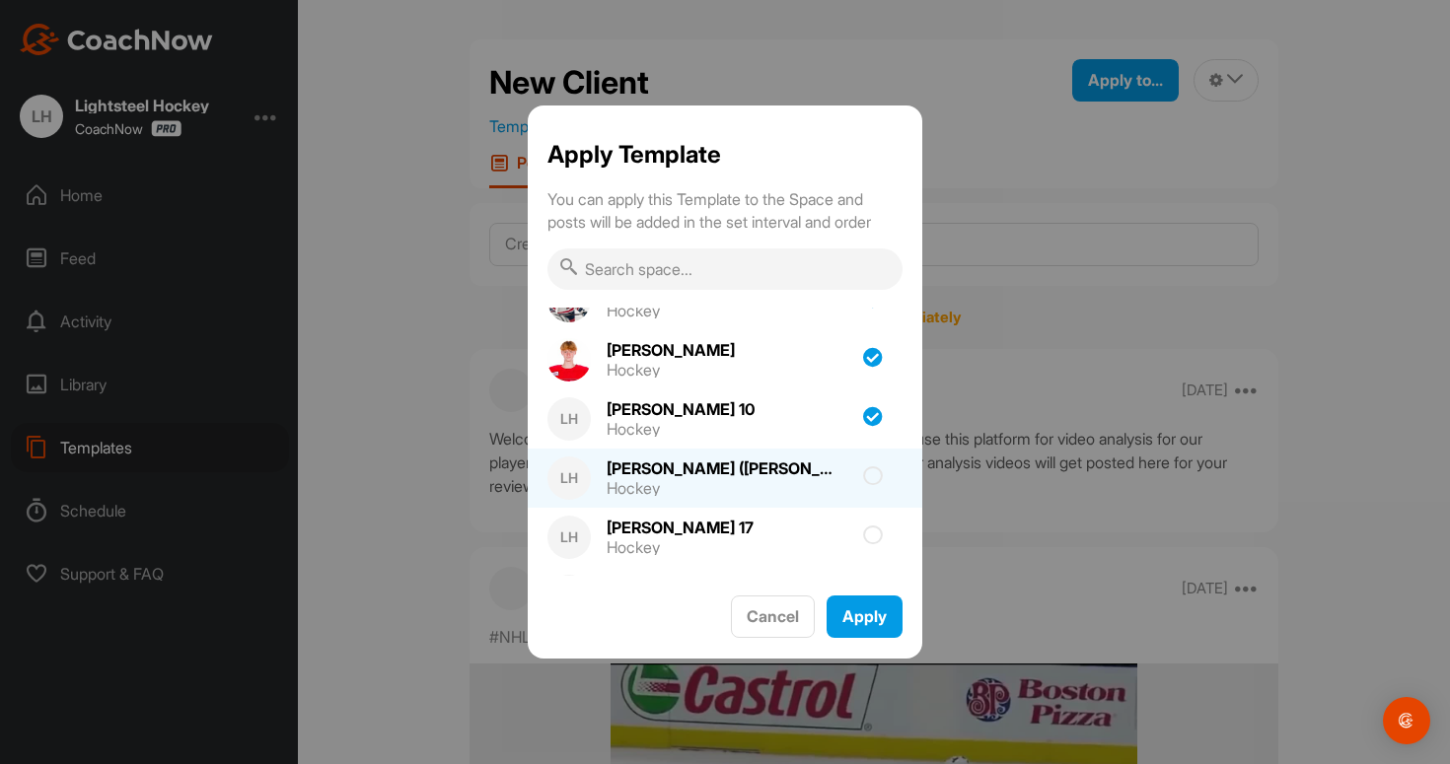
click at [811, 486] on div "[PERSON_NAME] ([PERSON_NAME] 10) [PERSON_NAME] Hockey" at bounding box center [727, 478] width 272 height 59
checkbox input "true"
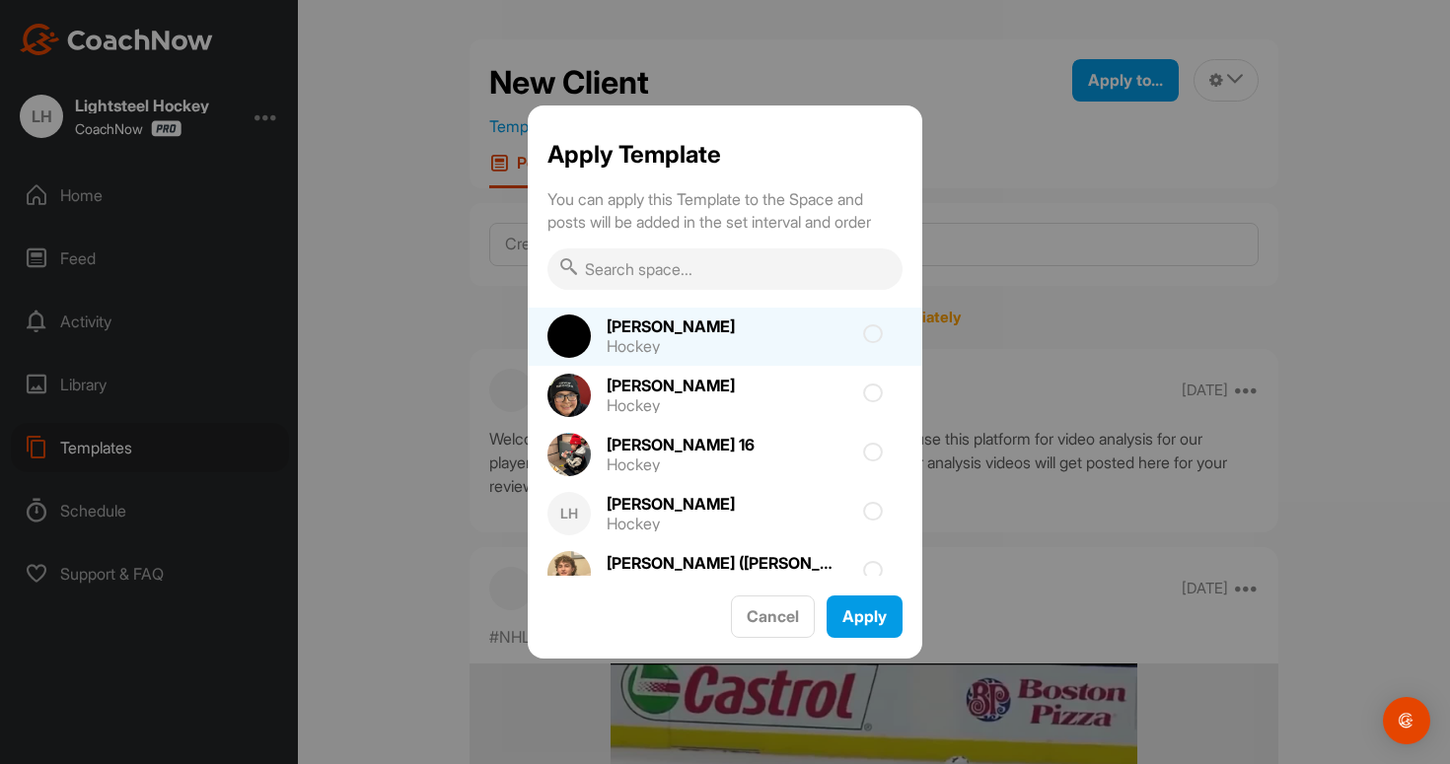
scroll to position [3375, 0]
click at [795, 335] on div at bounding box center [829, 335] width 148 height 4
checkbox input "true"
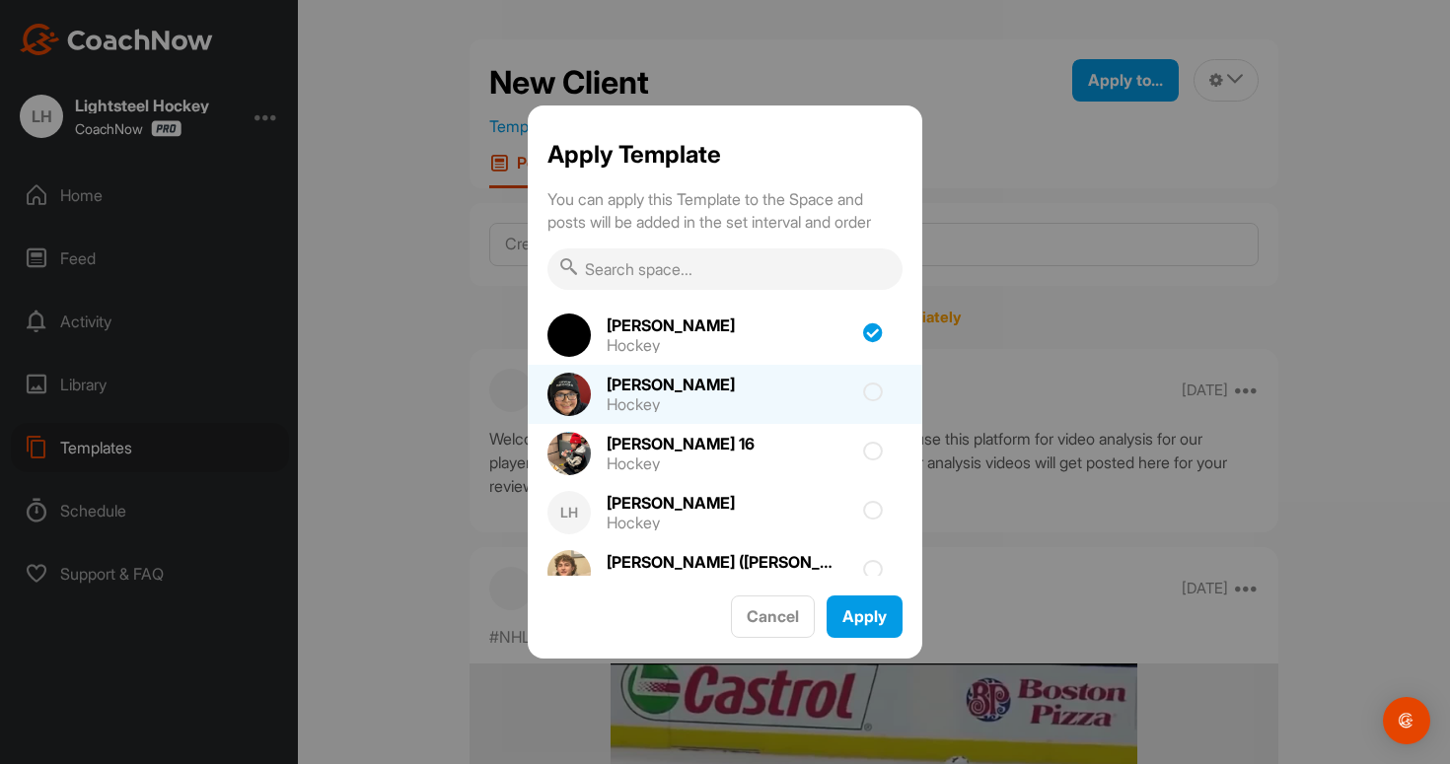
click at [797, 396] on div at bounding box center [829, 395] width 148 height 4
checkbox input "true"
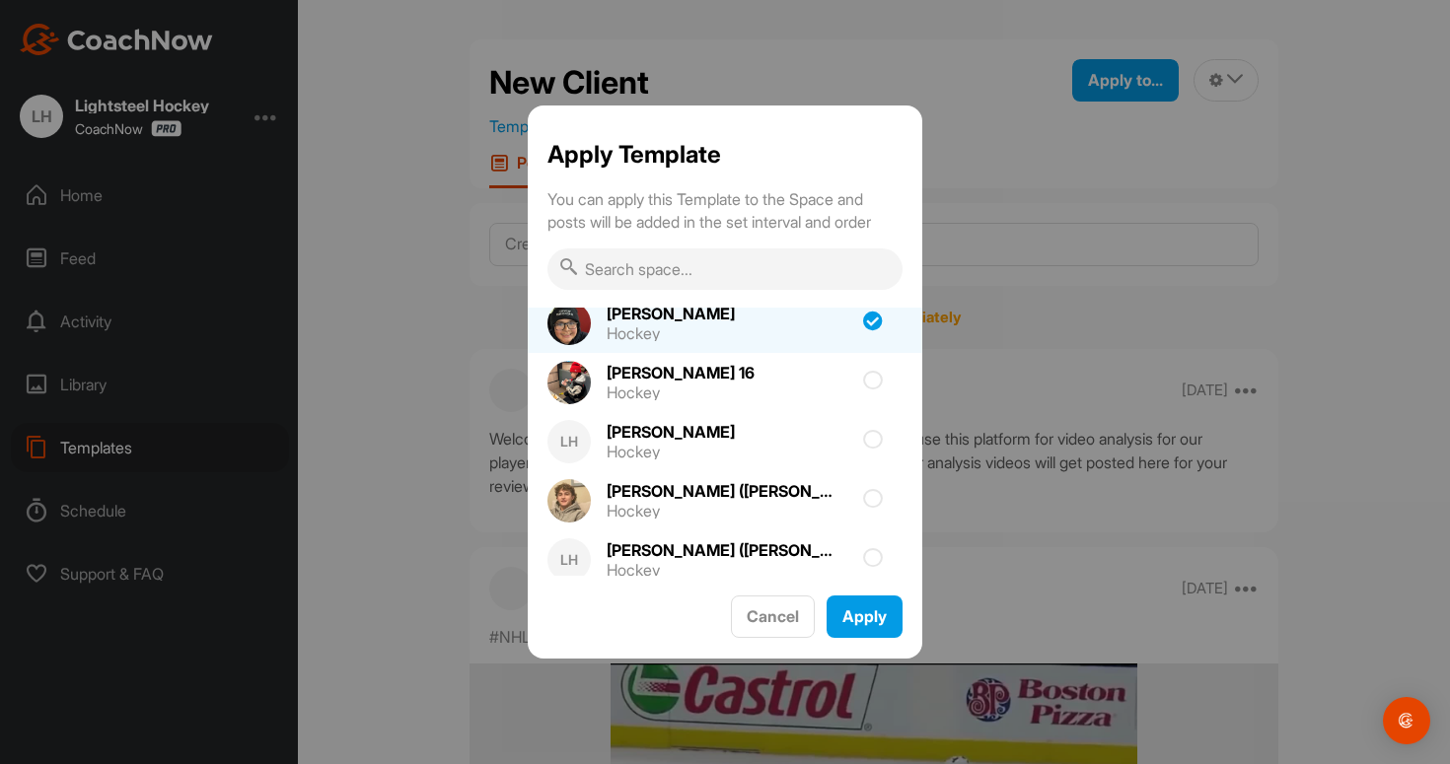
scroll to position [3447, 0]
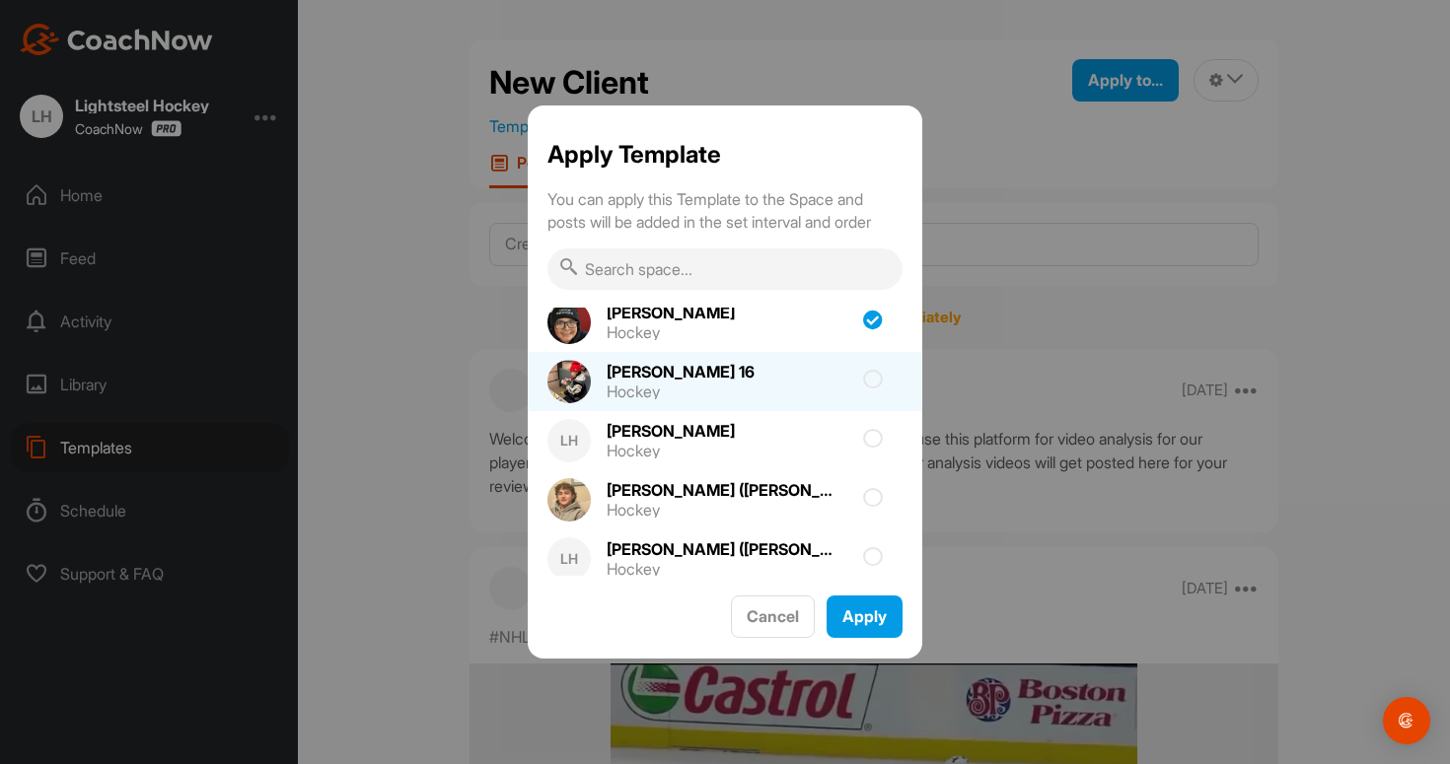
click at [811, 389] on div "[PERSON_NAME] 16 Hockey" at bounding box center [725, 381] width 395 height 59
checkbox input "true"
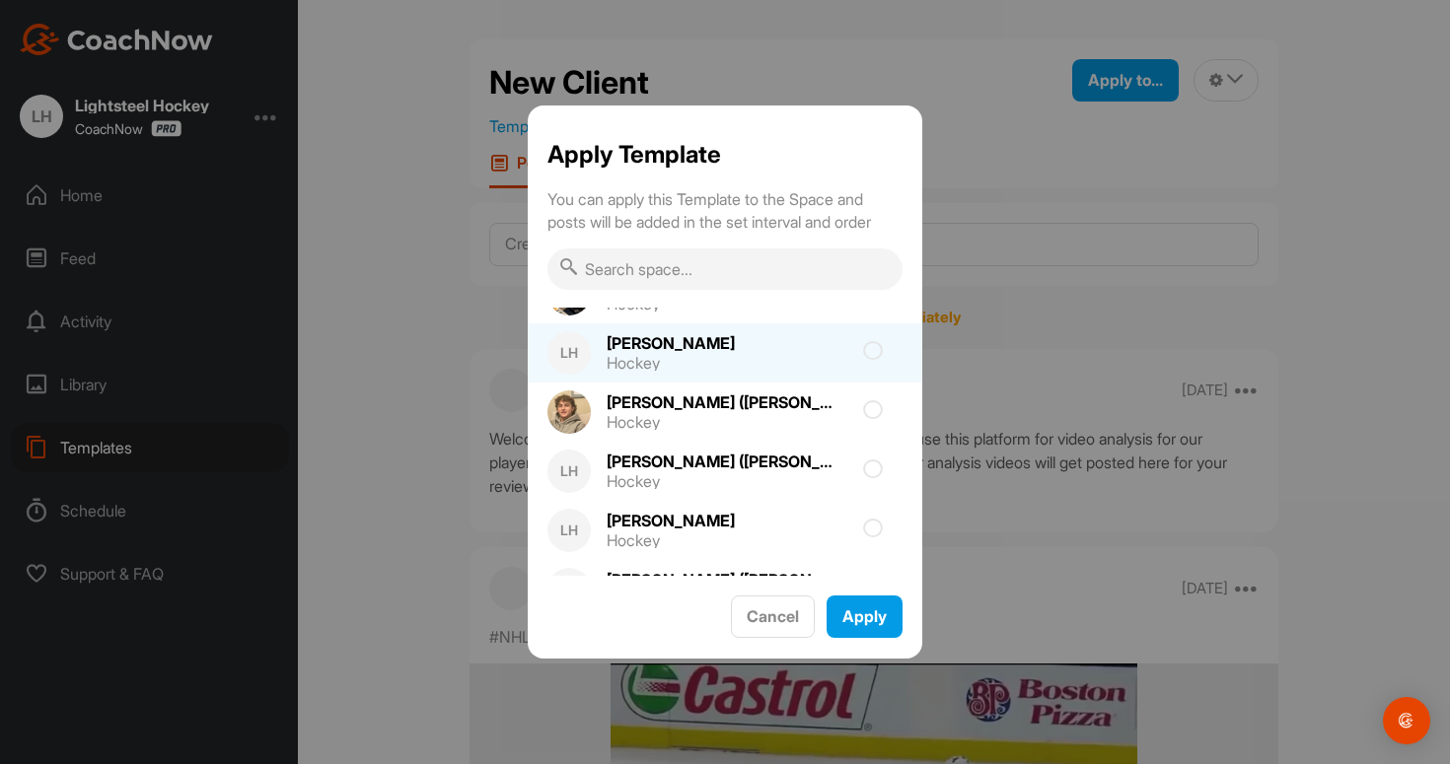
scroll to position [3551, 0]
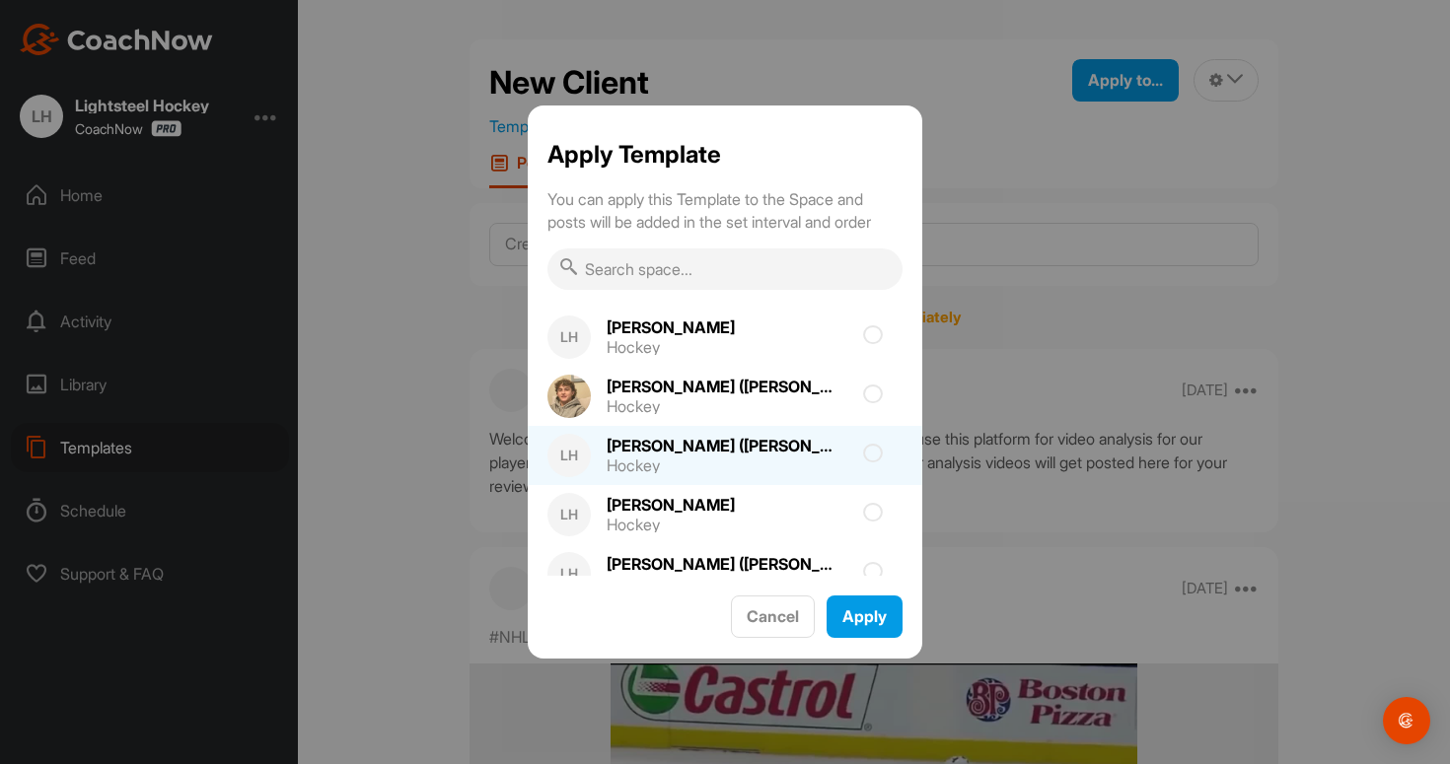
click at [810, 450] on div "[PERSON_NAME] ([PERSON_NAME] 10) [PERSON_NAME] Hockey" at bounding box center [727, 455] width 272 height 59
checkbox input "true"
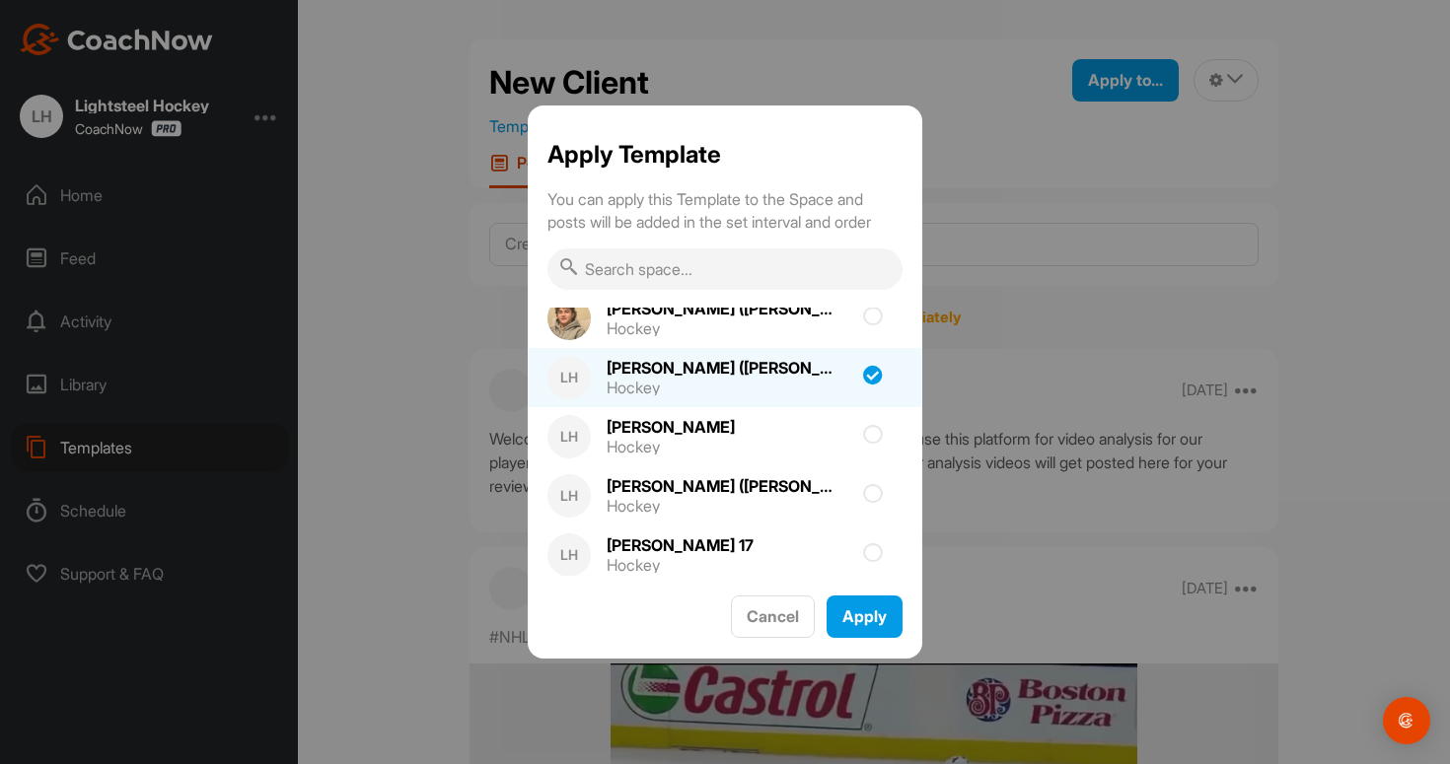
scroll to position [3630, 0]
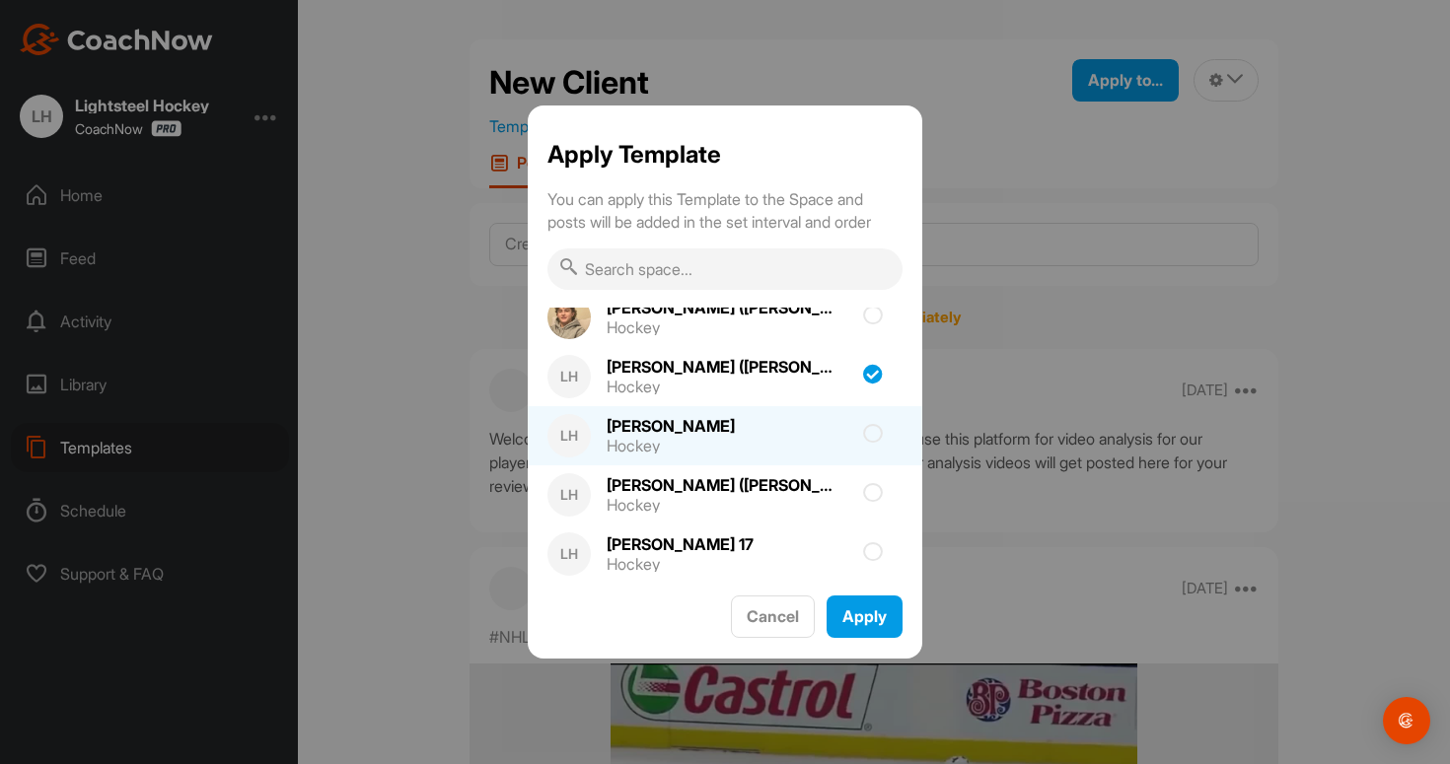
click at [807, 438] on div "LH [PERSON_NAME] Hockey" at bounding box center [725, 435] width 395 height 59
checkbox input "true"
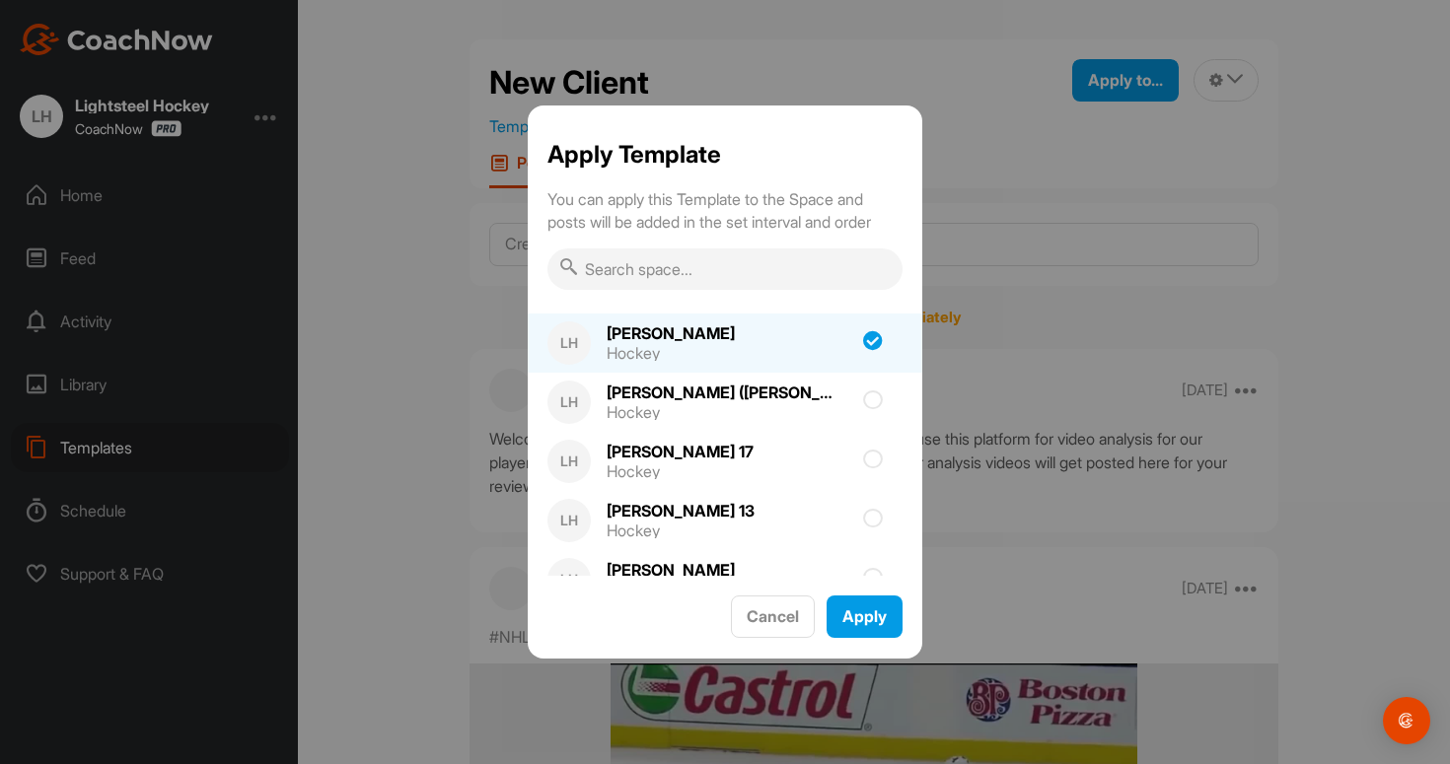
scroll to position [3725, 0]
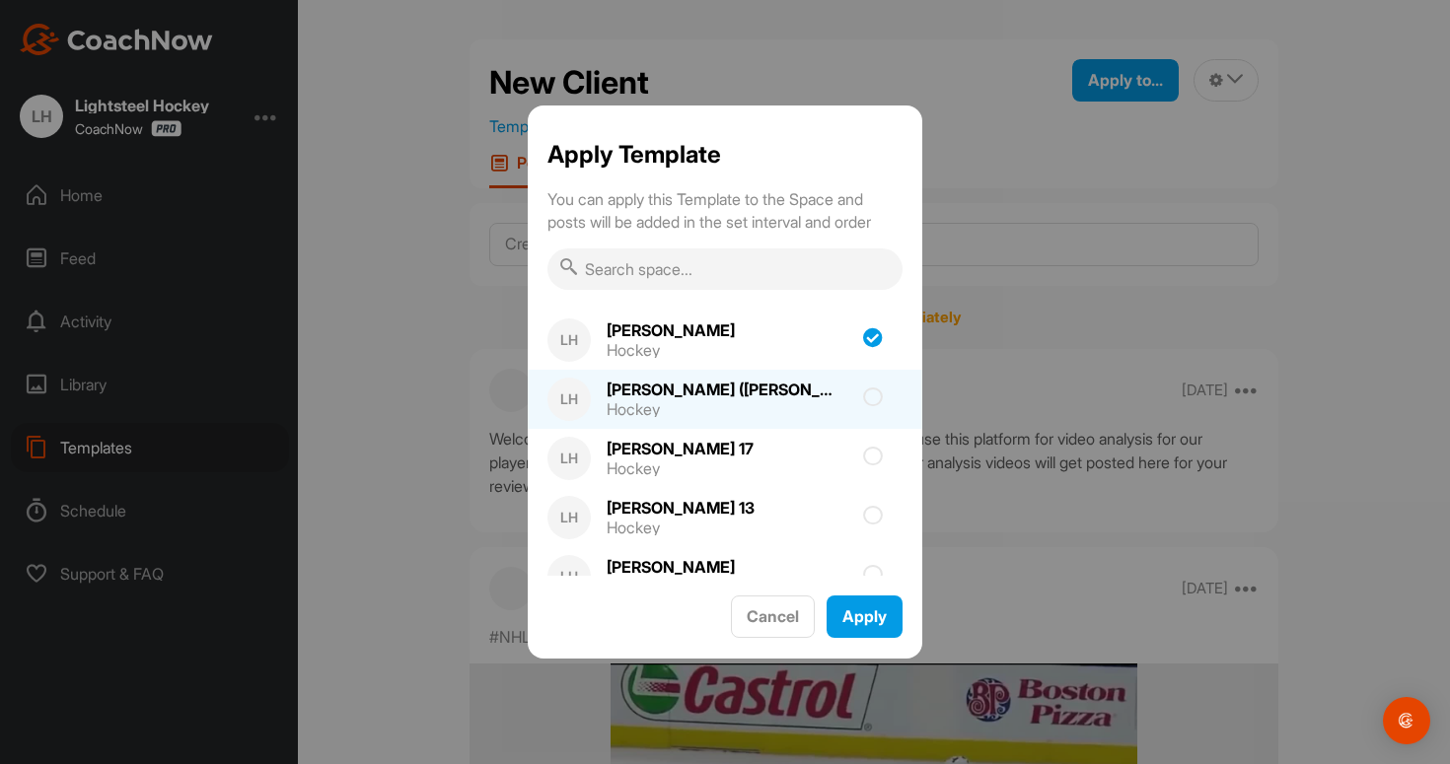
click at [806, 401] on div "Hockey" at bounding box center [725, 409] width 237 height 16
checkbox input "true"
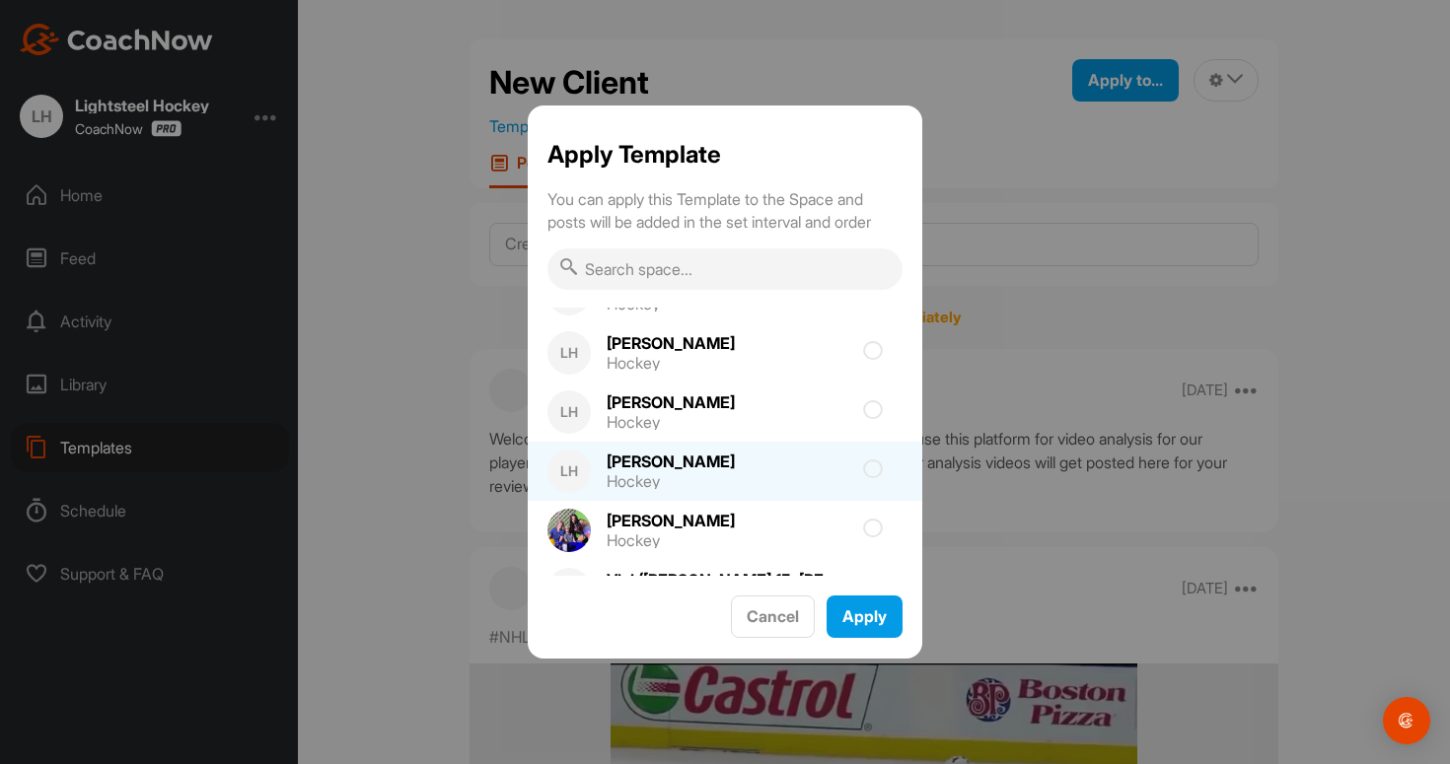
scroll to position [4009, 0]
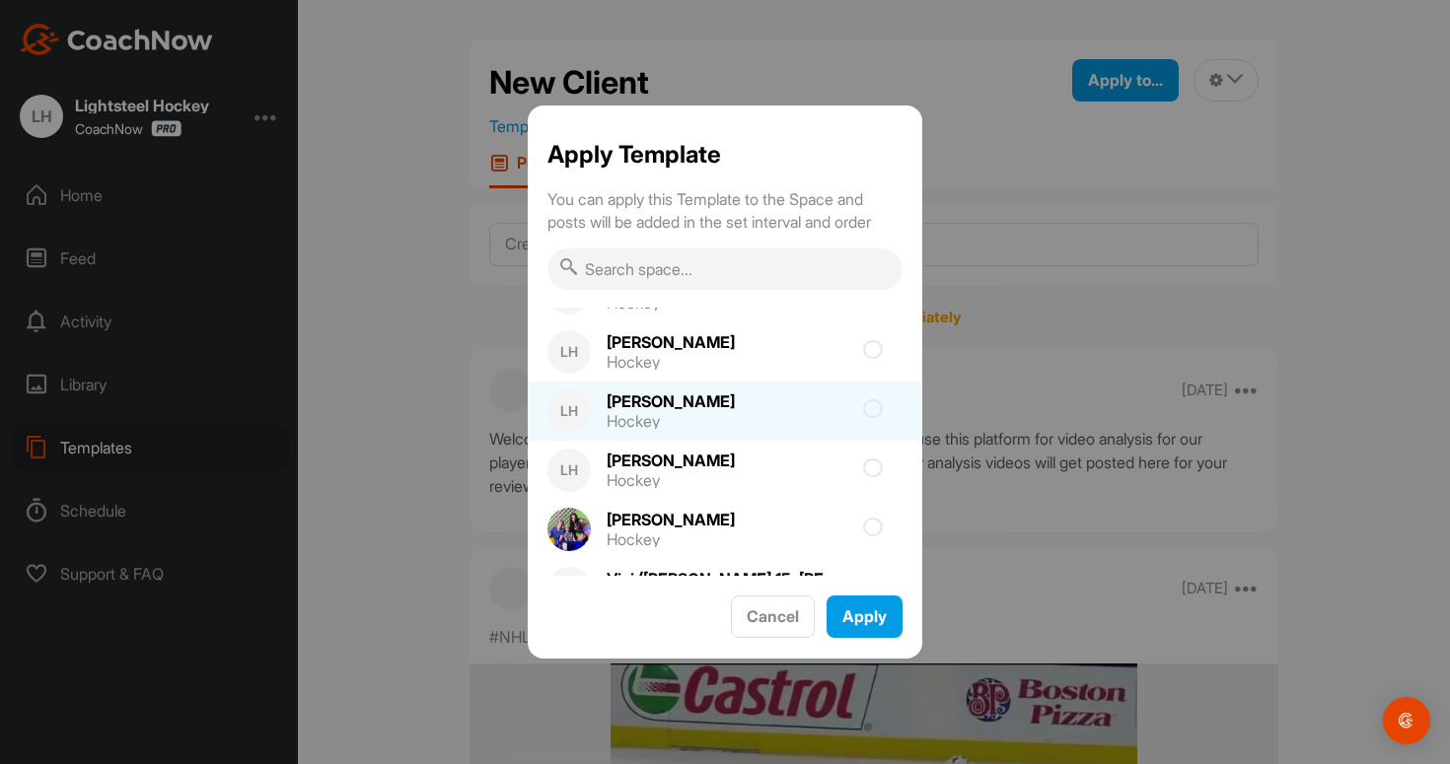
click at [797, 417] on div "LH [PERSON_NAME] Hockey" at bounding box center [725, 411] width 395 height 59
checkbox input "true"
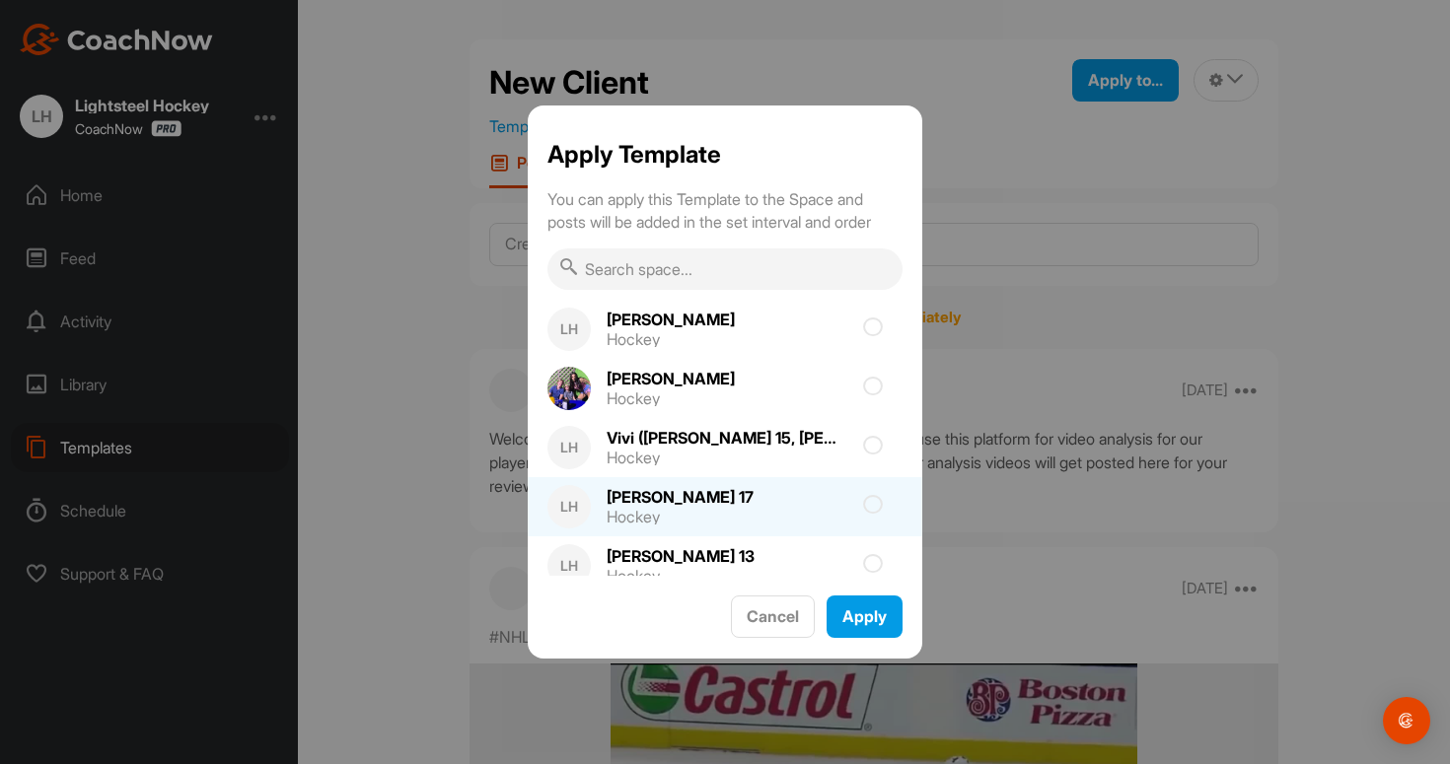
scroll to position [4144, 0]
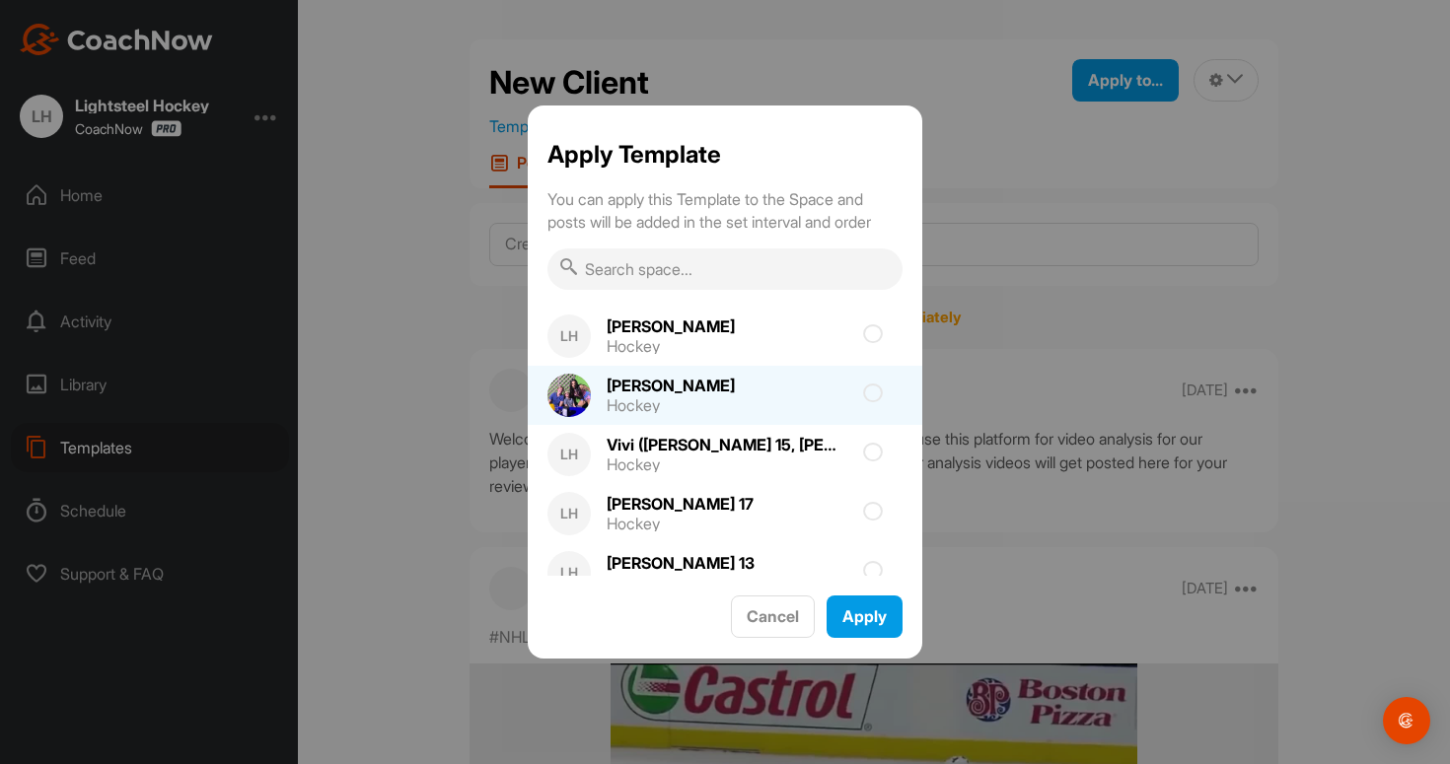
click at [804, 398] on div "[PERSON_NAME] Hockey" at bounding box center [725, 395] width 395 height 59
checkbox input "true"
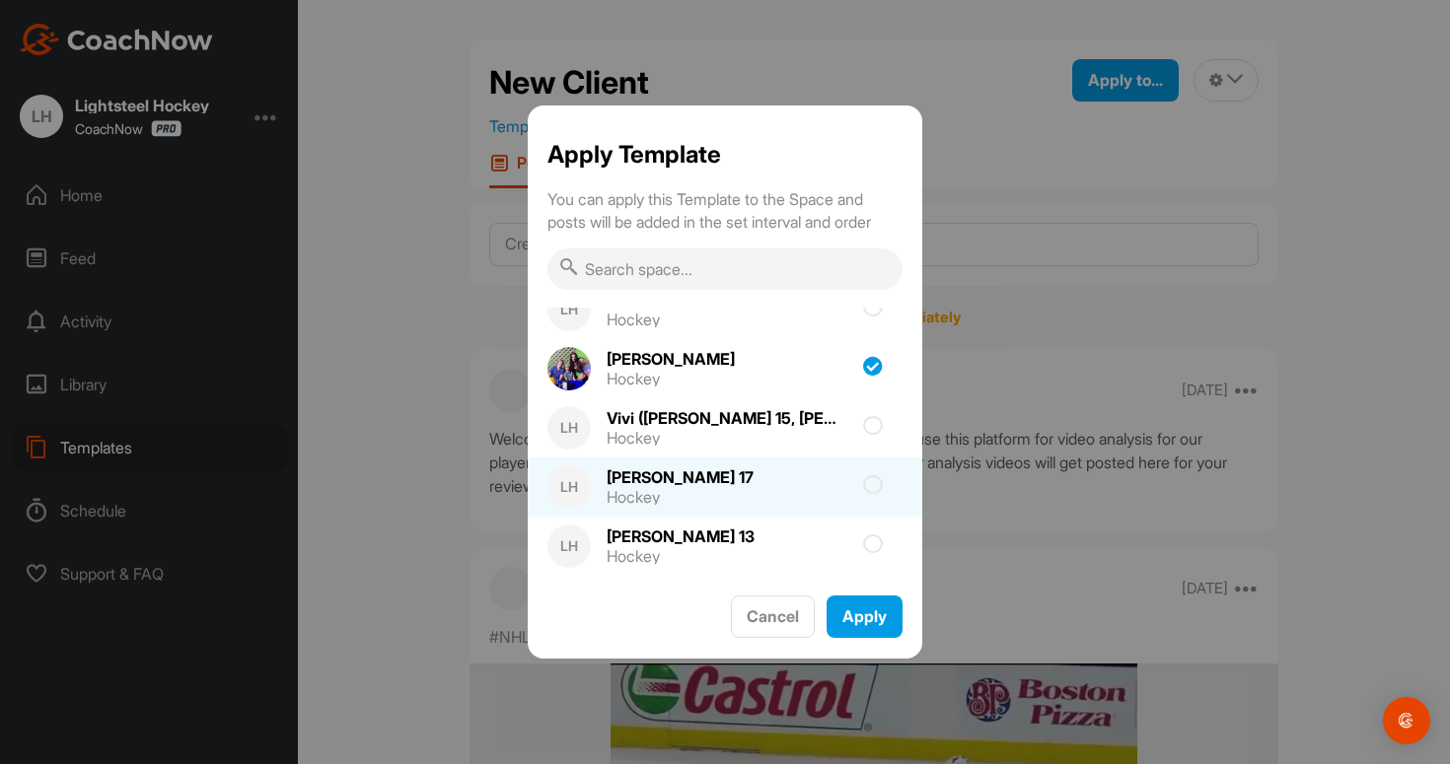
scroll to position [4170, 0]
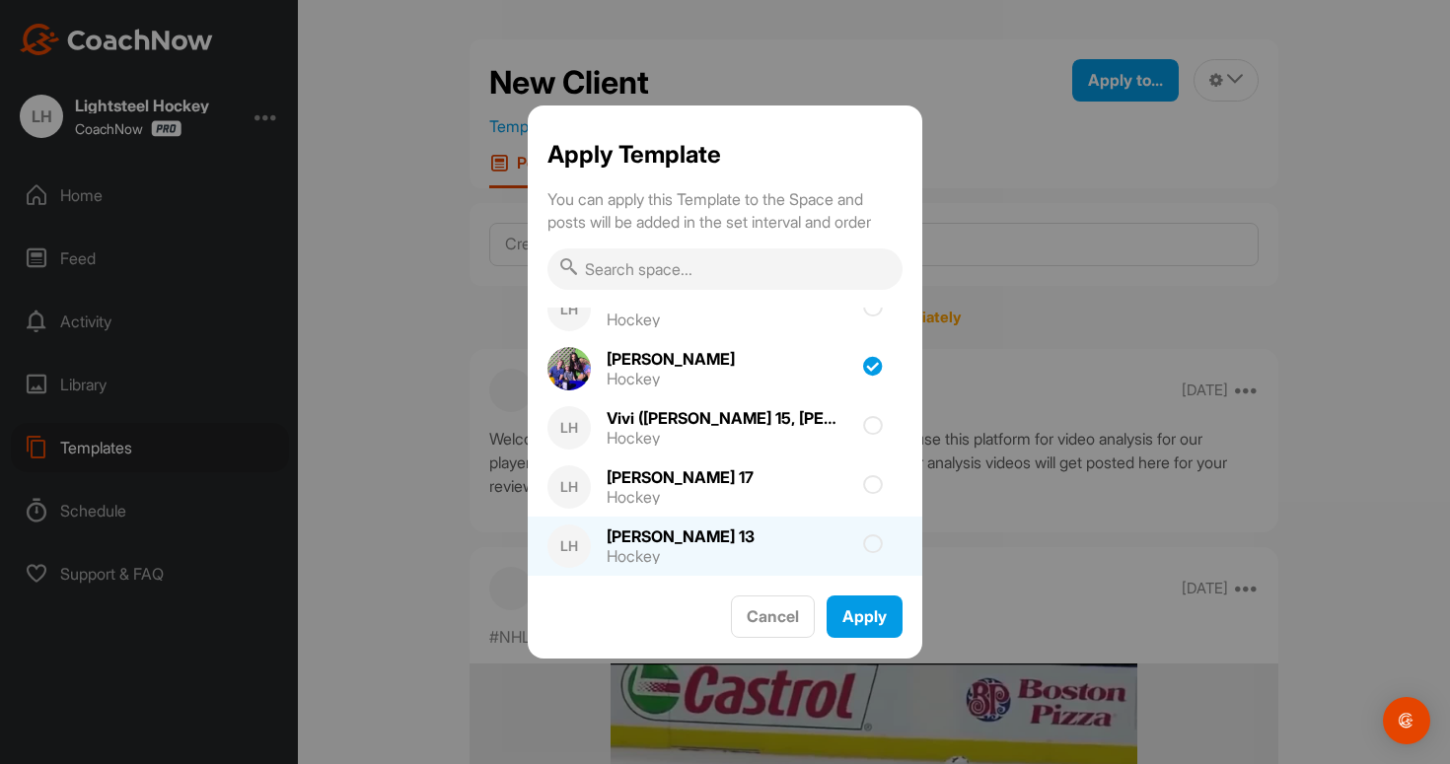
click at [789, 545] on div at bounding box center [838, 546] width 128 height 4
checkbox input "true"
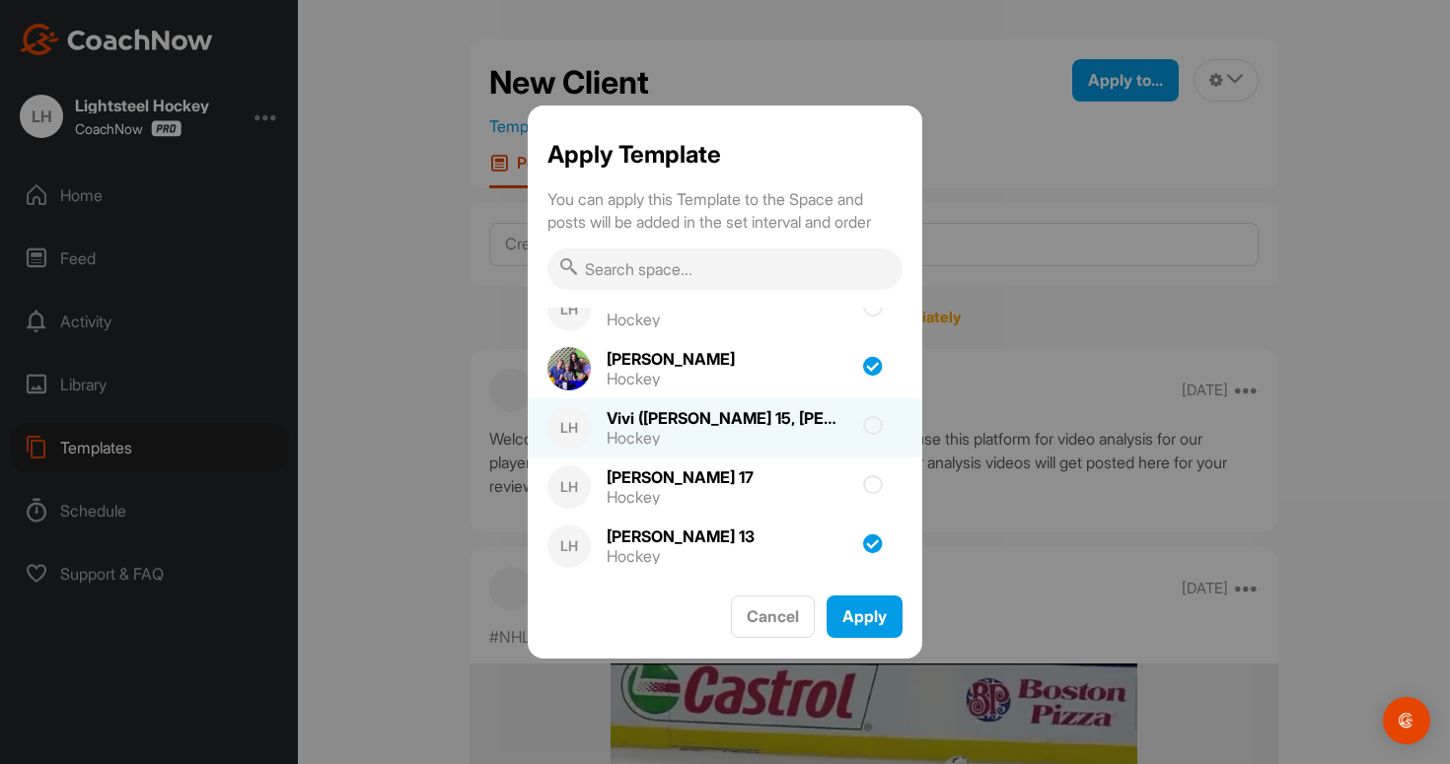
click at [809, 437] on div "Hockey" at bounding box center [725, 438] width 237 height 16
checkbox input "true"
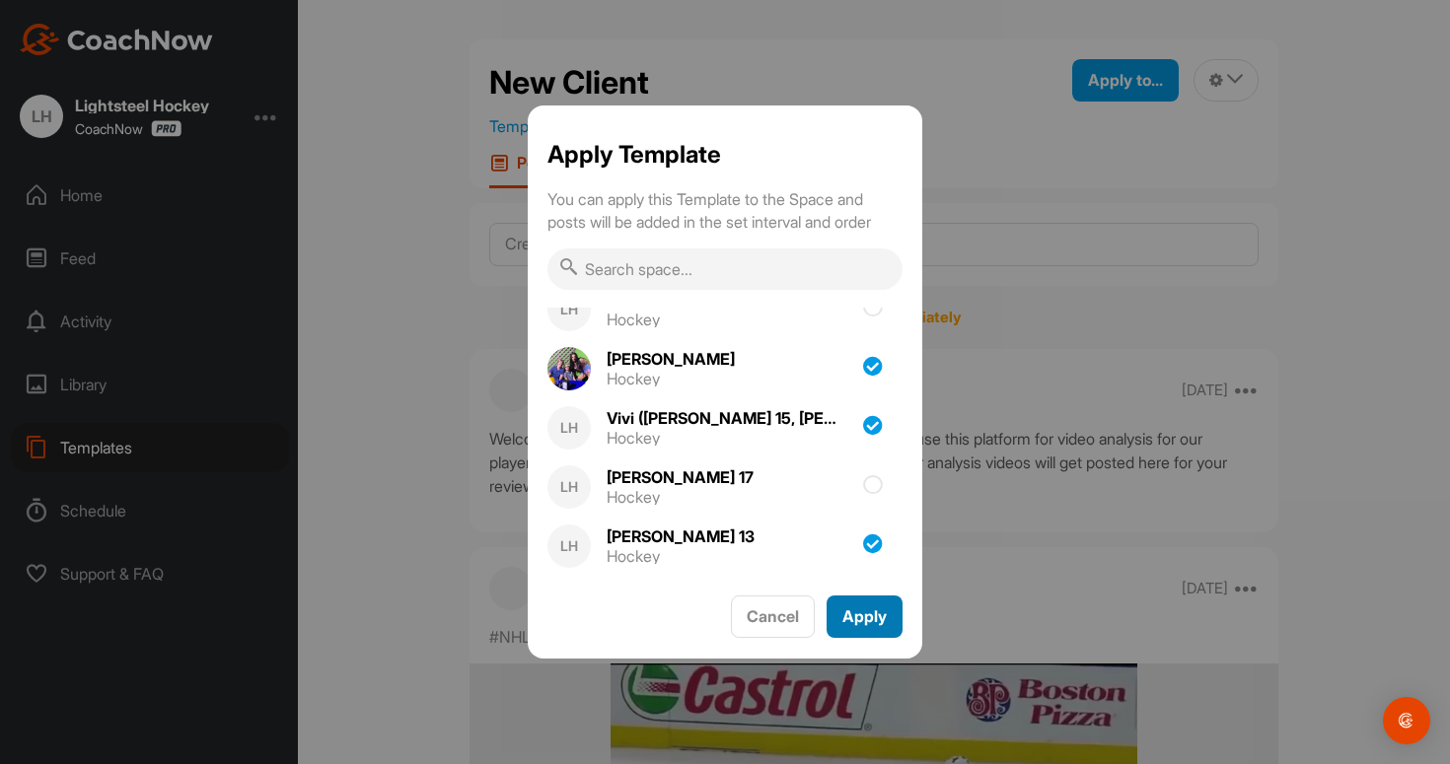
click at [865, 613] on span "Apply" at bounding box center [864, 617] width 44 height 20
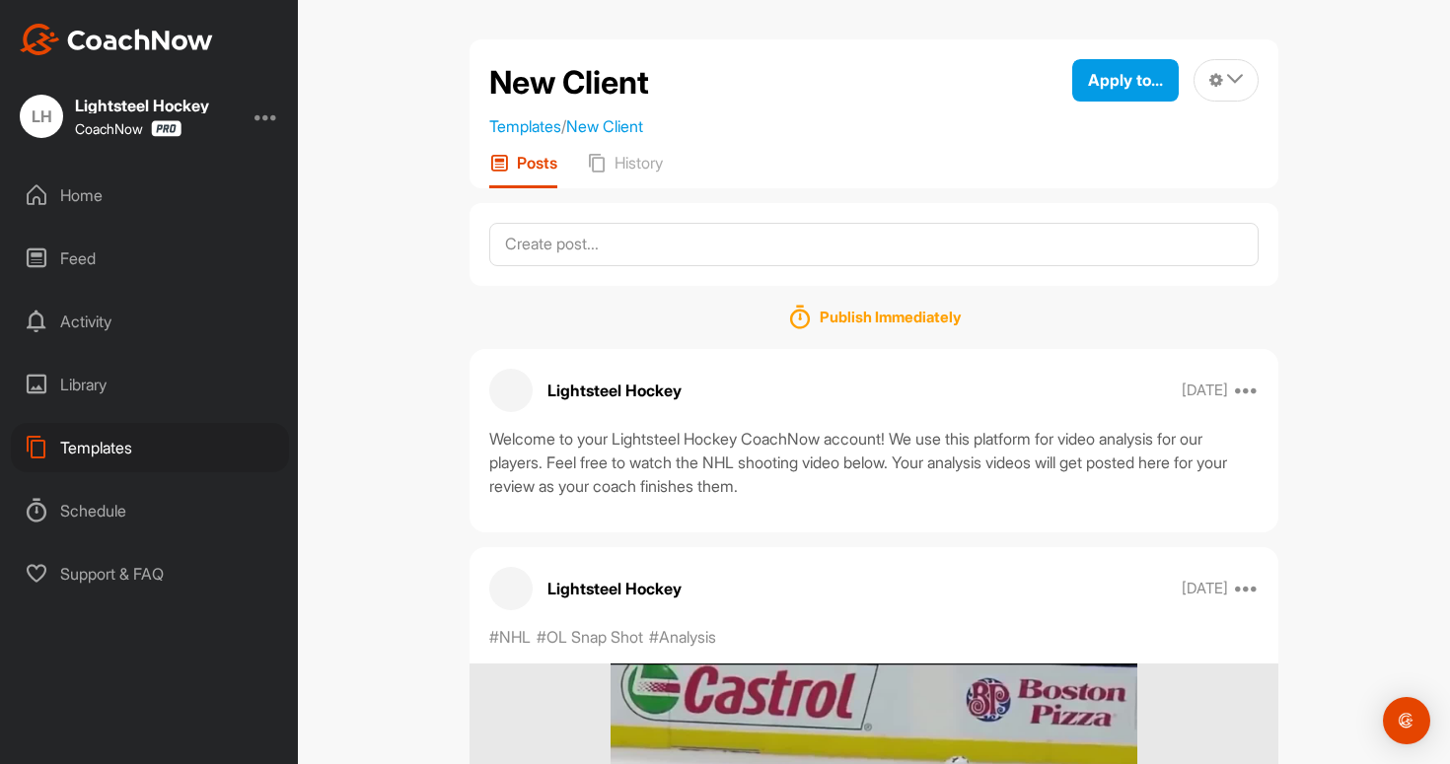
click at [127, 448] on div "Templates" at bounding box center [150, 447] width 278 height 49
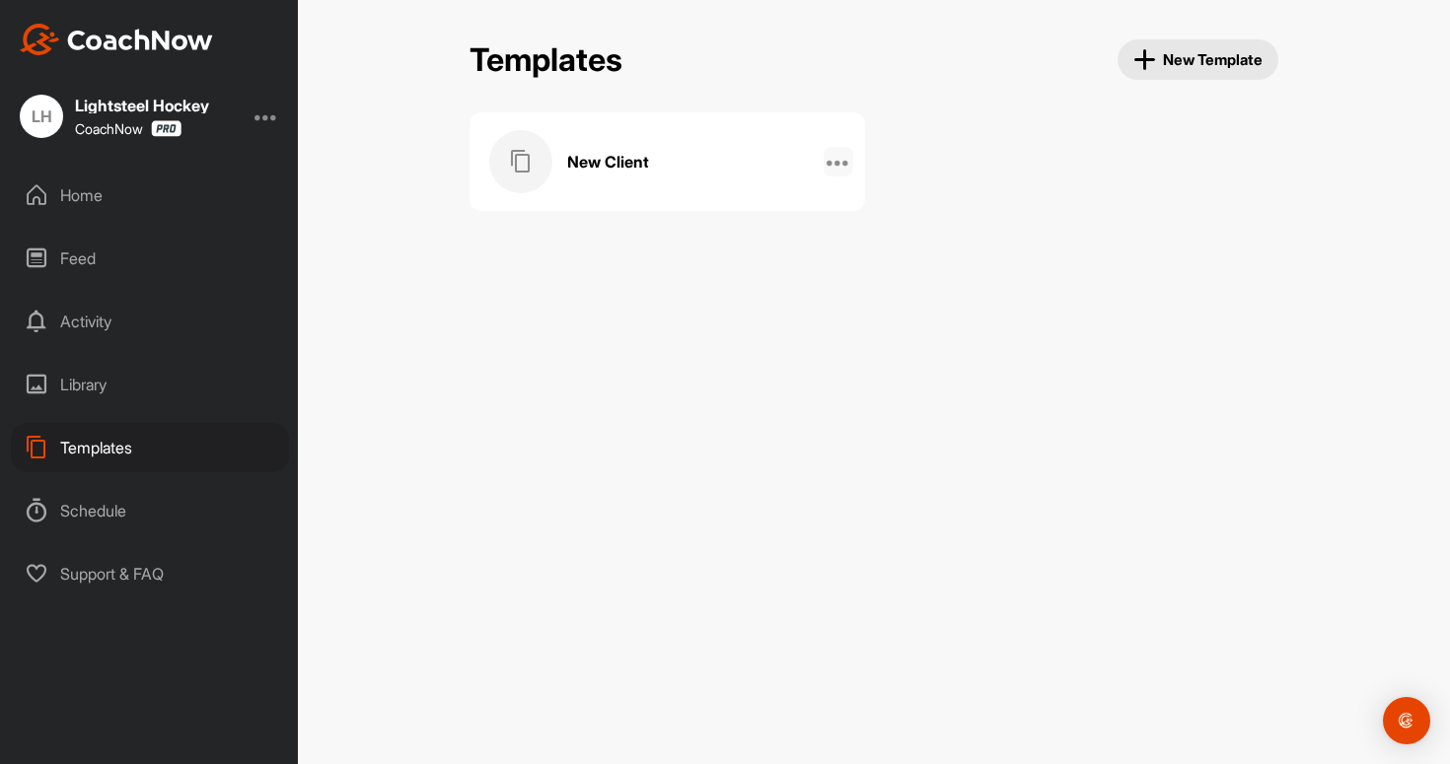
click at [834, 168] on icon at bounding box center [839, 162] width 24 height 24
click at [813, 300] on li "Manage Posts" at bounding box center [773, 280] width 159 height 62
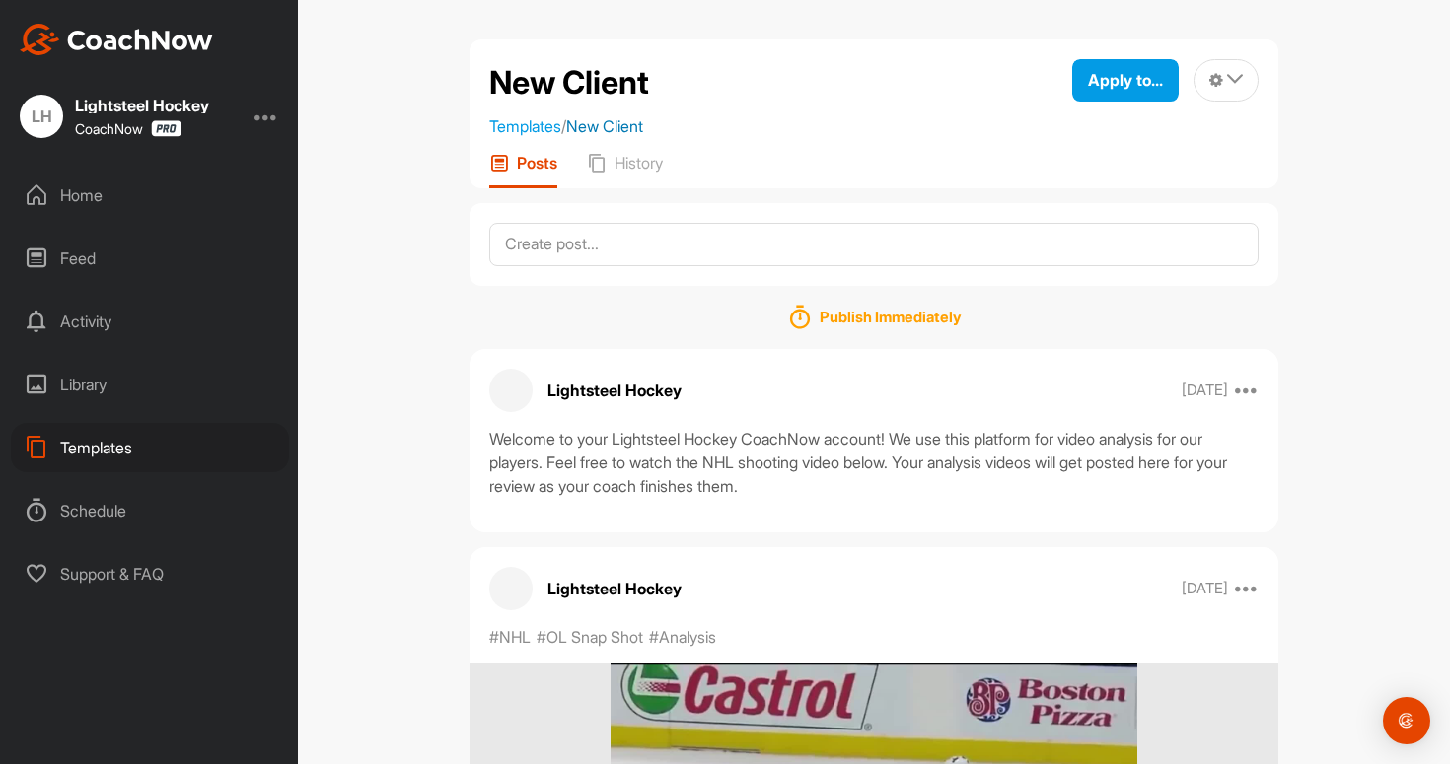
click at [643, 122] on link "New Client" at bounding box center [604, 126] width 77 height 20
click at [1230, 77] on icon at bounding box center [1235, 79] width 16 height 16
click at [448, 335] on div "New Client Templates / New Client Apply to... Apply to Space Apply to Group App…" at bounding box center [874, 382] width 1152 height 764
click at [131, 207] on div "Home" at bounding box center [150, 195] width 278 height 49
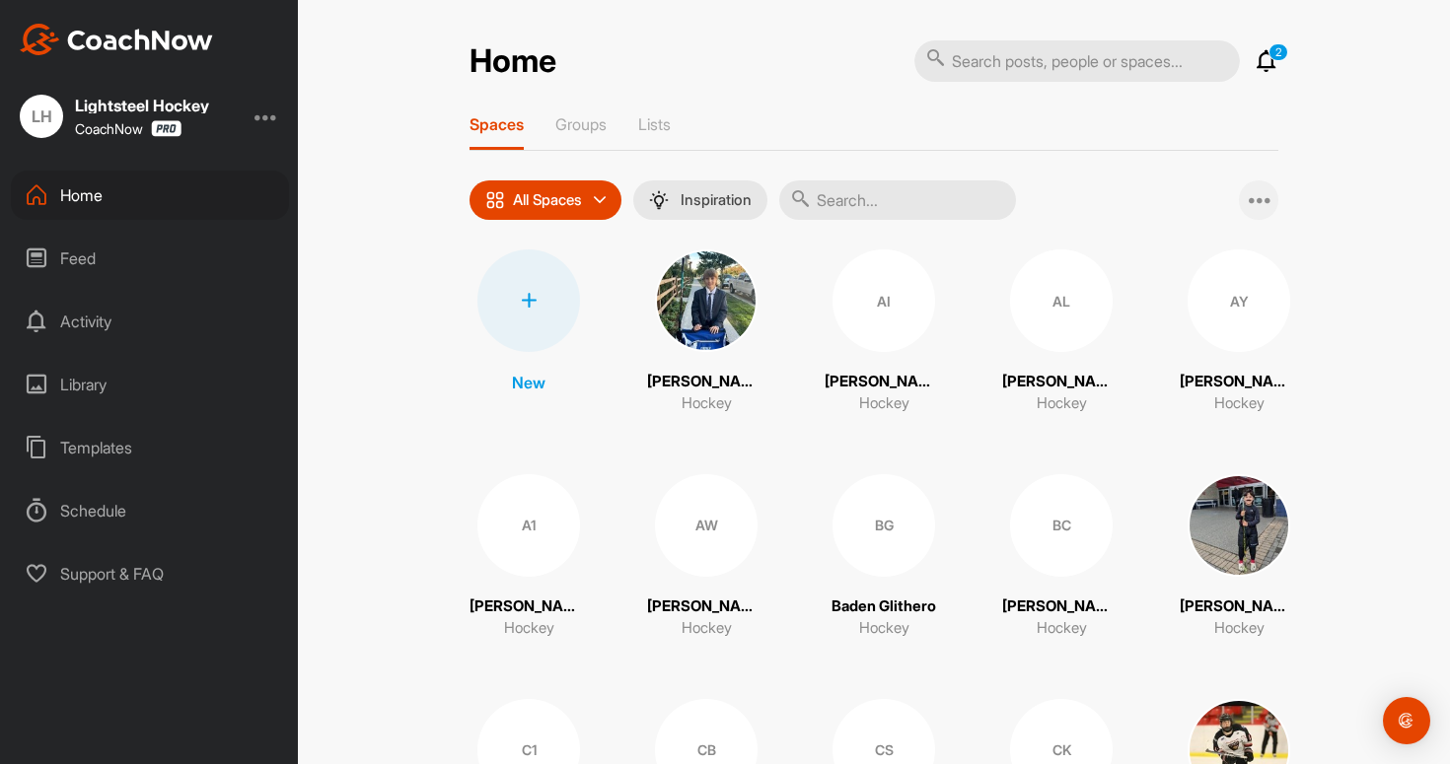
click at [1253, 209] on icon at bounding box center [1261, 200] width 24 height 24
click at [1152, 199] on div "All Spaces All spaces SMART LISTS Unanswered by me 15 days inactive 15 days act…" at bounding box center [873, 199] width 809 height 39
click at [562, 303] on div at bounding box center [528, 301] width 103 height 103
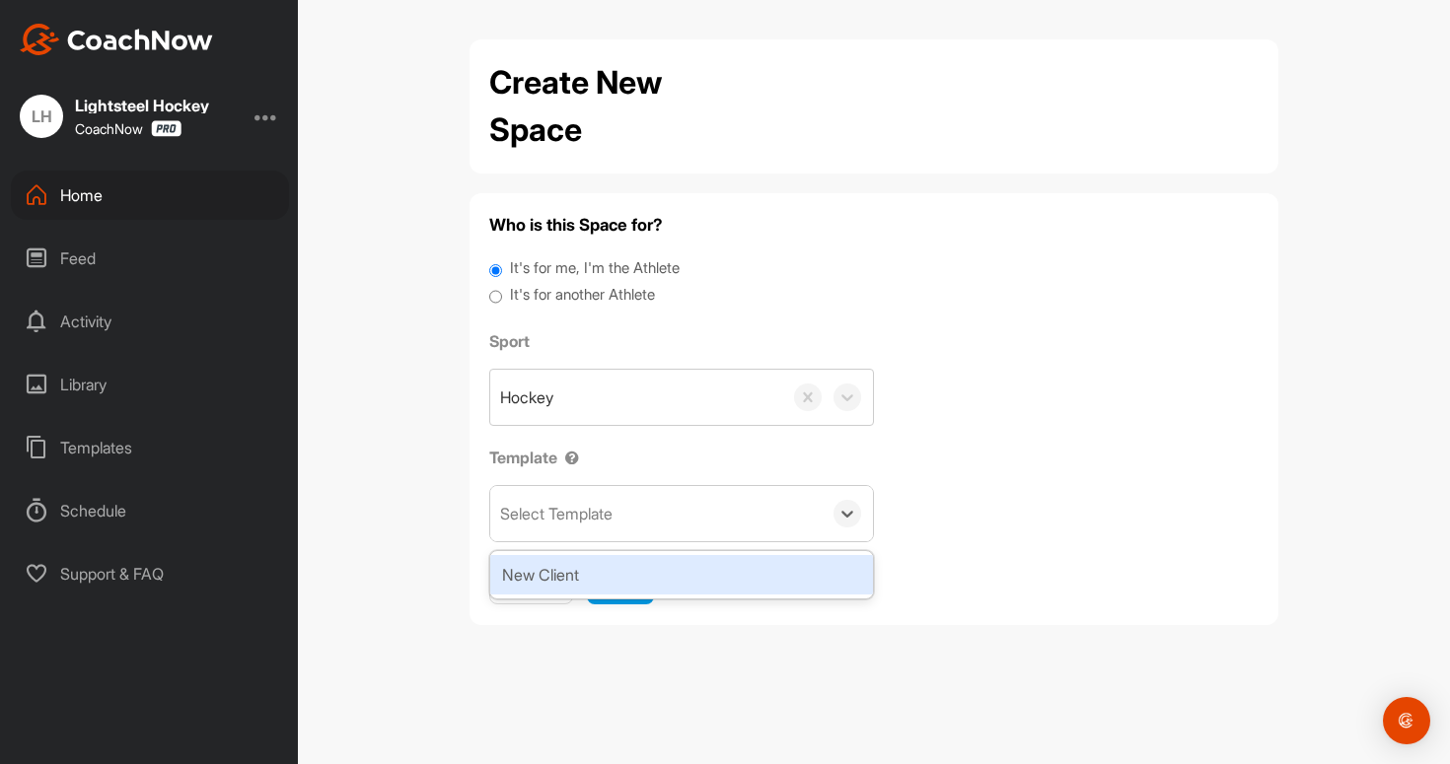
click at [718, 519] on div "Select Template" at bounding box center [655, 513] width 331 height 55
click at [1022, 543] on div "Who is this Space for? It's for me, I'm the Athlete It's for another Athlete Sp…" at bounding box center [873, 409] width 769 height 393
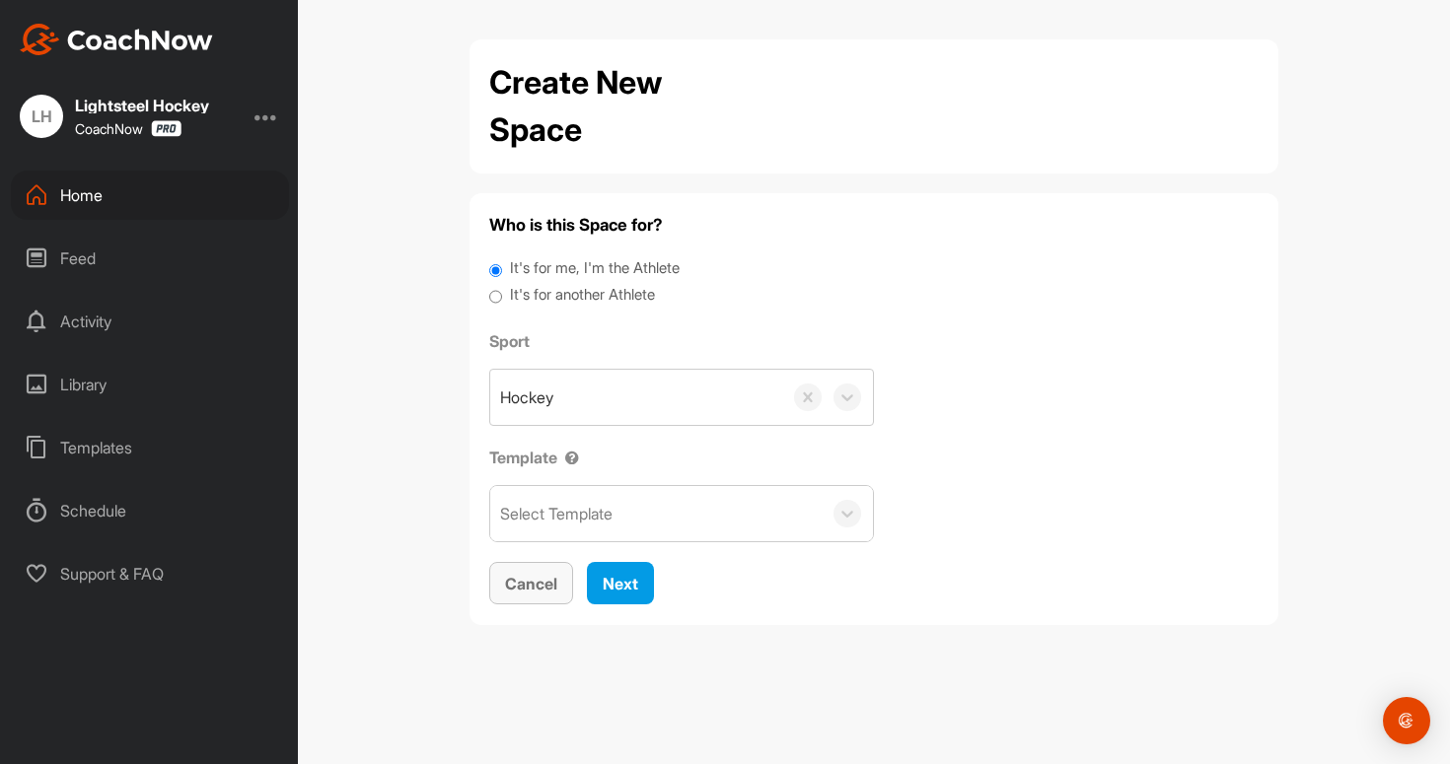
click at [547, 601] on button "Cancel" at bounding box center [531, 583] width 84 height 42
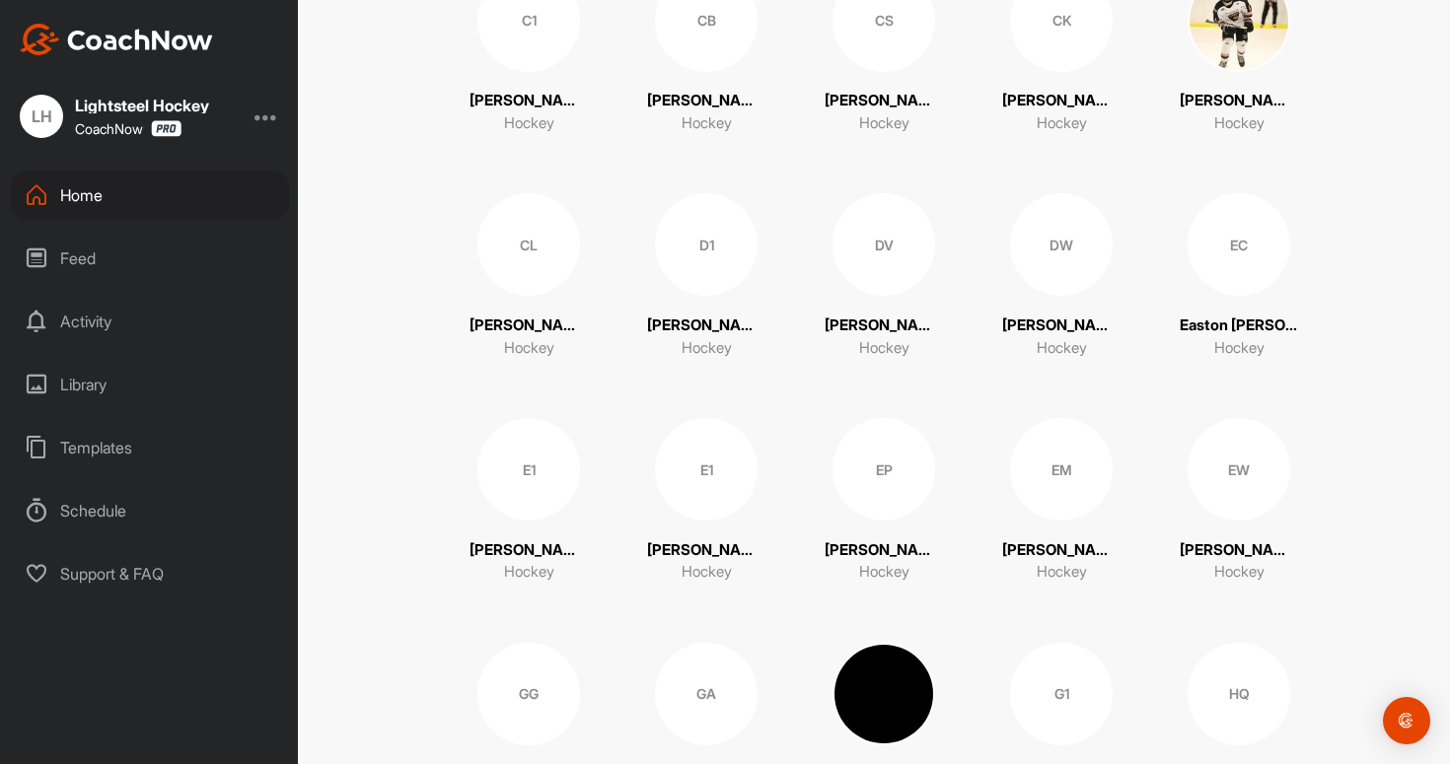
scroll to position [775, 0]
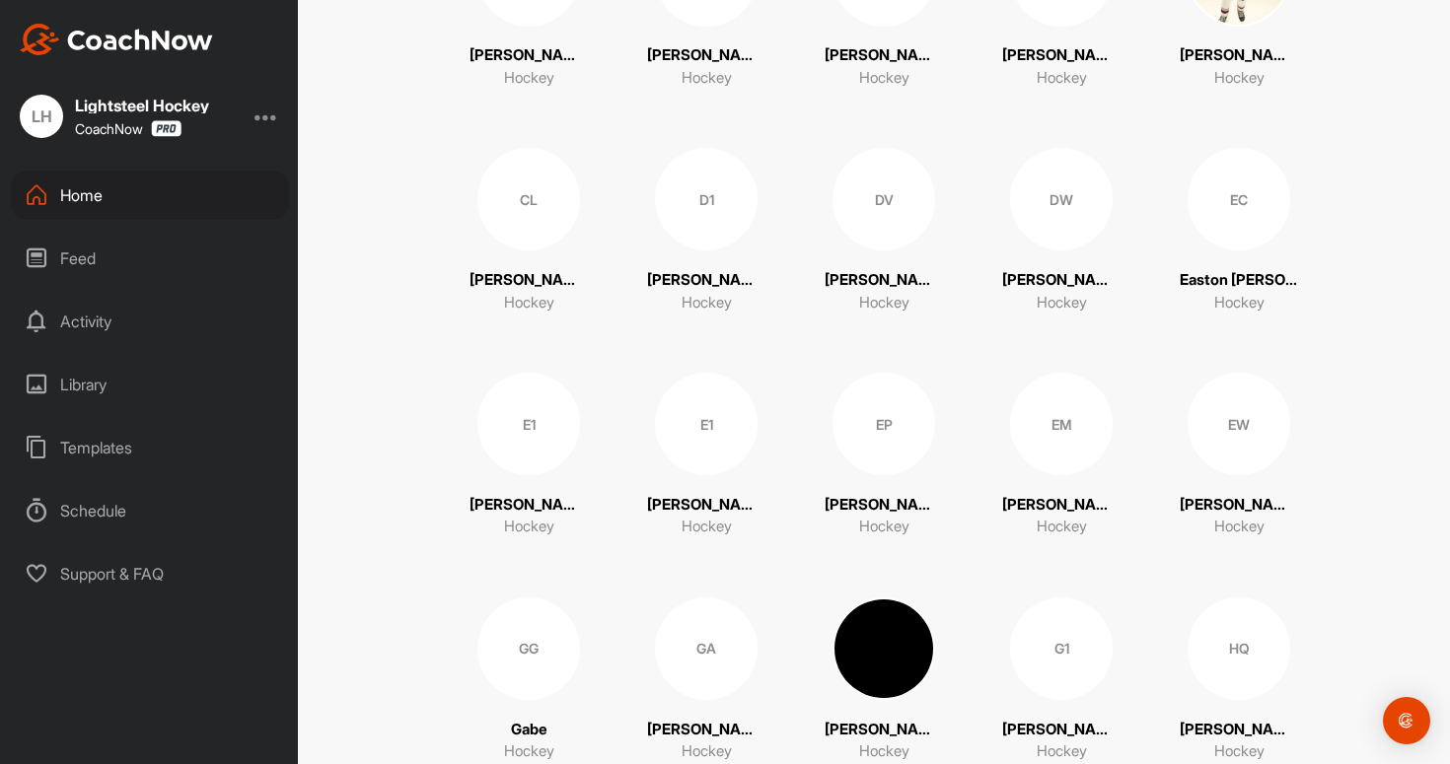
click at [1091, 282] on p "[PERSON_NAME] ([PERSON_NAME] 14, [PERSON_NAME] 16) [PERSON_NAME]" at bounding box center [1061, 280] width 118 height 23
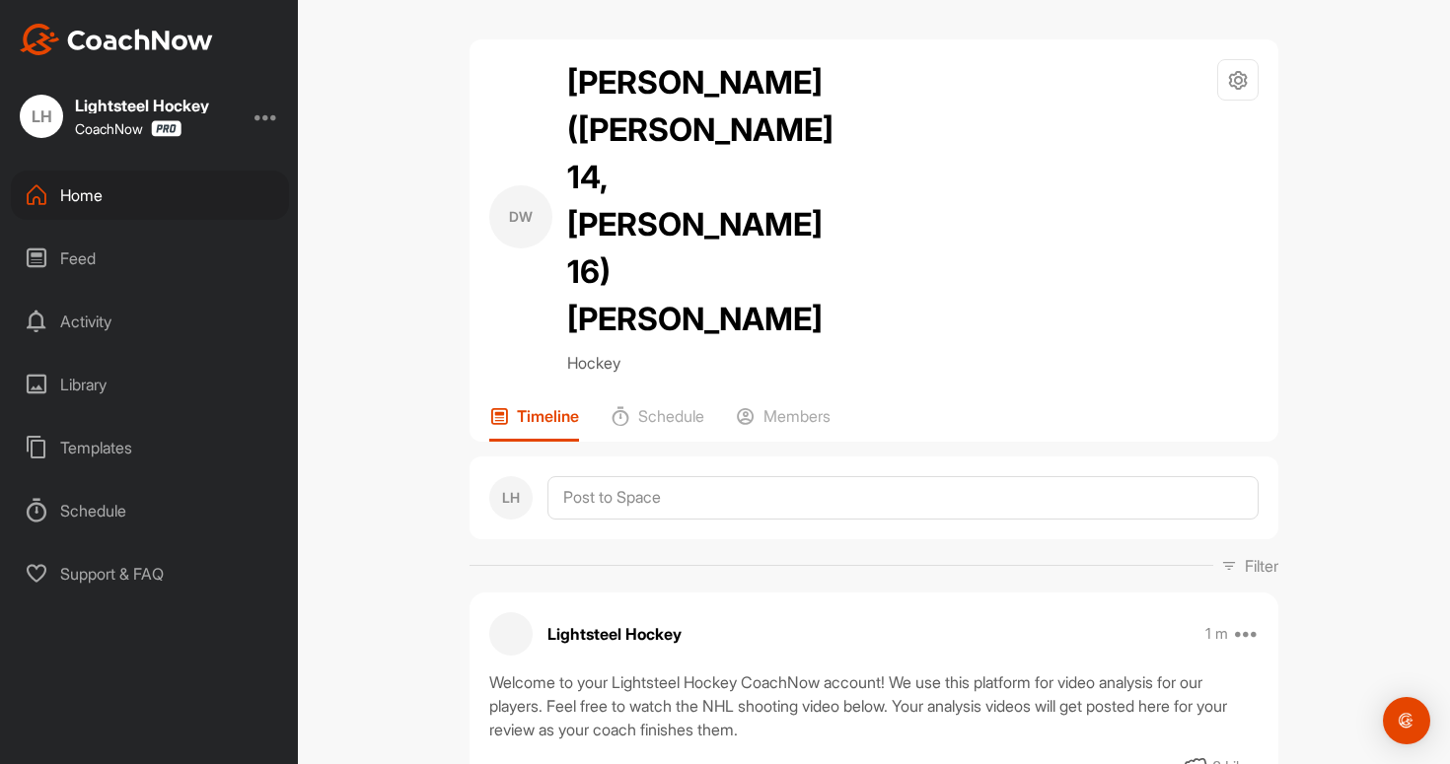
click at [762, 130] on h2 "[PERSON_NAME] ([PERSON_NAME] 14, [PERSON_NAME] 16) [PERSON_NAME]" at bounding box center [700, 201] width 266 height 284
click at [1248, 84] on icon at bounding box center [1238, 80] width 23 height 23
click at [1181, 135] on li "Space Settings" at bounding box center [1179, 136] width 161 height 63
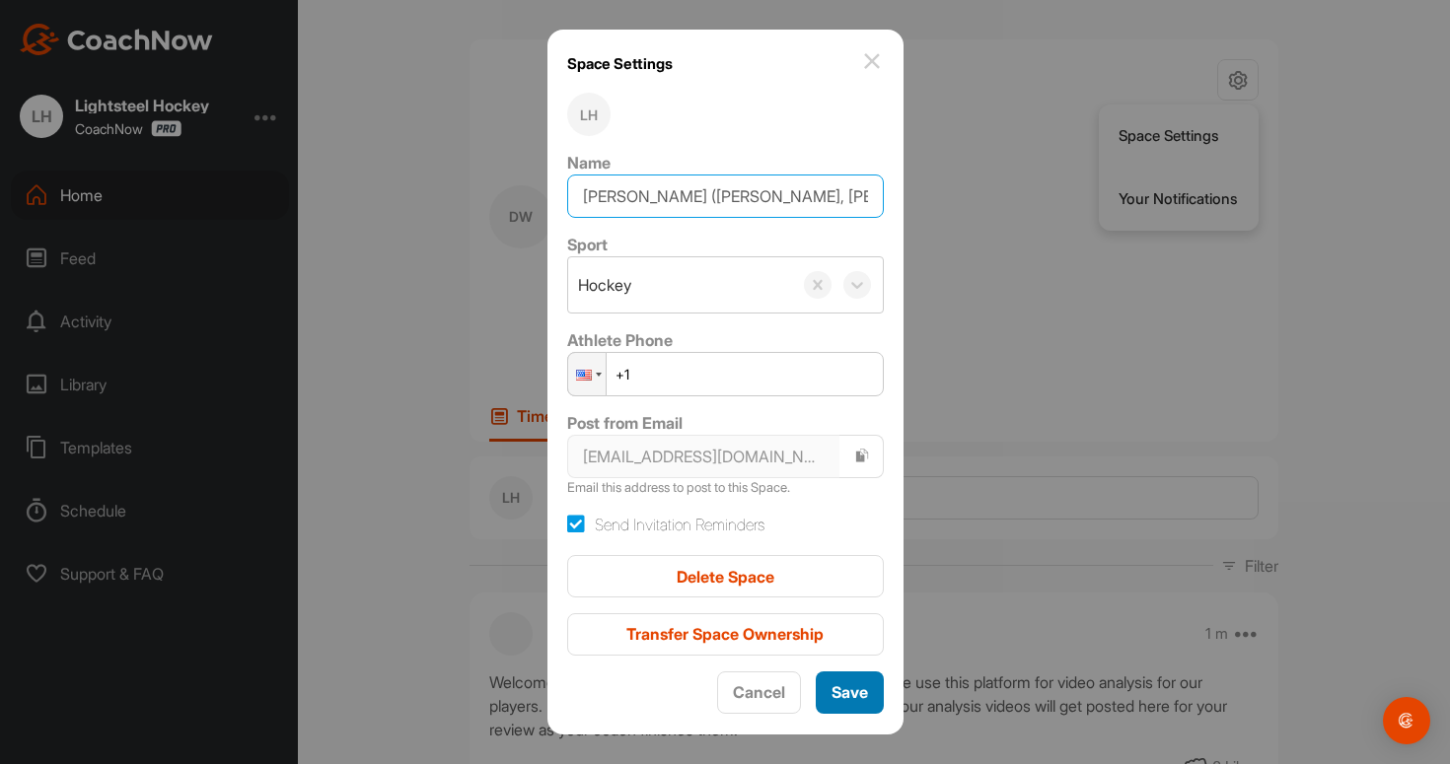
type input "[PERSON_NAME] ([PERSON_NAME], [PERSON_NAME]) [PERSON_NAME]"
click at [847, 701] on span "Save" at bounding box center [849, 693] width 36 height 20
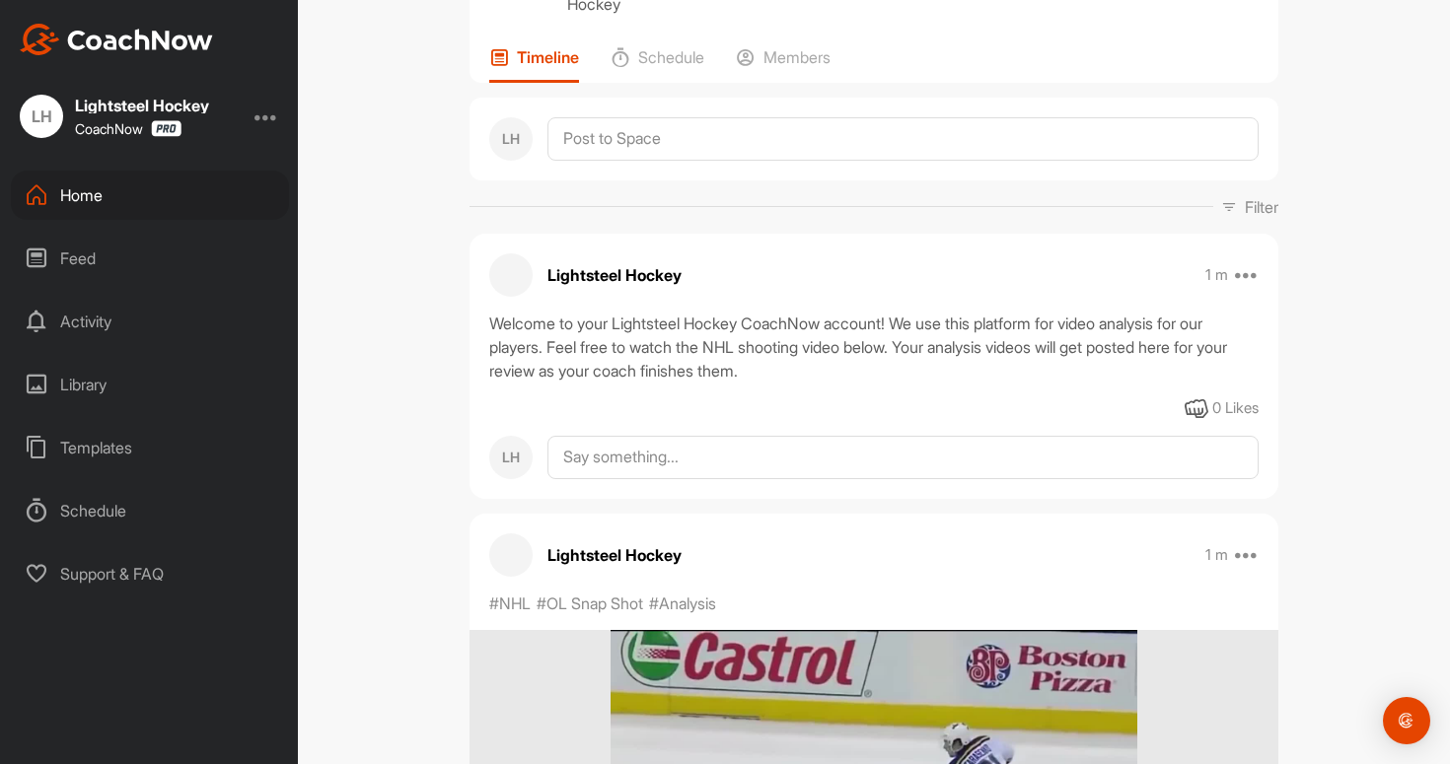
scroll to position [103, 0]
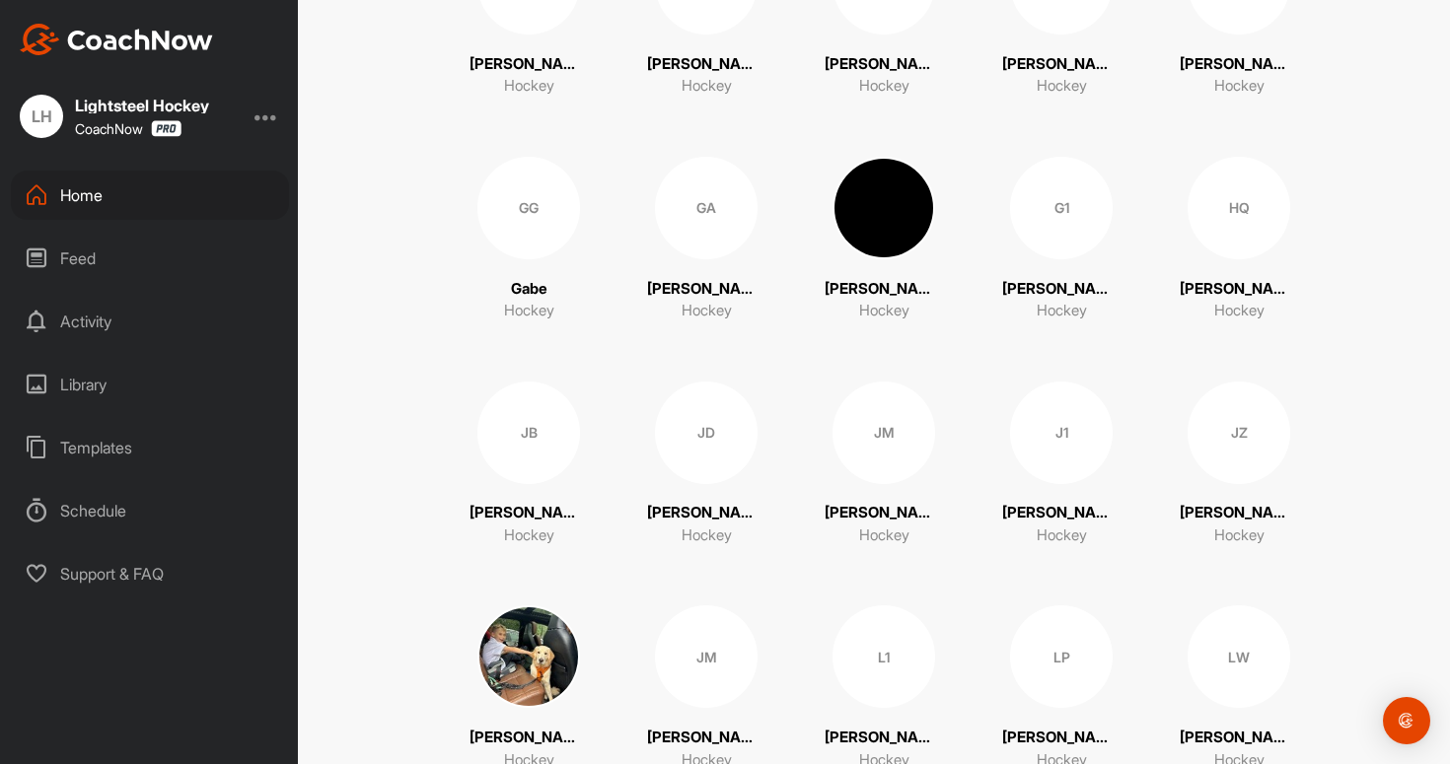
scroll to position [1245, 0]
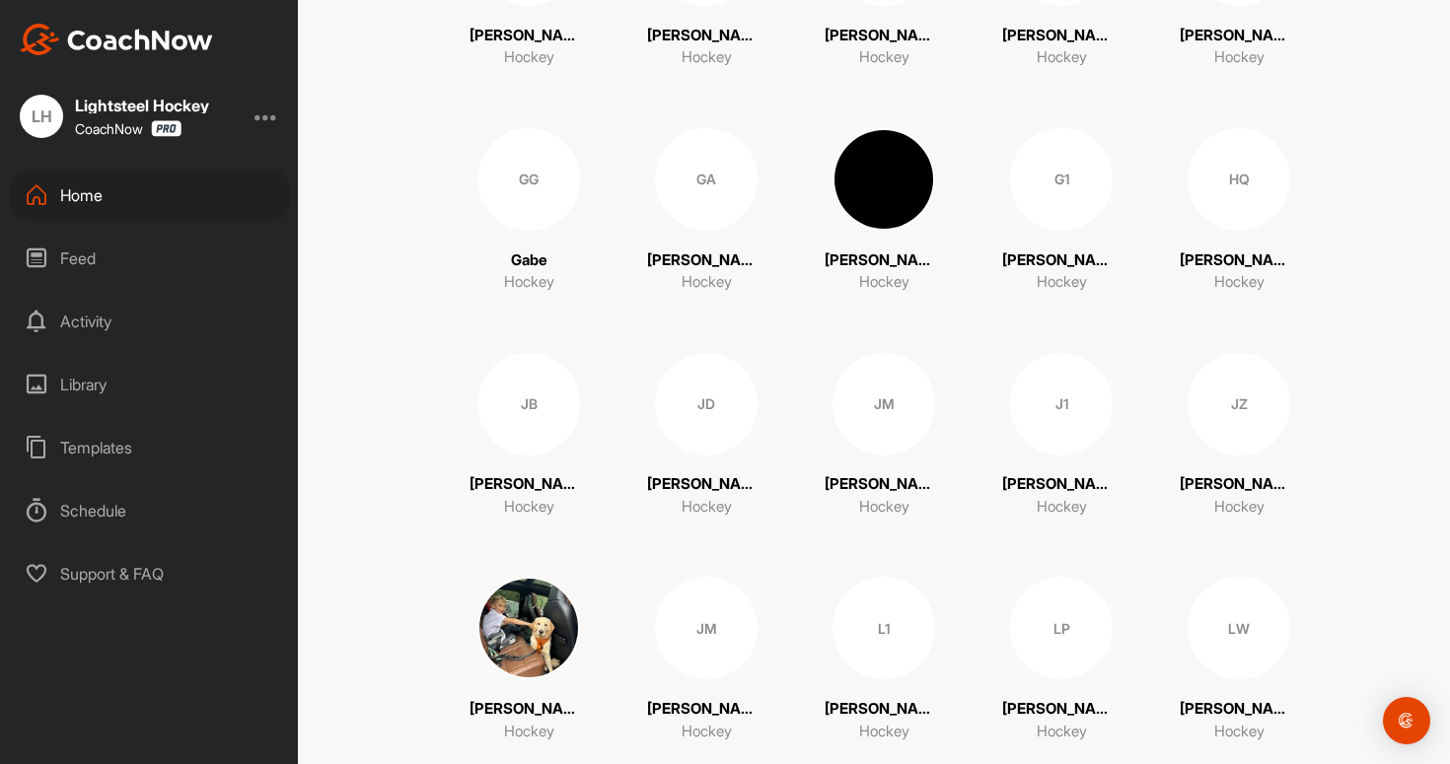
click at [726, 185] on div "GA" at bounding box center [706, 179] width 103 height 103
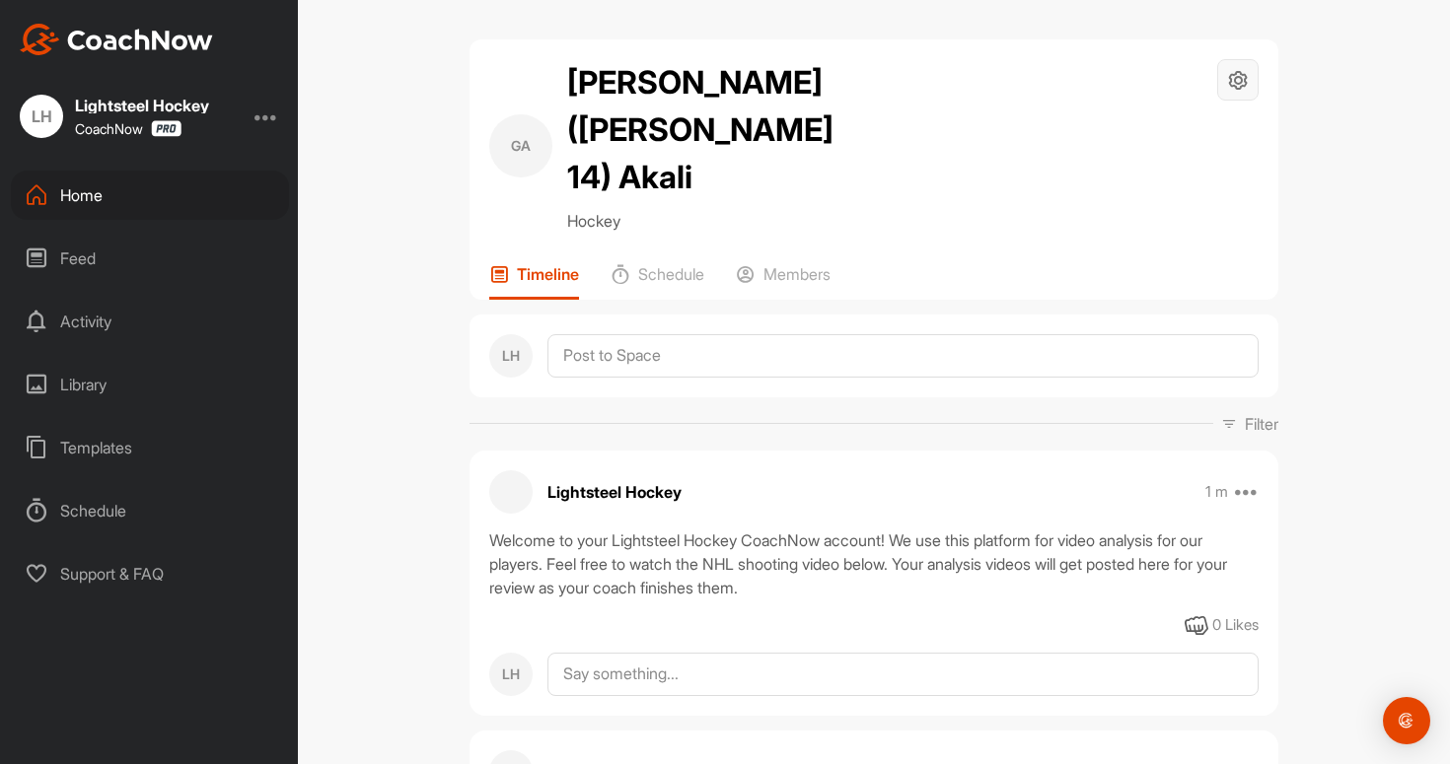
click at [1243, 76] on icon at bounding box center [1238, 80] width 23 height 23
click at [1209, 127] on li "Space Settings" at bounding box center [1179, 136] width 161 height 63
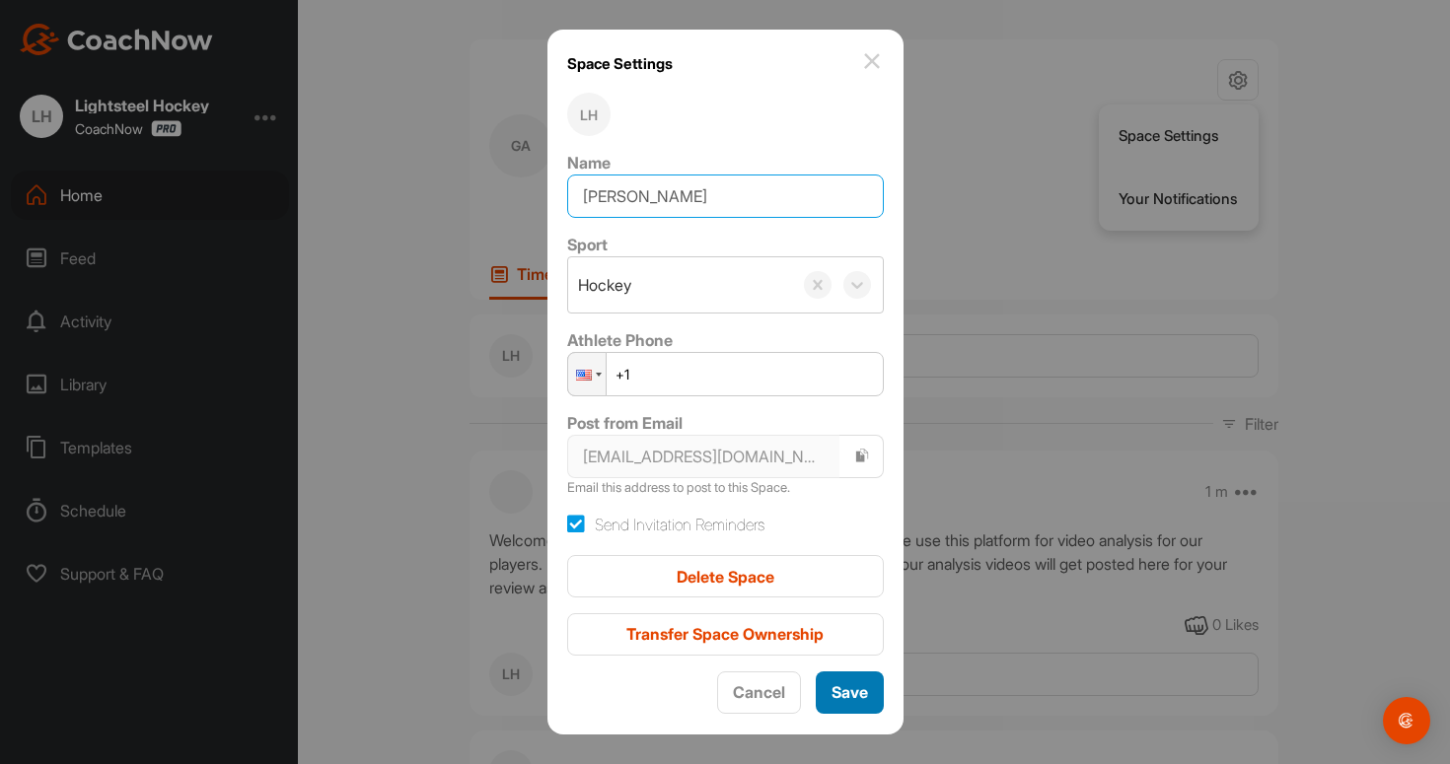
type input "[PERSON_NAME]"
click at [850, 689] on span "Save" at bounding box center [849, 693] width 36 height 20
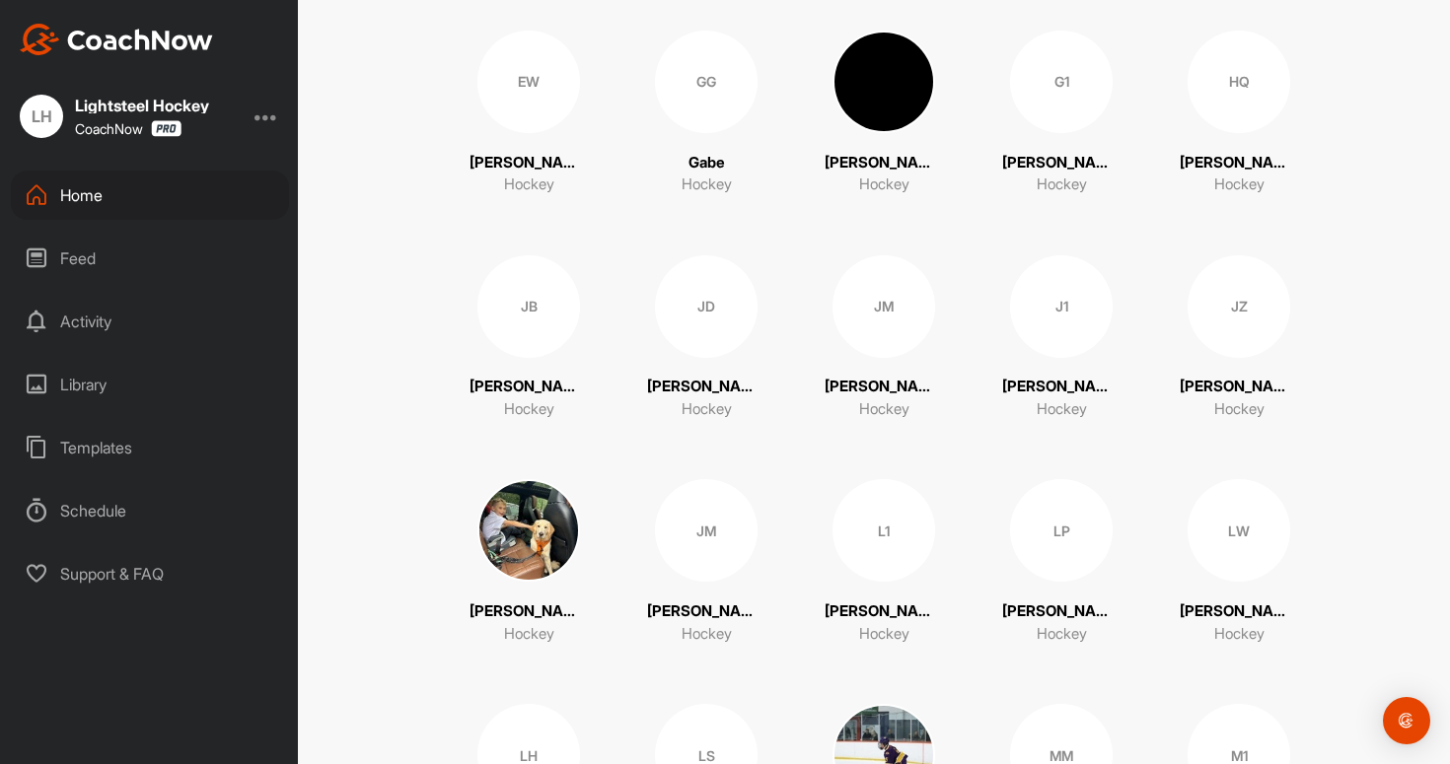
scroll to position [1387, 0]
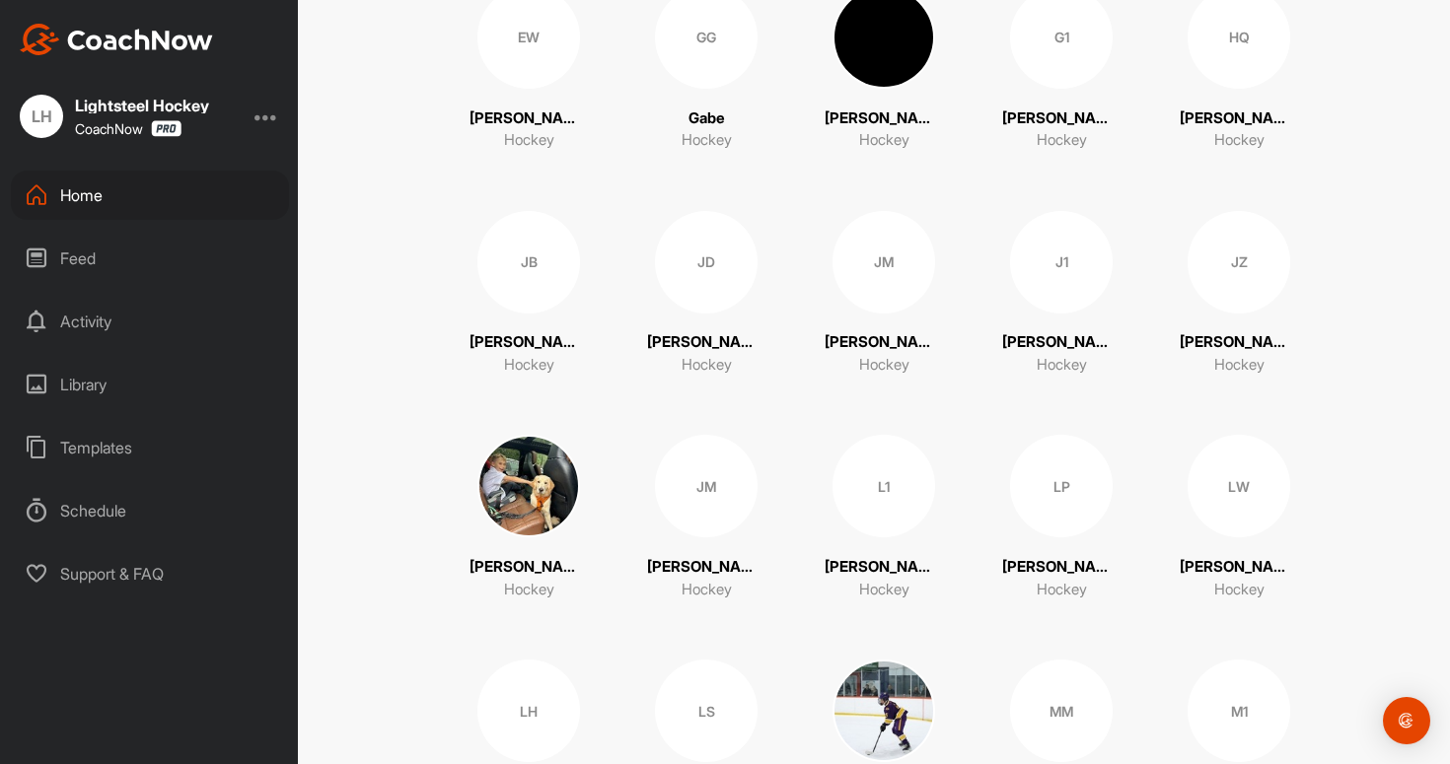
click at [1256, 112] on p "[PERSON_NAME] ([PERSON_NAME] 11, [PERSON_NAME] ?) Qi" at bounding box center [1239, 119] width 118 height 23
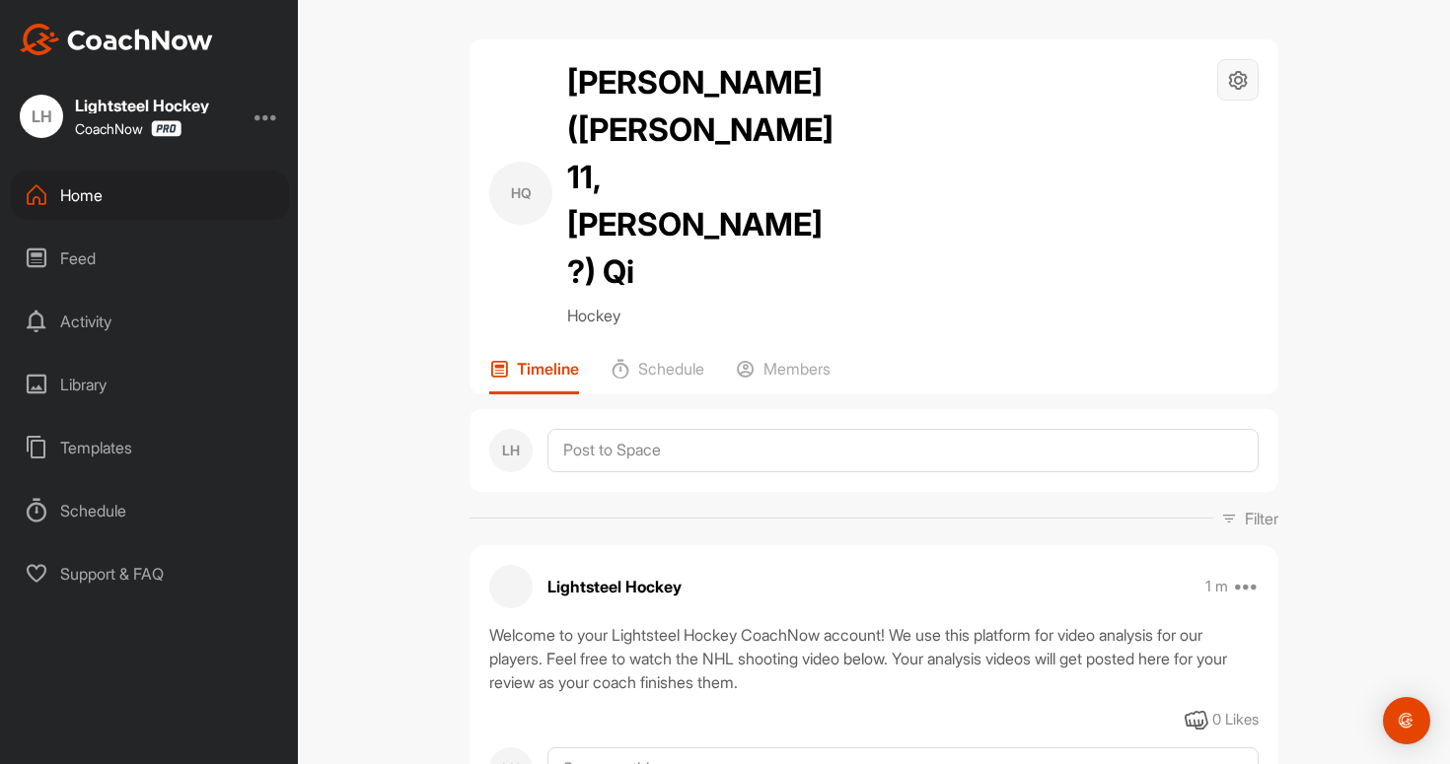
click at [1242, 74] on icon at bounding box center [1238, 80] width 23 height 23
click at [1209, 139] on li "Space Settings" at bounding box center [1179, 136] width 161 height 63
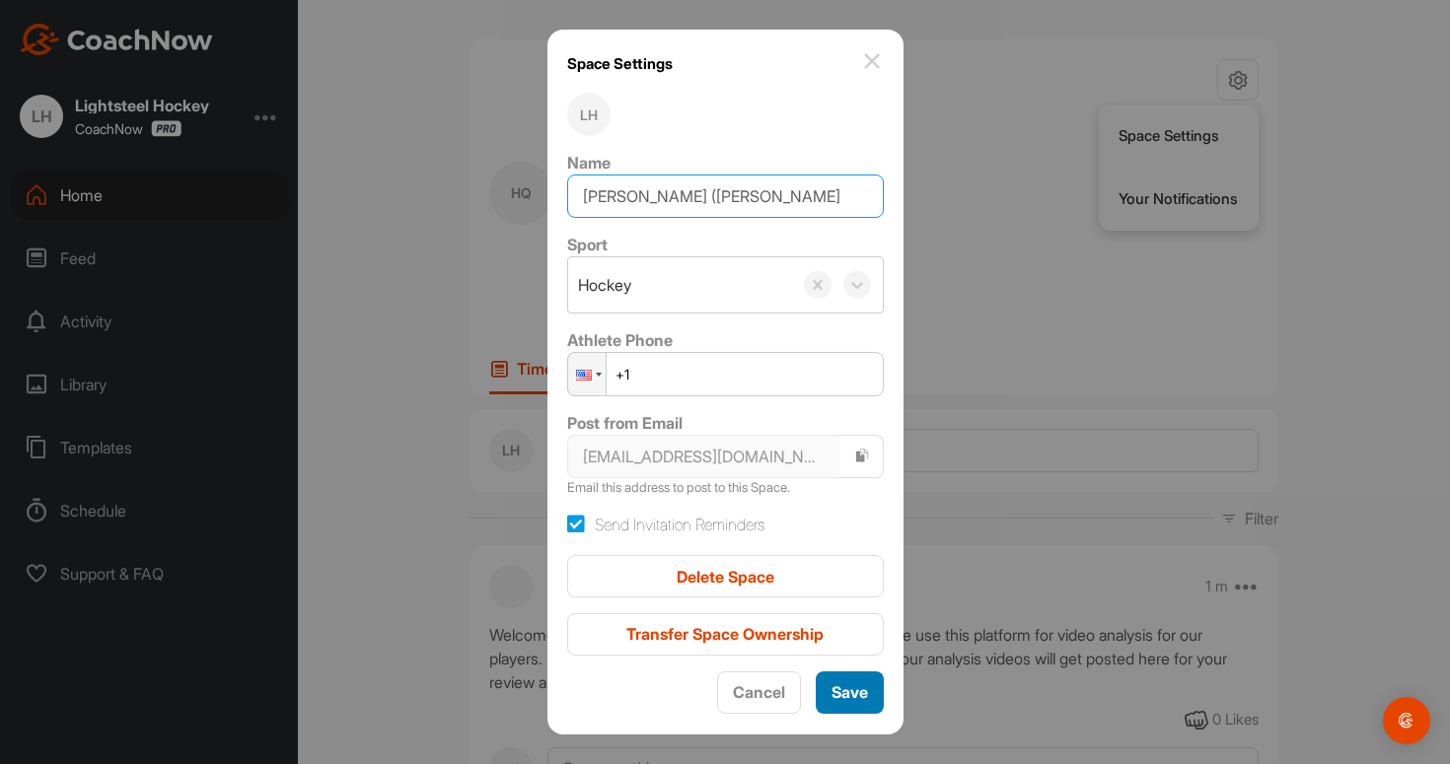
type input "[PERSON_NAME] ([PERSON_NAME]"
click at [852, 689] on span "Save" at bounding box center [849, 693] width 36 height 20
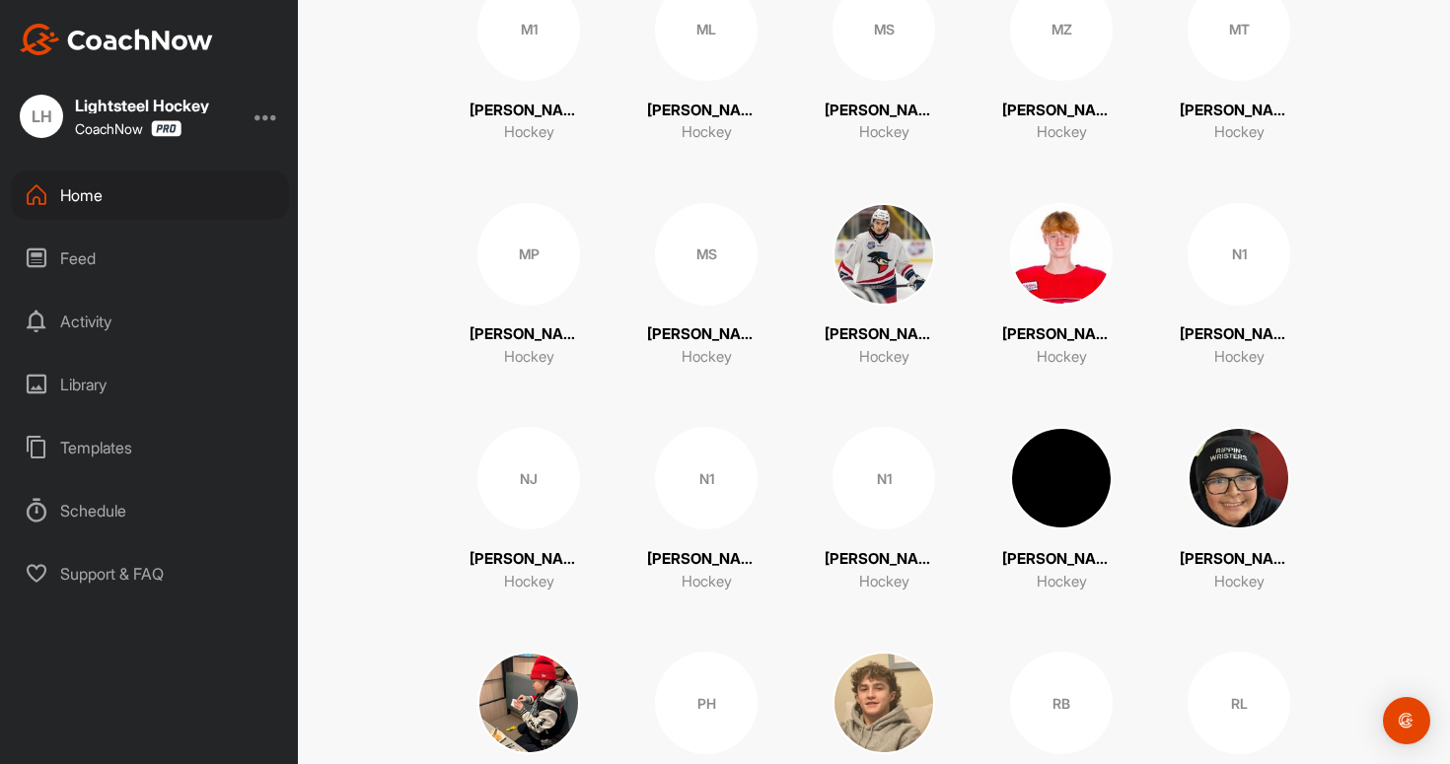
scroll to position [2338, 0]
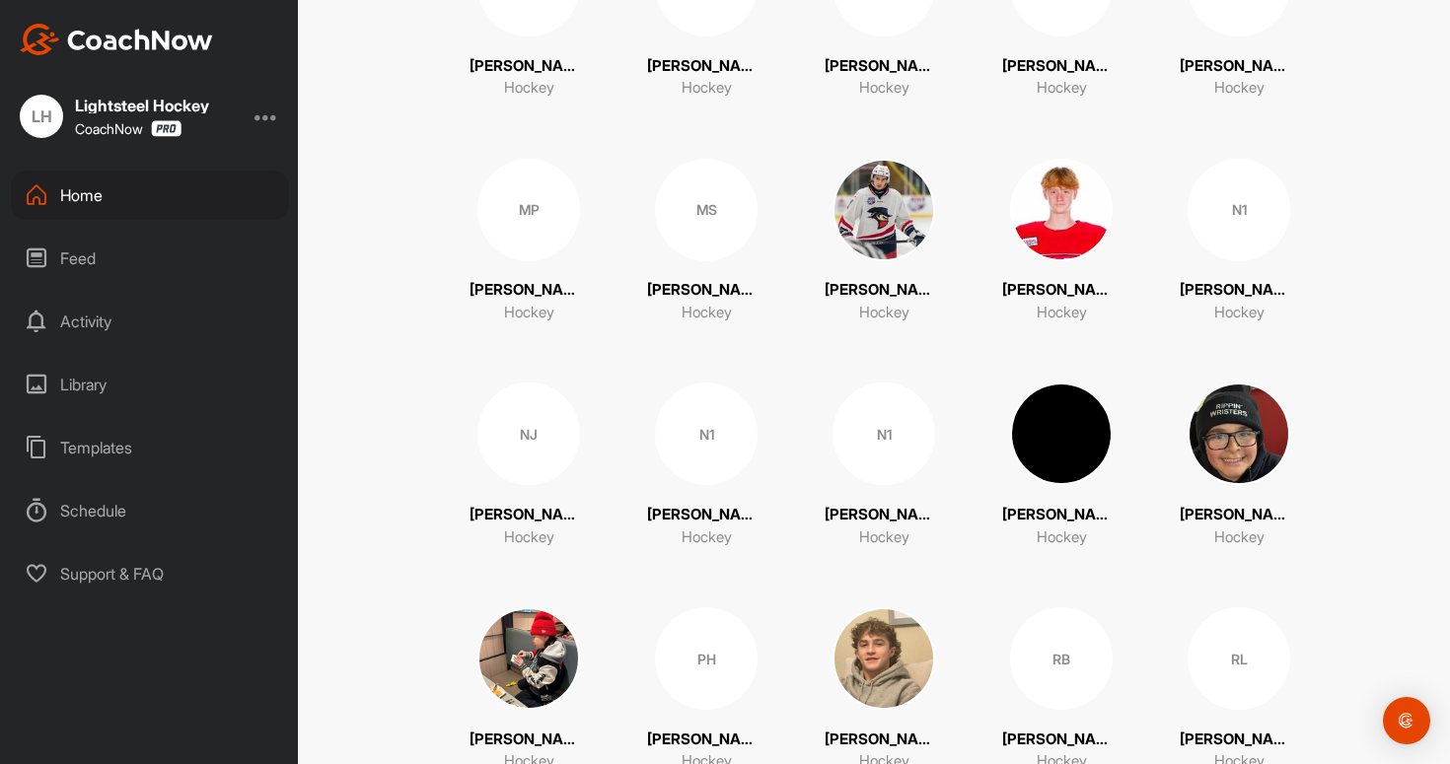
click at [543, 279] on p "[PERSON_NAME] ([PERSON_NAME] 10) [PERSON_NAME]" at bounding box center [528, 290] width 118 height 23
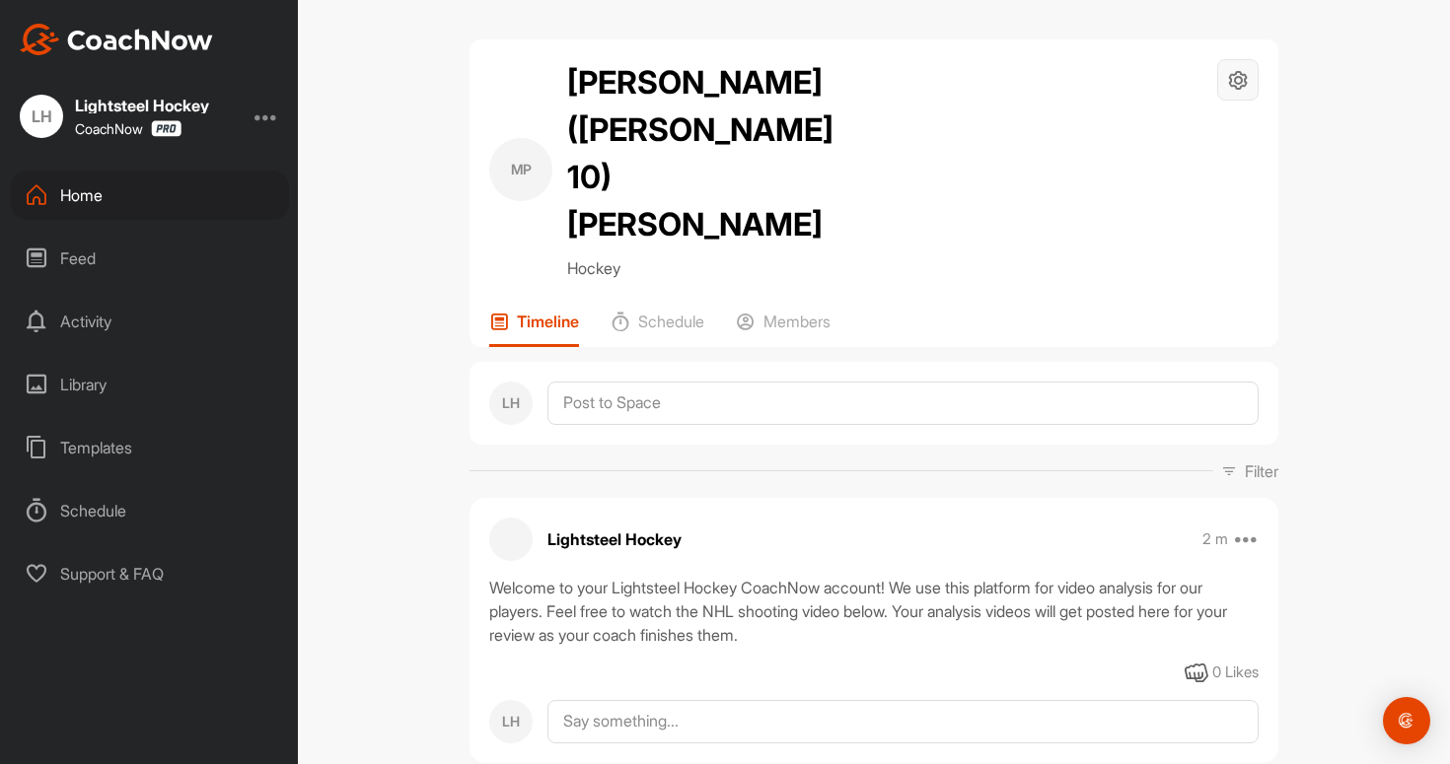
click at [1234, 84] on icon at bounding box center [1238, 80] width 23 height 23
click at [1177, 136] on li "Space Settings" at bounding box center [1179, 136] width 161 height 63
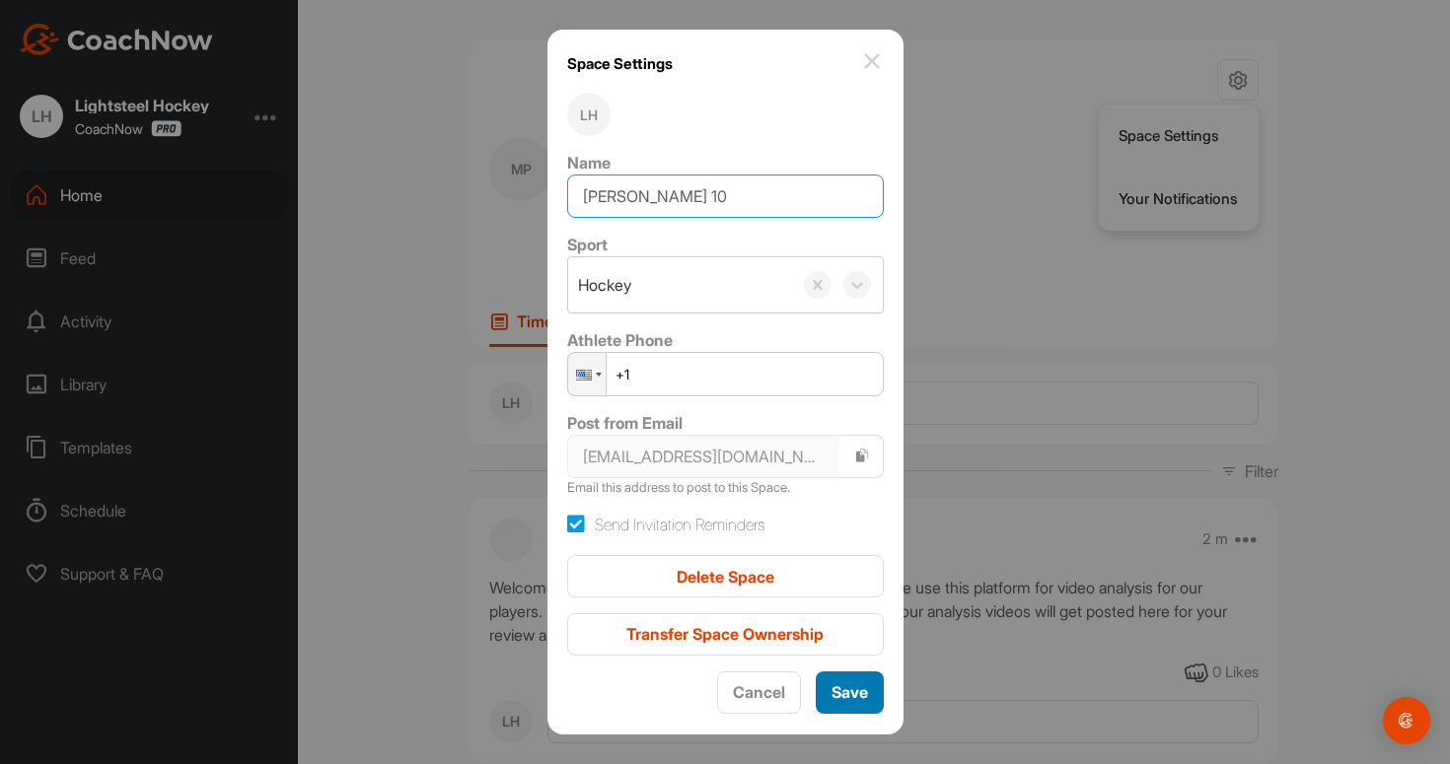
type input "[PERSON_NAME] 10"
click at [848, 679] on button "Save" at bounding box center [850, 693] width 68 height 42
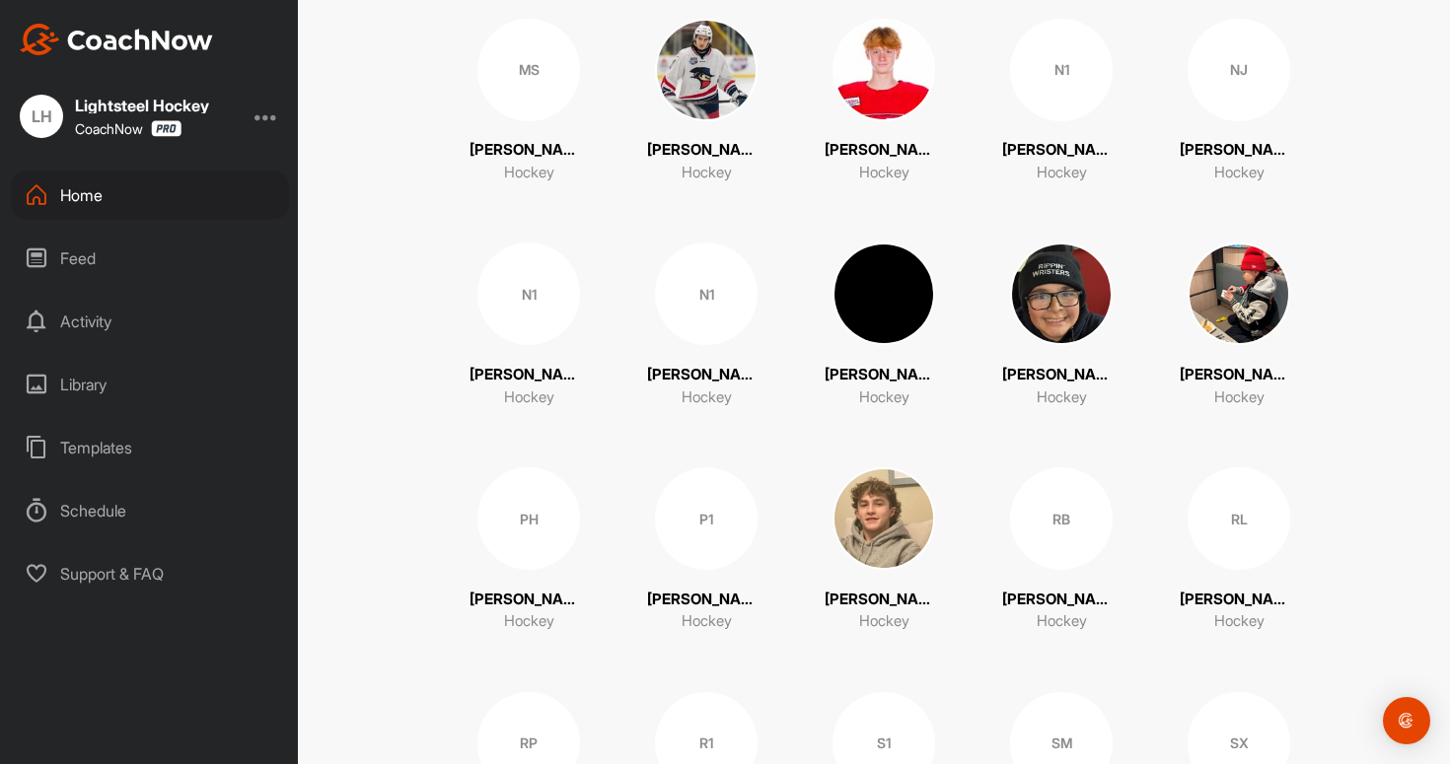
scroll to position [2481, 0]
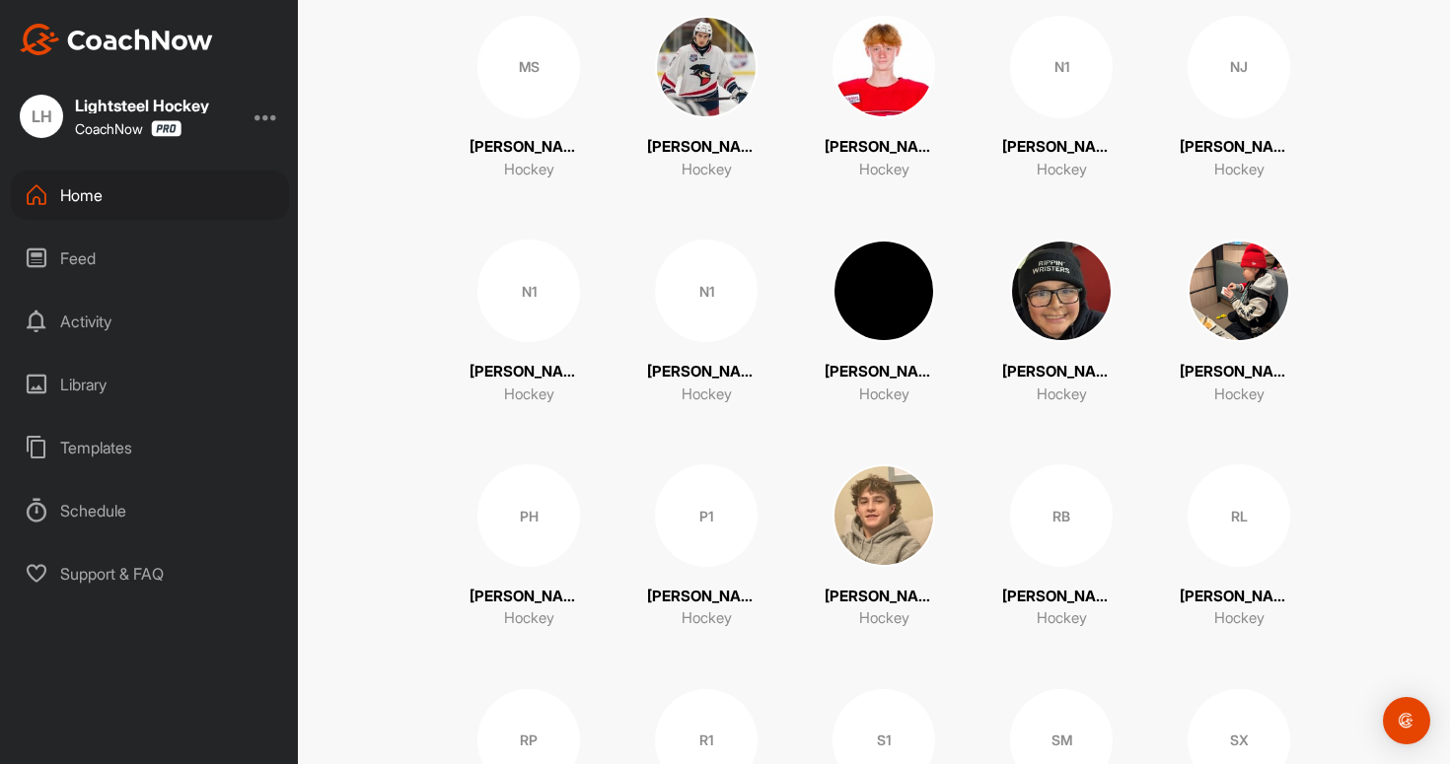
click at [1250, 86] on div "NJ" at bounding box center [1239, 67] width 103 height 103
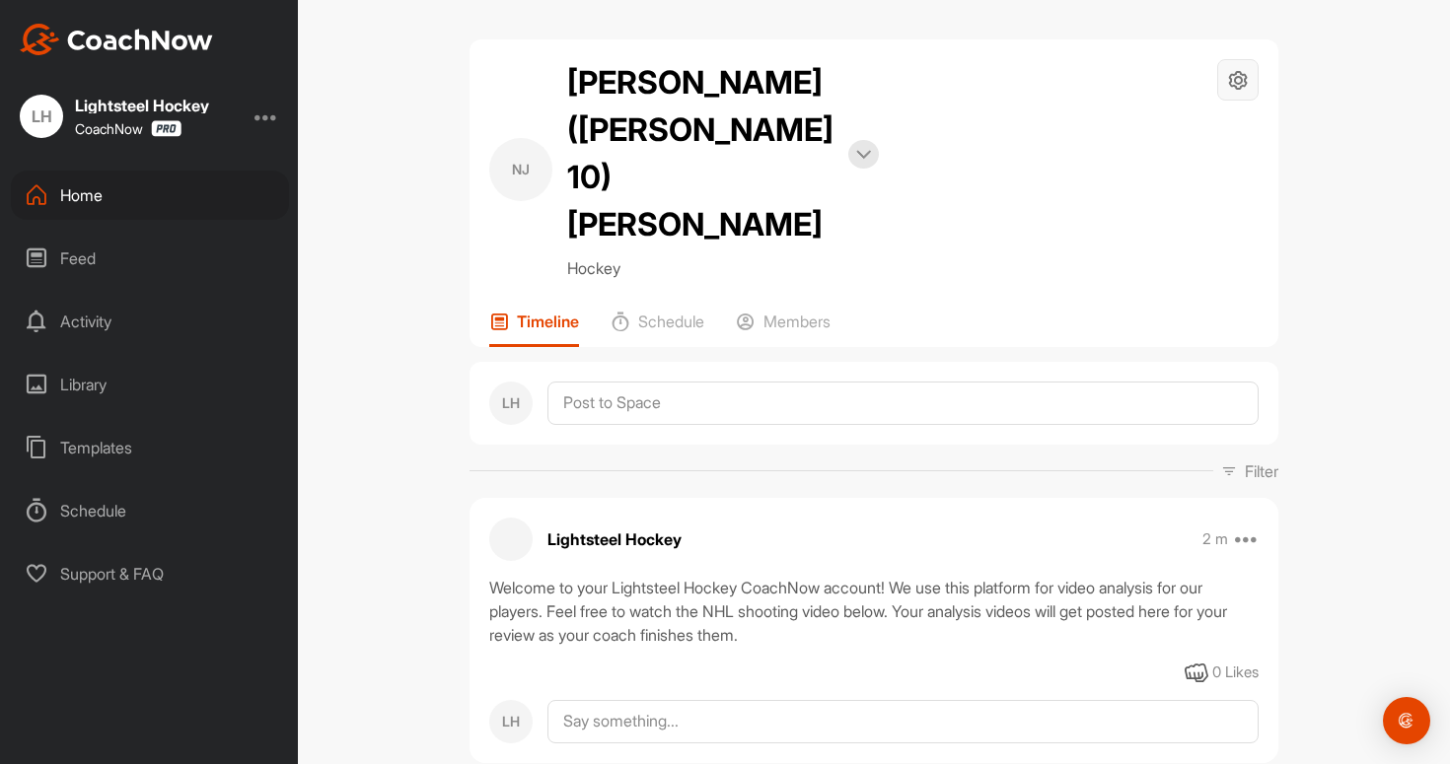
click at [1239, 81] on icon at bounding box center [1238, 80] width 23 height 23
click at [1144, 133] on li "Space Settings" at bounding box center [1179, 136] width 161 height 63
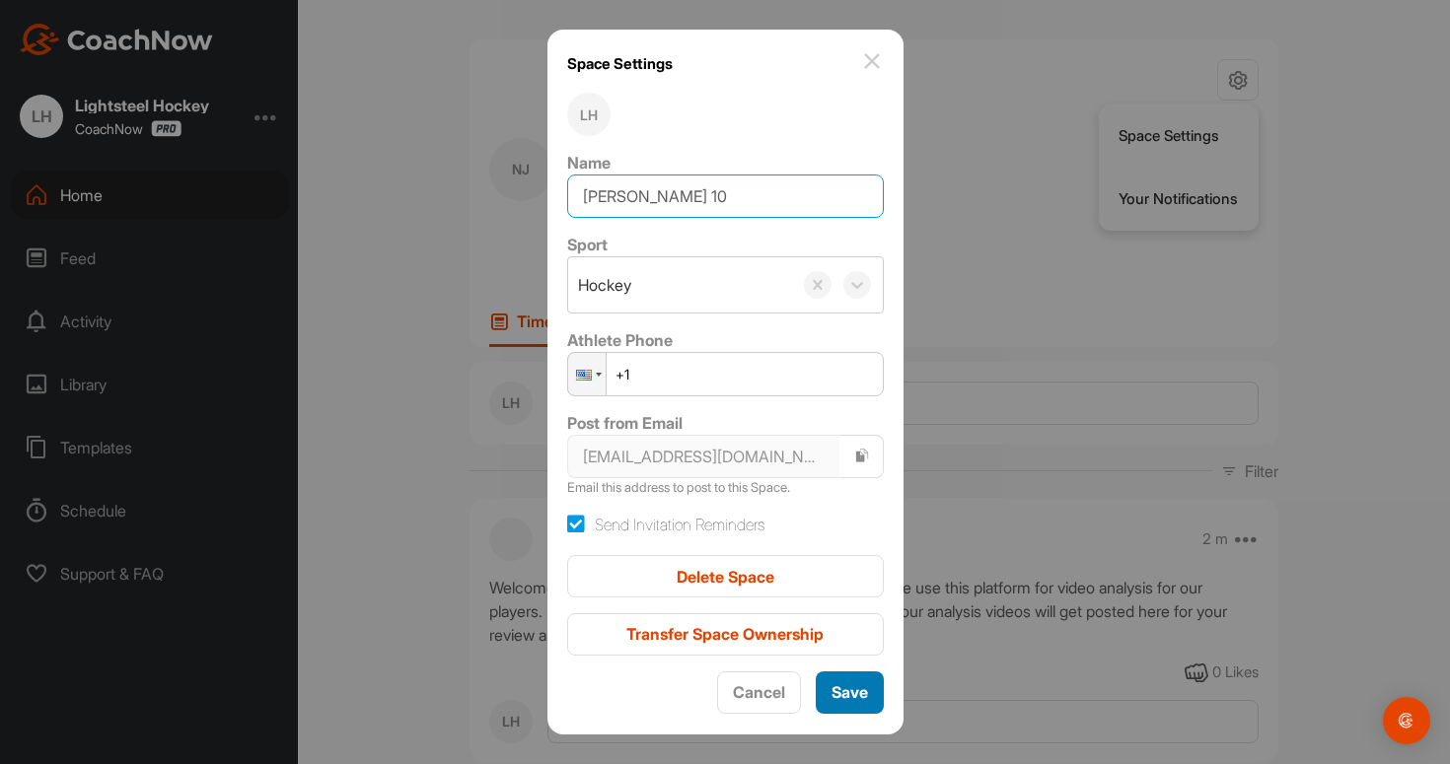
type input "[PERSON_NAME] 10"
click at [862, 687] on span "Save" at bounding box center [849, 693] width 36 height 20
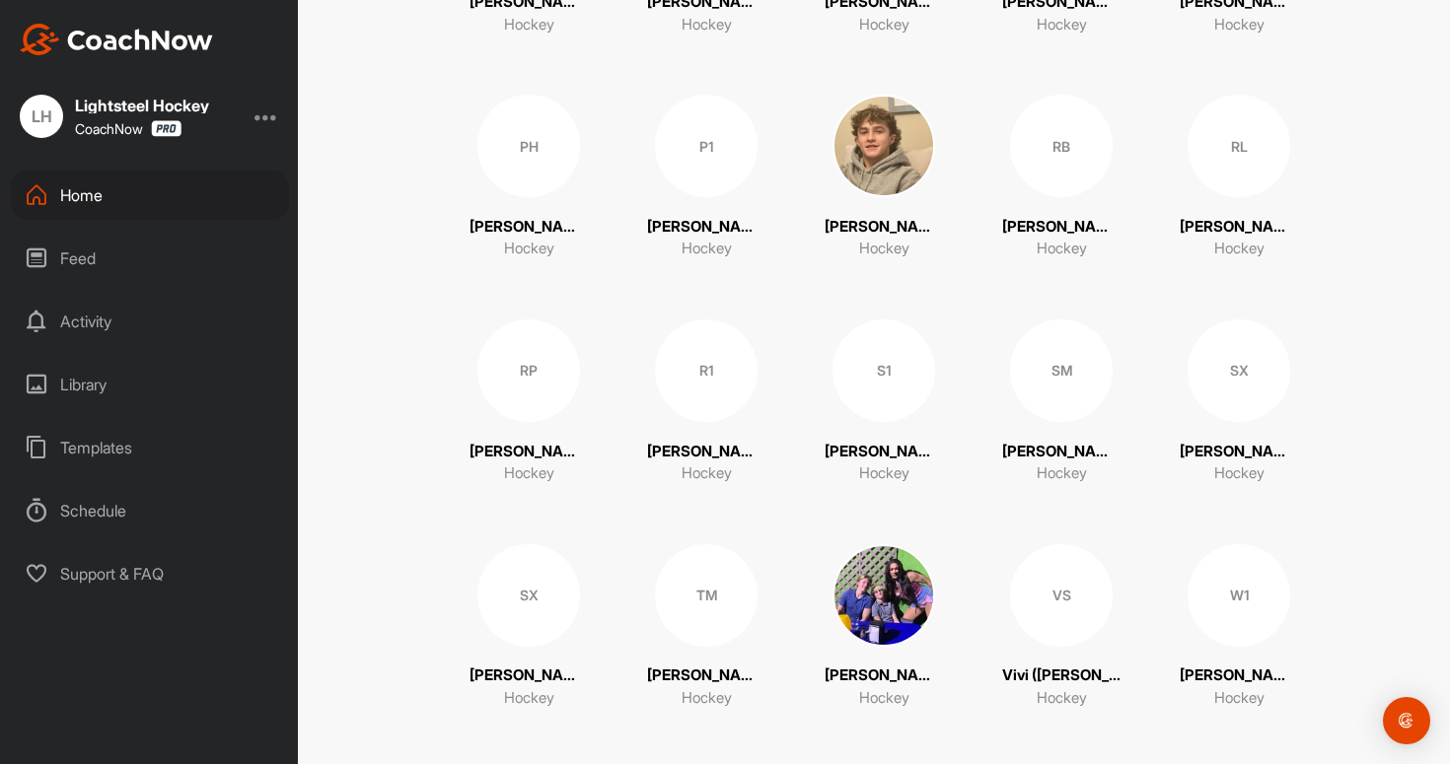
scroll to position [2864, 0]
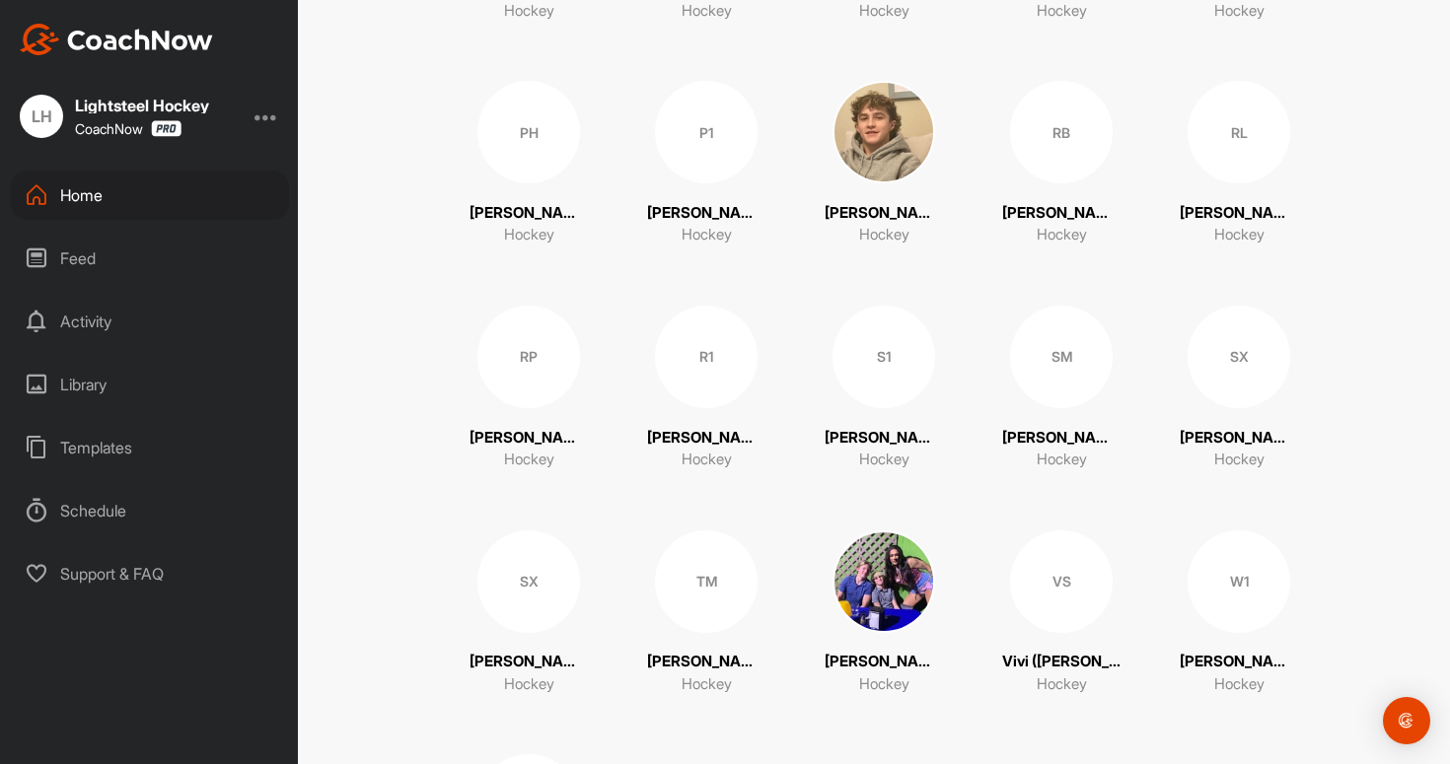
click at [1083, 202] on p "[PERSON_NAME] ([PERSON_NAME] 10) [PERSON_NAME]" at bounding box center [1061, 213] width 118 height 23
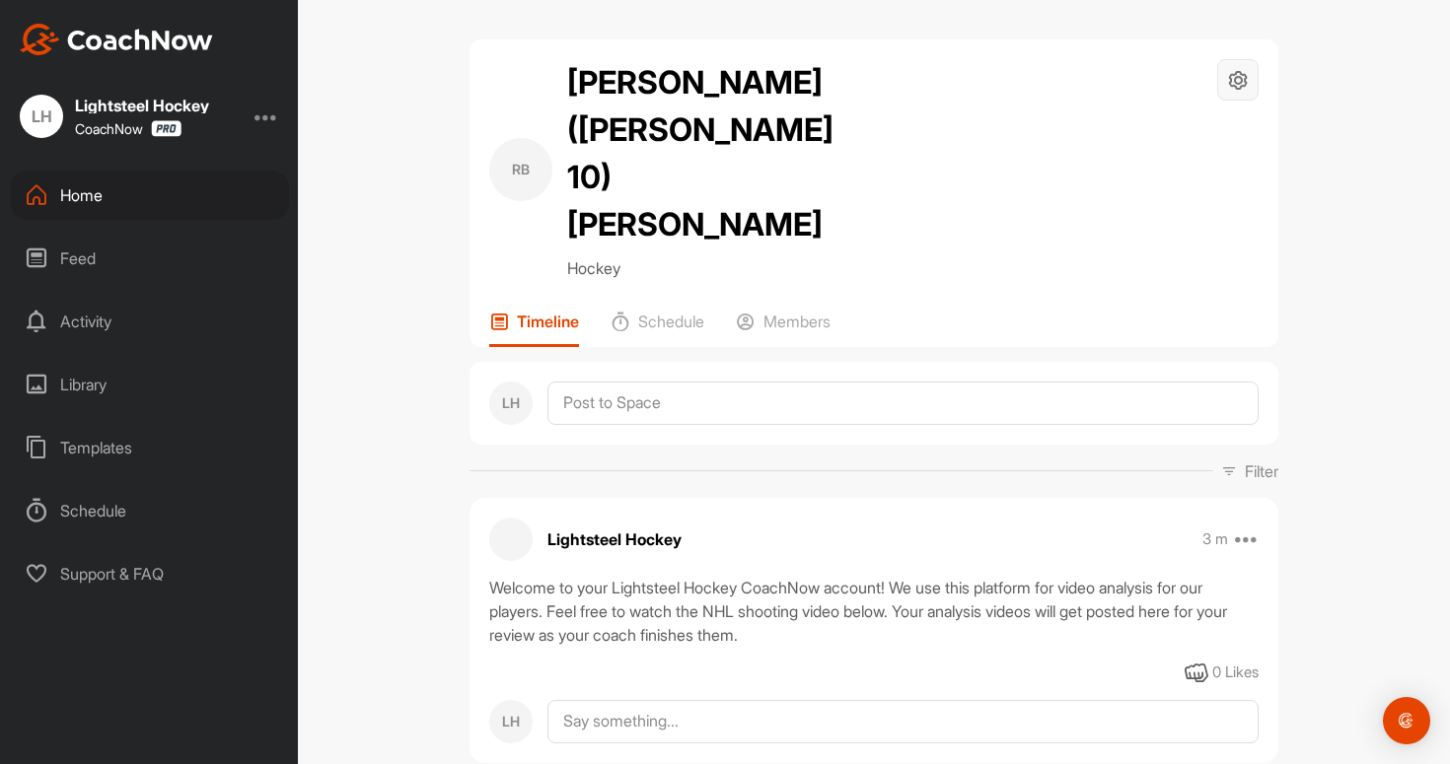
click at [1244, 69] on icon at bounding box center [1238, 80] width 23 height 23
click at [1200, 130] on li "Space Settings" at bounding box center [1179, 136] width 161 height 63
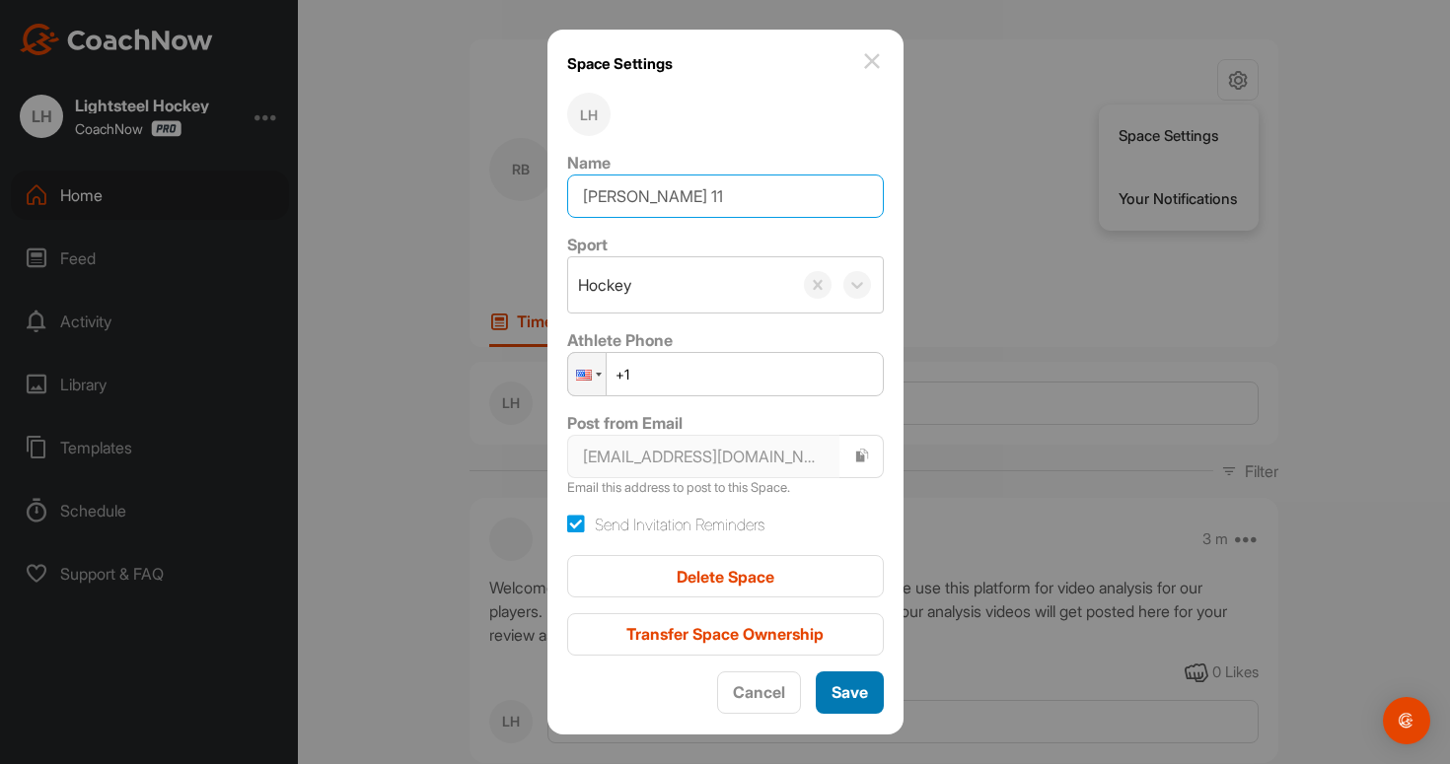
type input "[PERSON_NAME] 11"
click at [860, 688] on span "Save" at bounding box center [849, 693] width 36 height 20
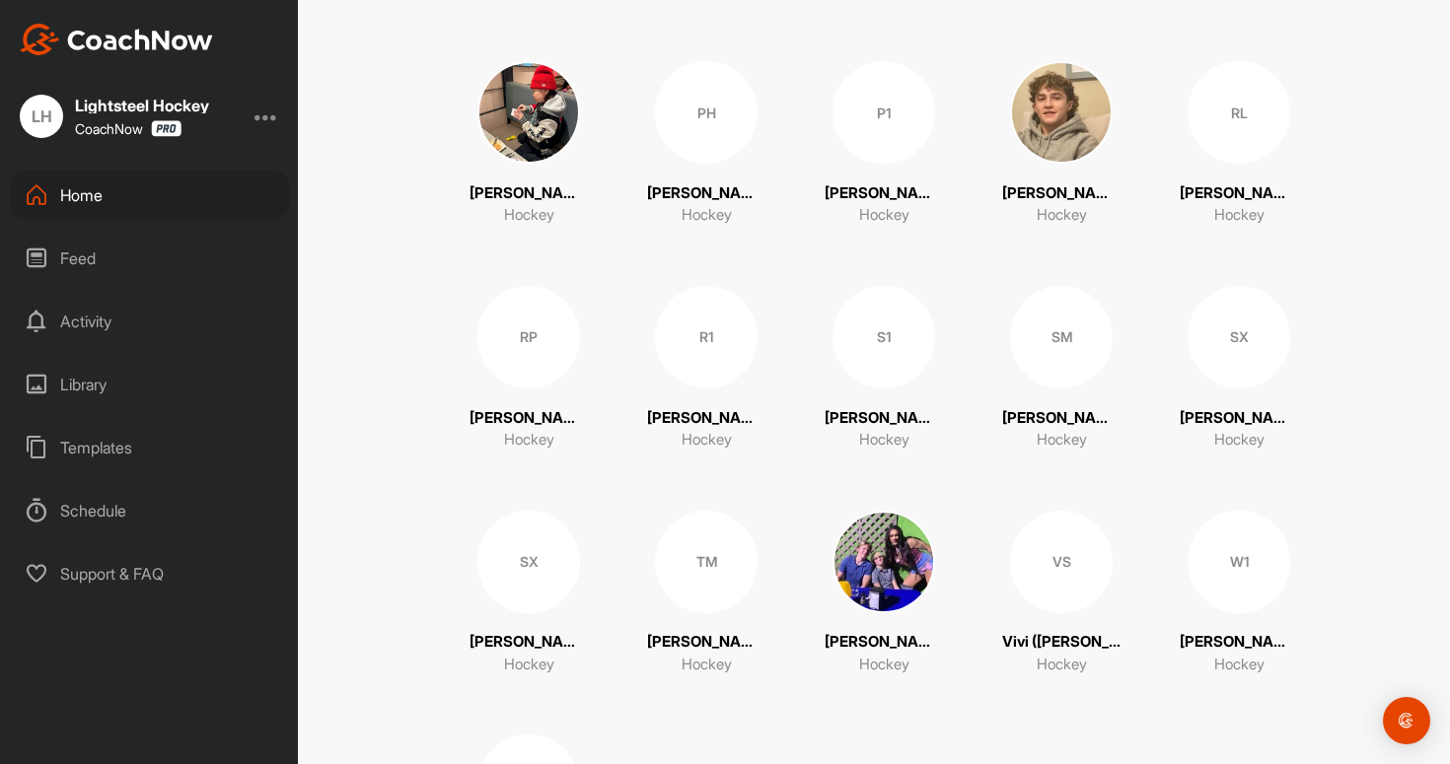
scroll to position [2902, 0]
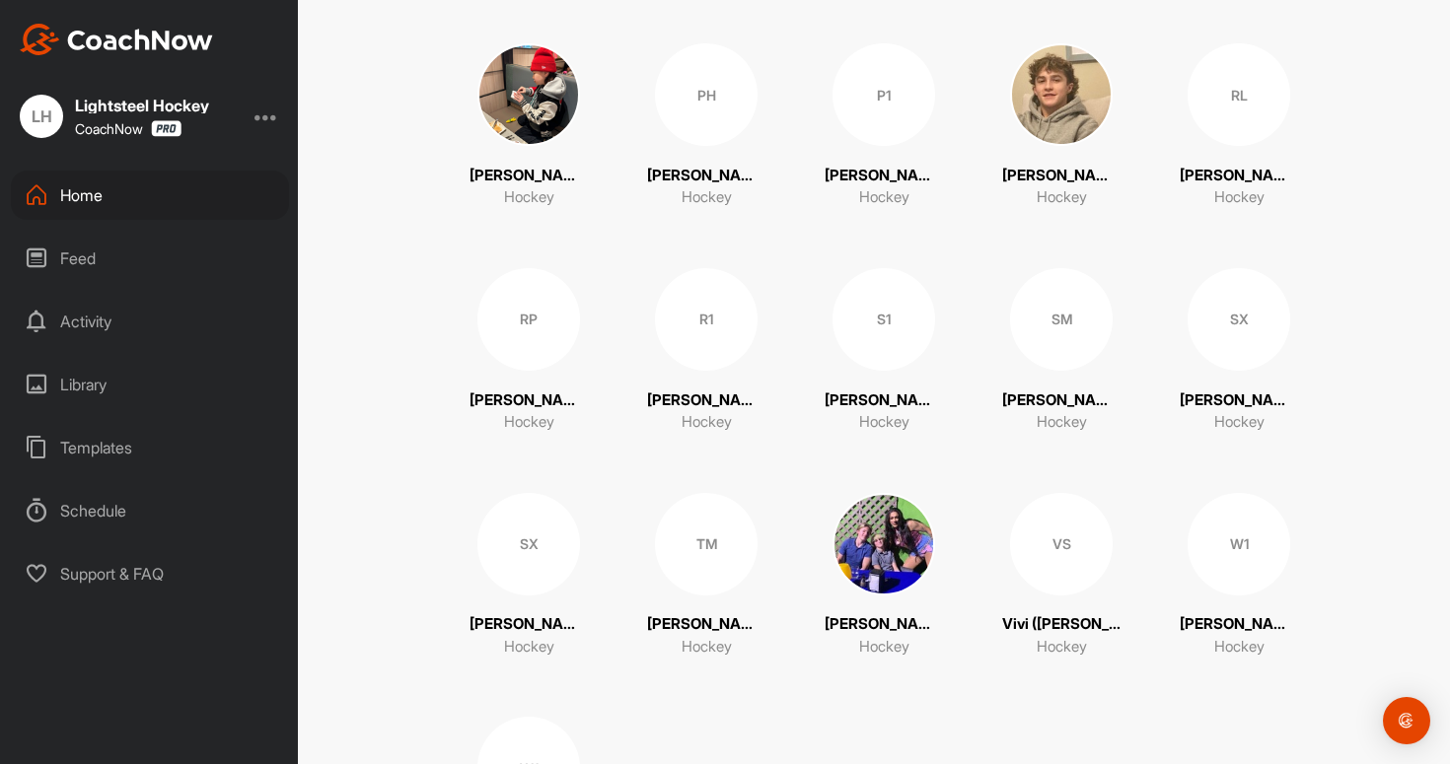
click at [1067, 165] on p "[PERSON_NAME] ([PERSON_NAME] 10) Ponte" at bounding box center [1061, 176] width 118 height 23
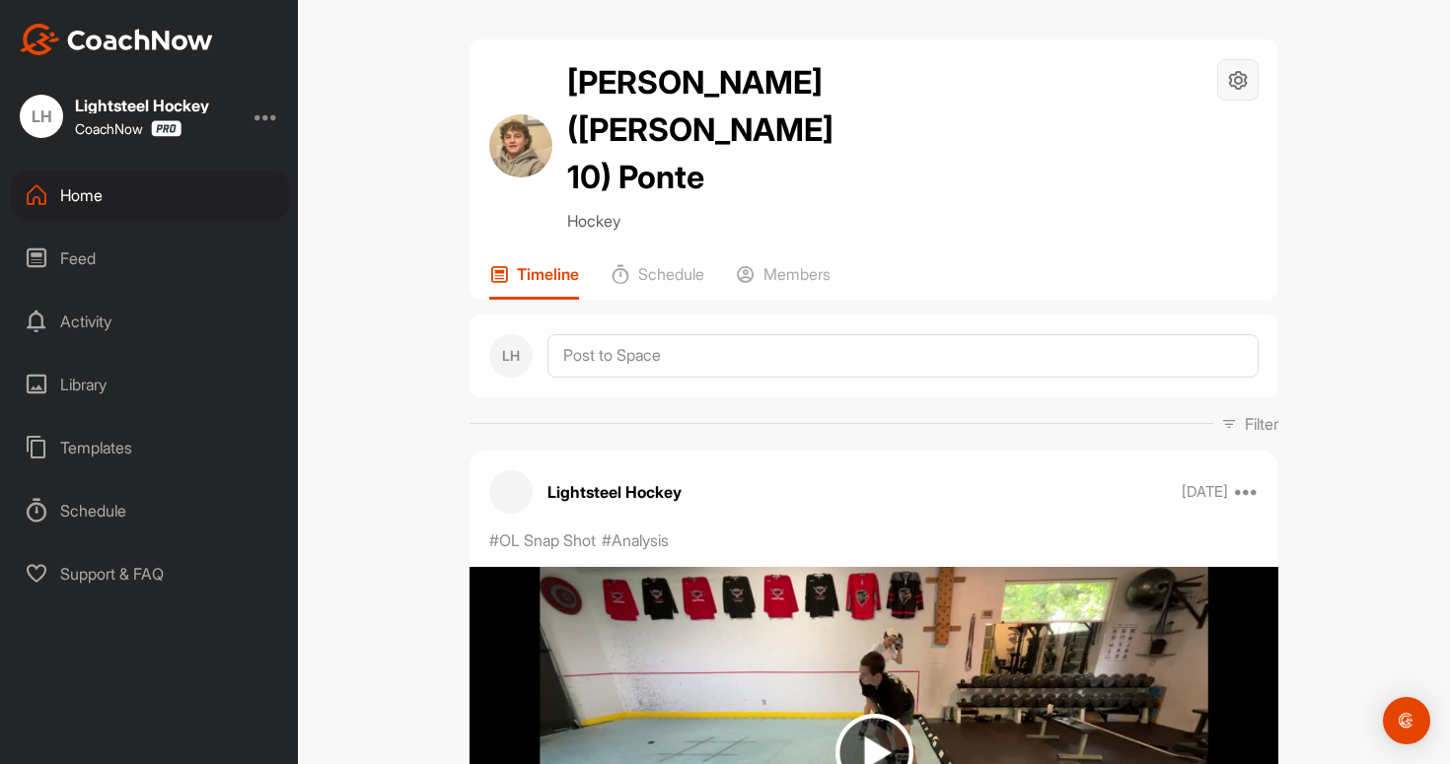
click at [1246, 79] on icon at bounding box center [1238, 80] width 23 height 23
click at [1178, 146] on li "Space Settings" at bounding box center [1179, 136] width 161 height 63
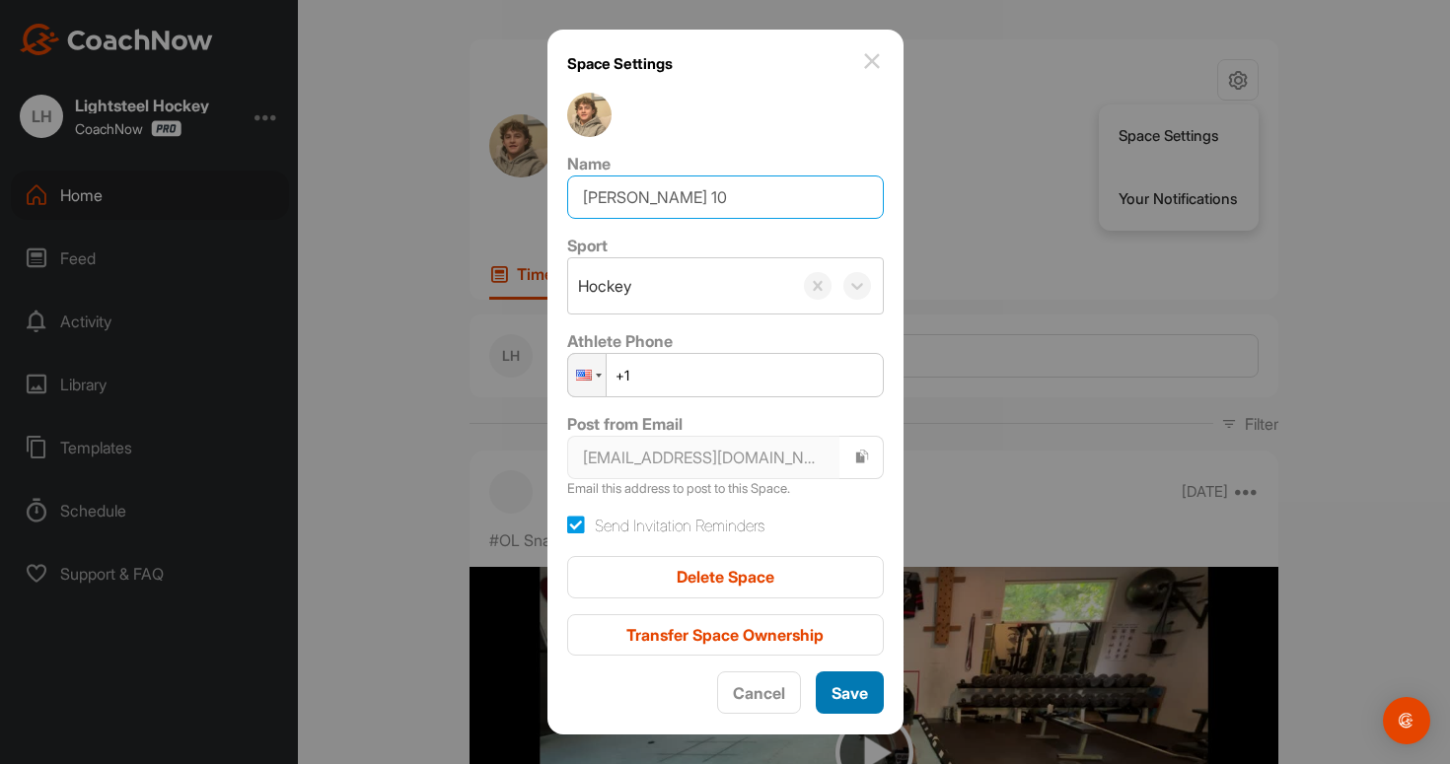
type input "[PERSON_NAME] 10"
click at [853, 694] on span "Save" at bounding box center [849, 694] width 36 height 20
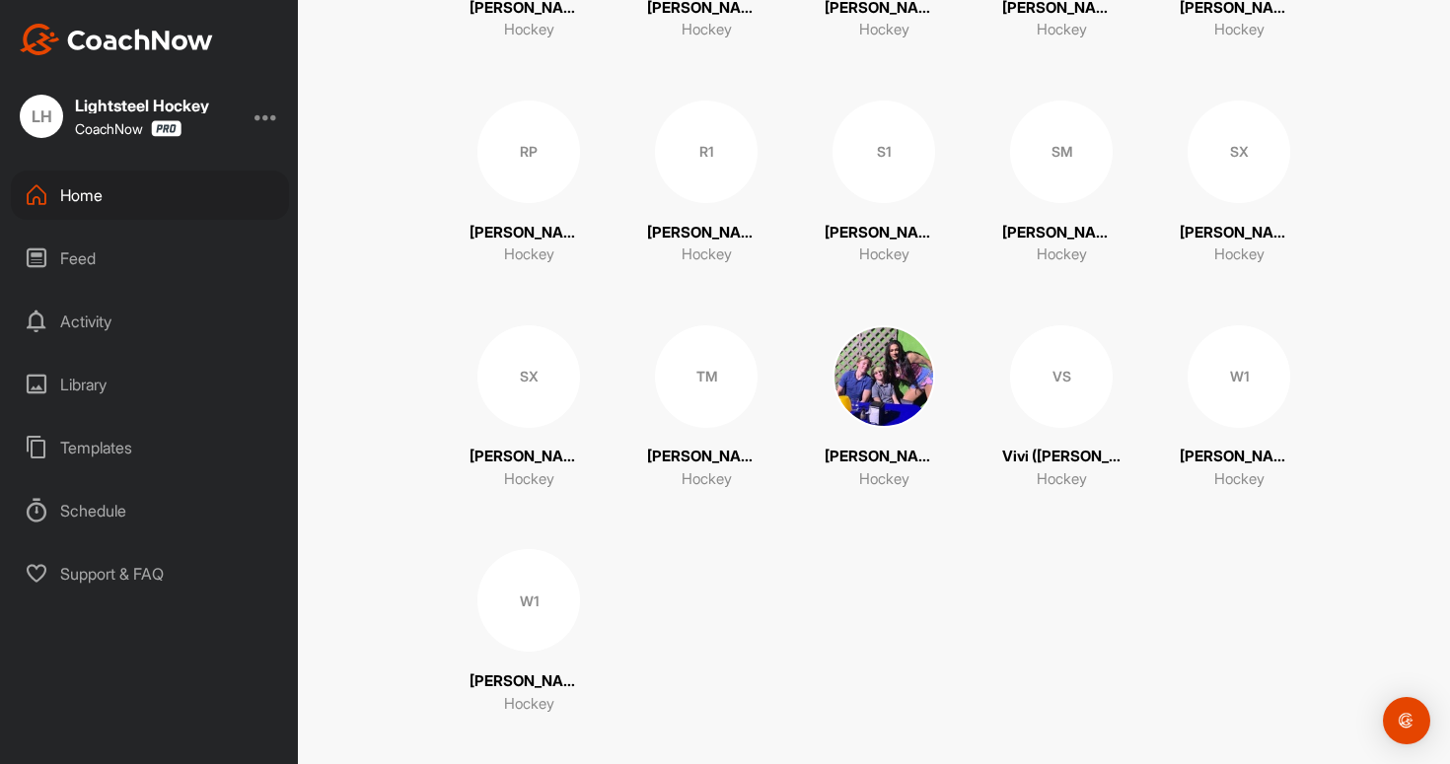
click at [532, 222] on p "[PERSON_NAME] ([PERSON_NAME] 09, [PERSON_NAME] 11) [PERSON_NAME]" at bounding box center [528, 233] width 118 height 23
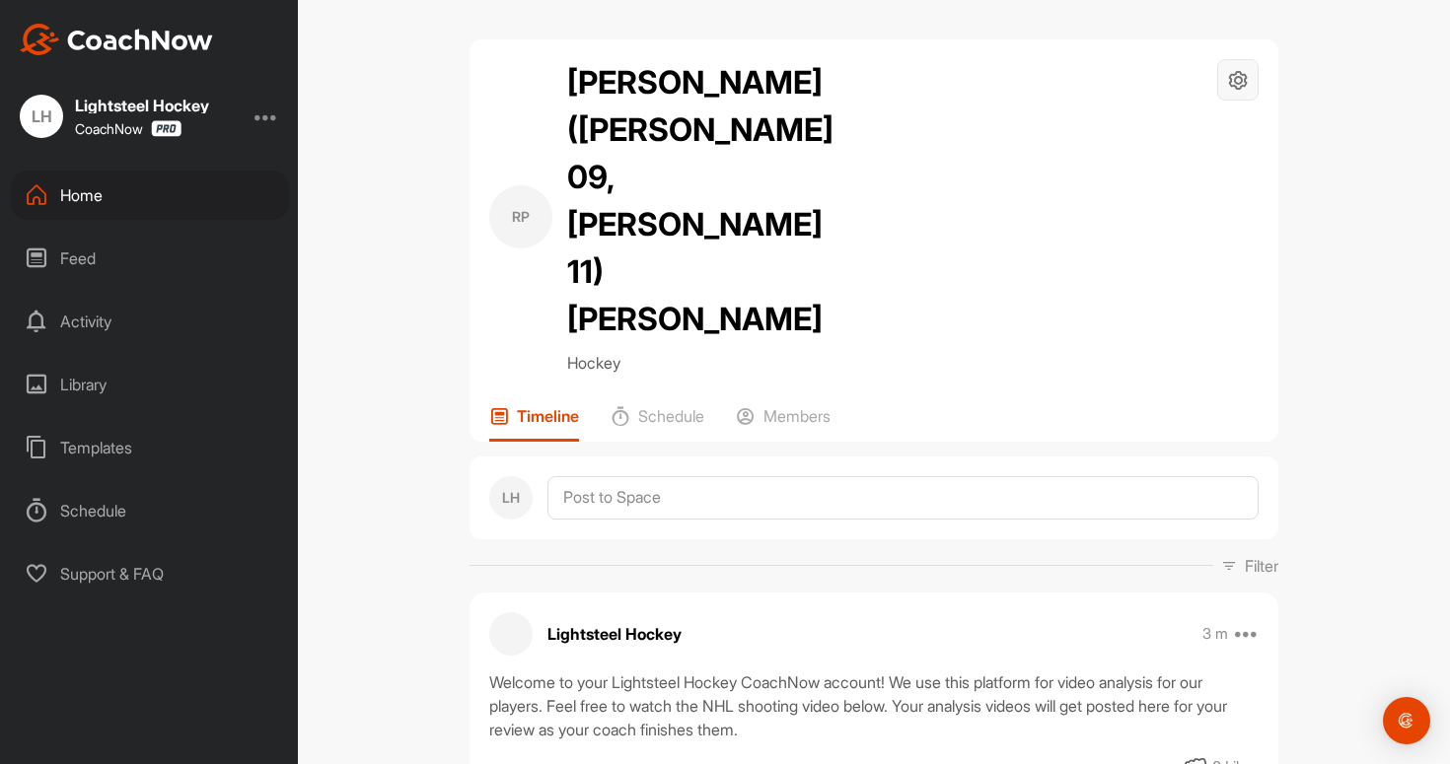
click at [1237, 78] on icon at bounding box center [1238, 80] width 23 height 23
click at [991, 151] on div "RP [PERSON_NAME] ([PERSON_NAME] 09, [PERSON_NAME] 11) [PERSON_NAME] Hockey Spac…" at bounding box center [873, 217] width 769 height 316
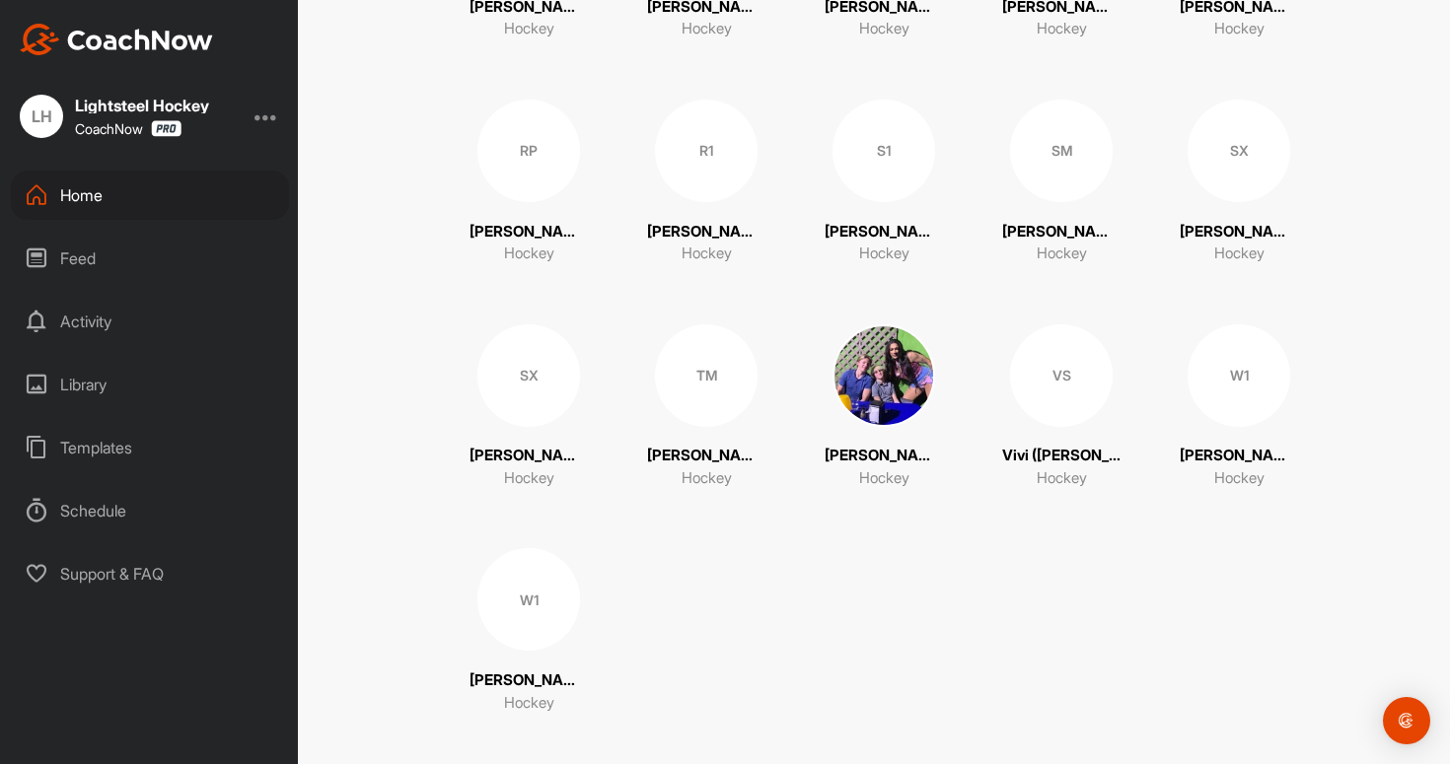
scroll to position [3069, 0]
click at [542, 222] on p "[PERSON_NAME] ([PERSON_NAME] 09, [PERSON_NAME] 11) [PERSON_NAME]" at bounding box center [528, 233] width 118 height 23
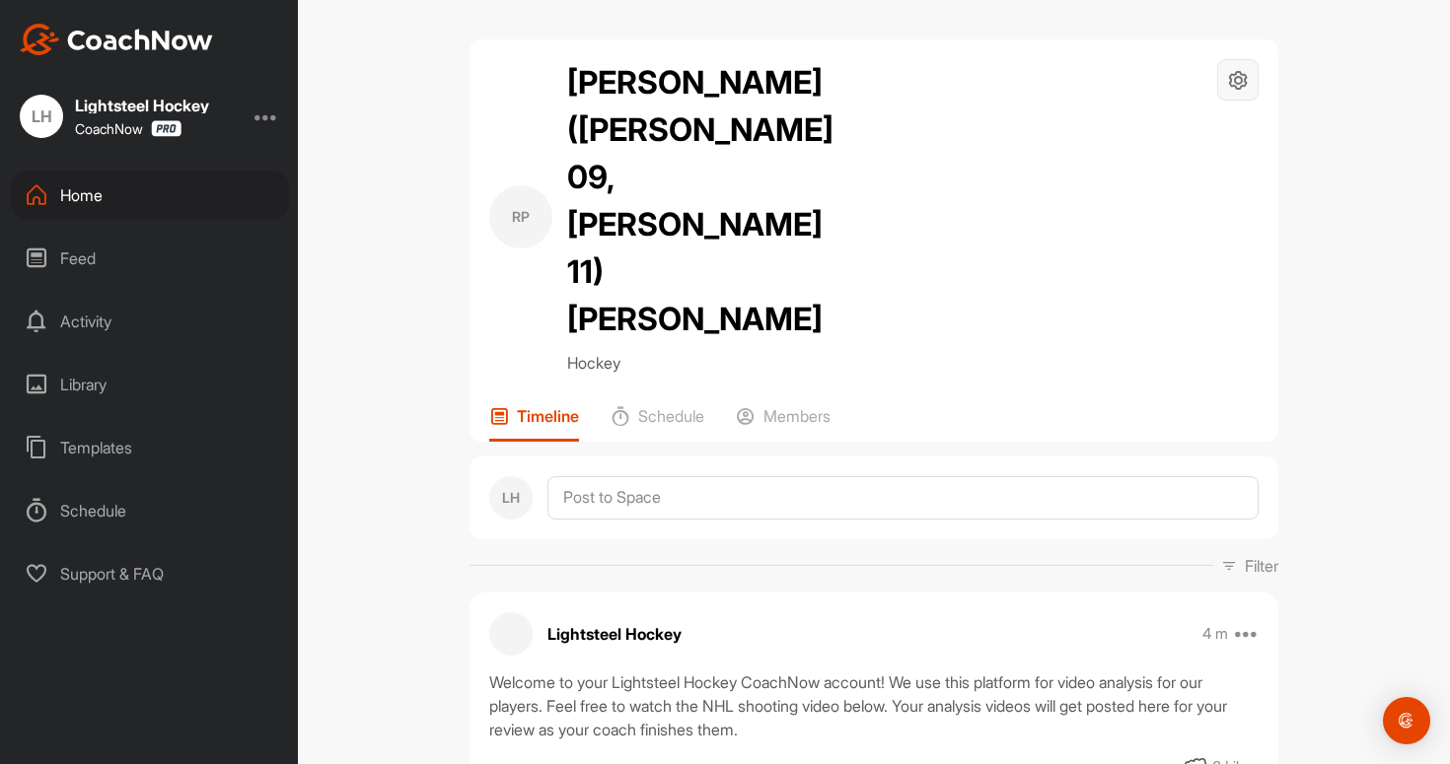
click at [1222, 90] on div at bounding box center [1237, 79] width 41 height 41
click at [1174, 133] on li "Space Settings" at bounding box center [1179, 136] width 161 height 63
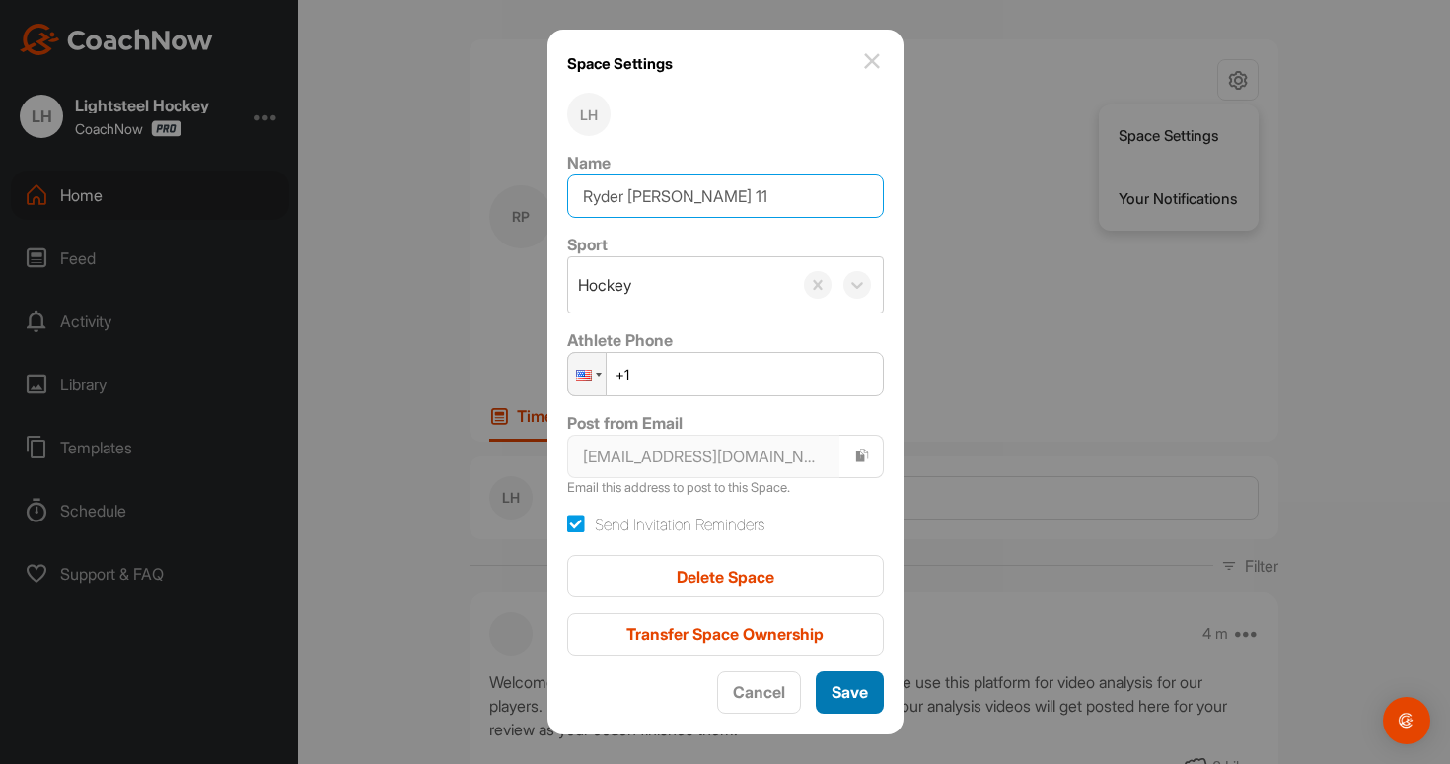
type input "Ryder [PERSON_NAME] 11"
click at [862, 693] on span "Save" at bounding box center [849, 693] width 36 height 20
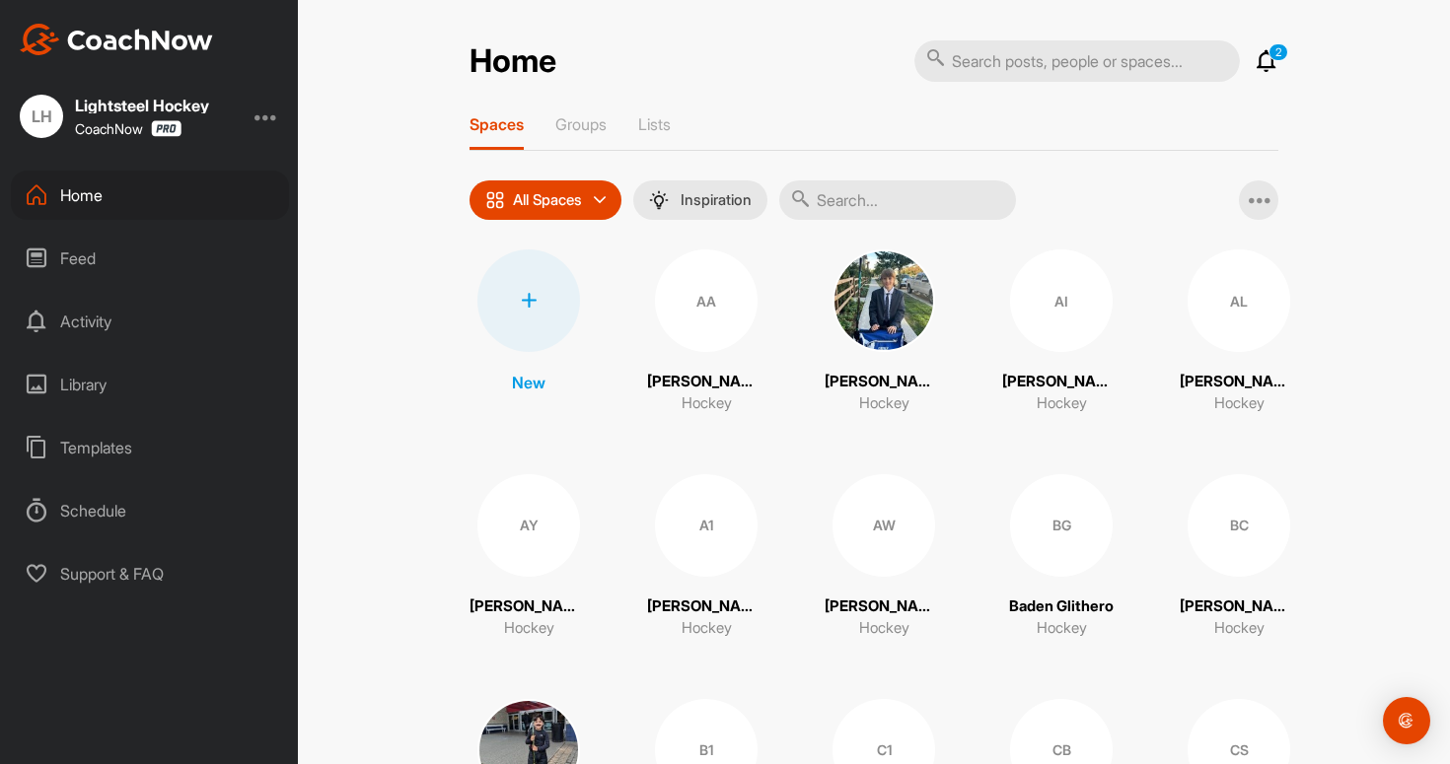
click at [71, 188] on div "Home" at bounding box center [150, 195] width 278 height 49
